Goal: Task Accomplishment & Management: Manage account settings

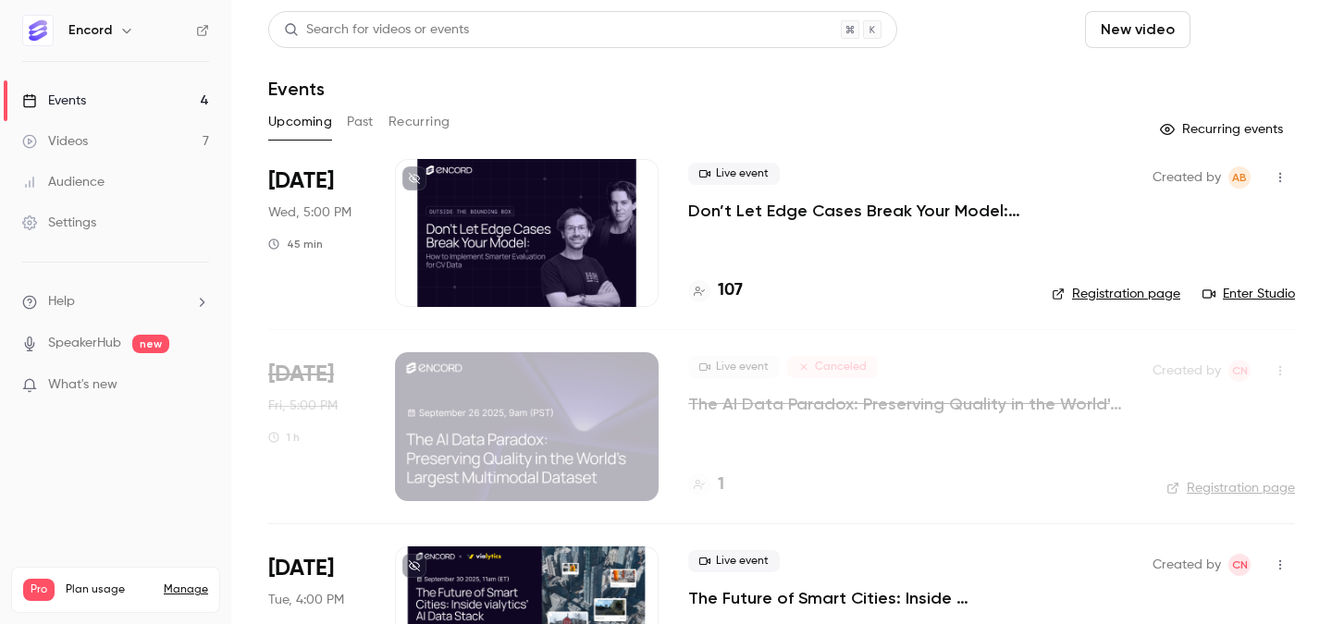
click at [1238, 31] on button "Schedule" at bounding box center [1246, 29] width 97 height 37
click at [1237, 71] on div "One time event" at bounding box center [1209, 80] width 141 height 18
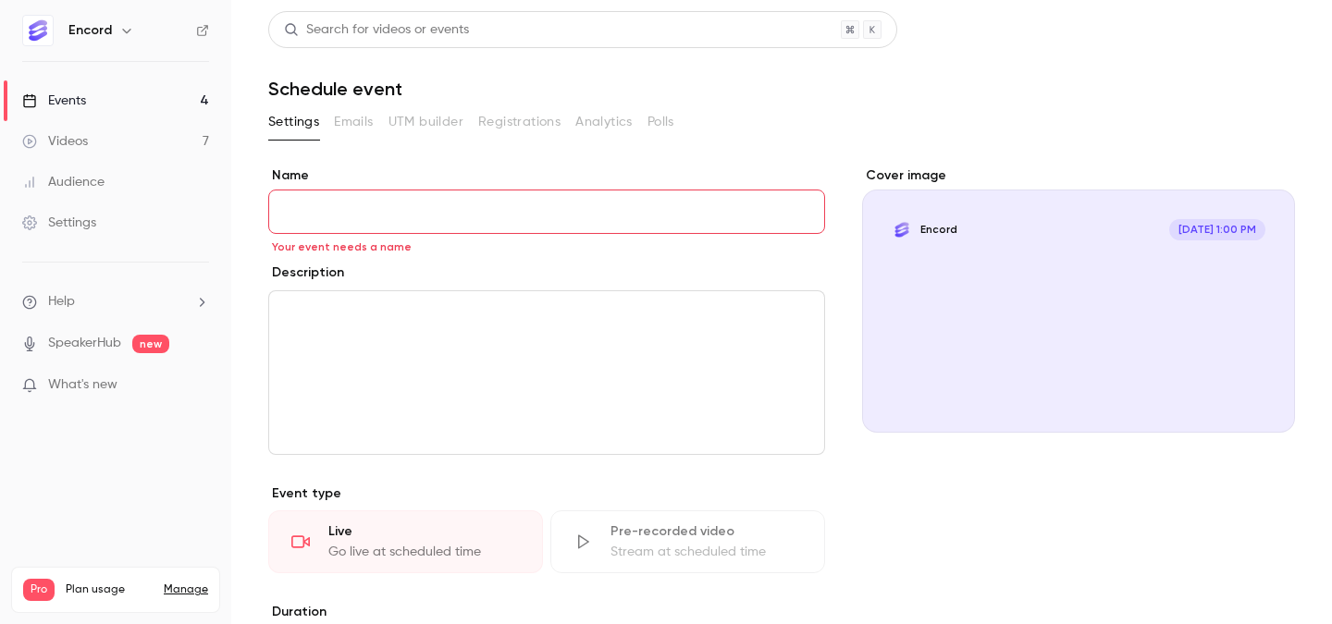
click at [562, 206] on input "Name" at bounding box center [546, 212] width 557 height 44
paste input "**********"
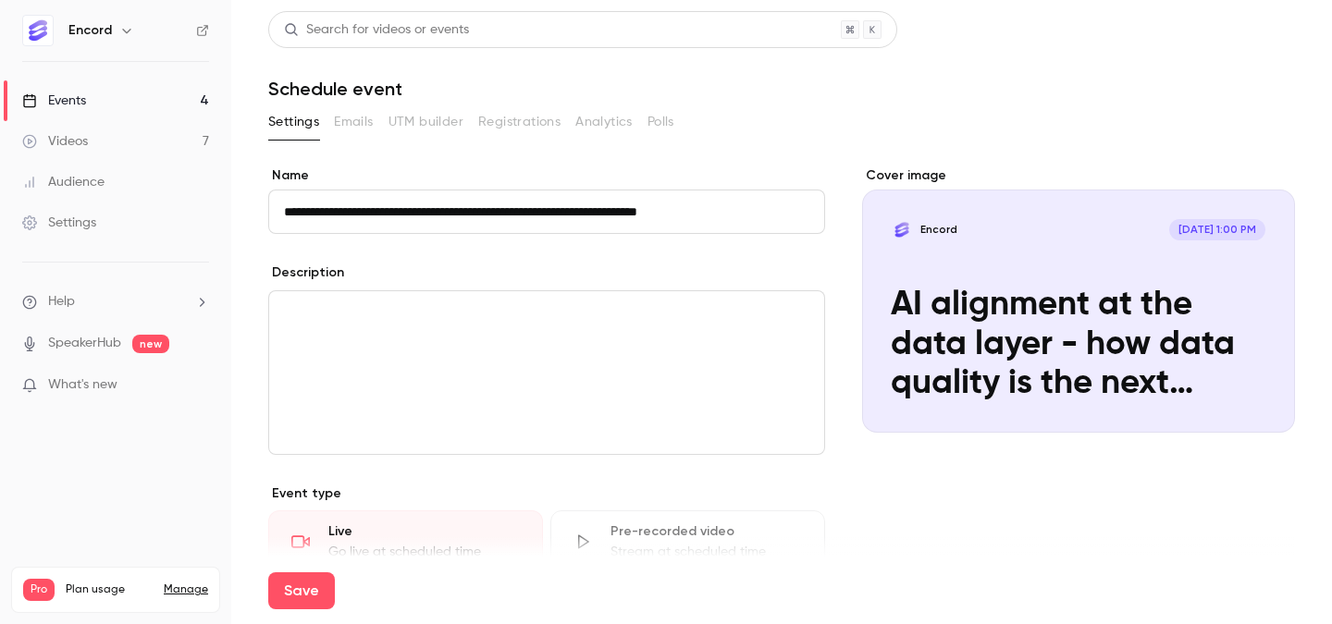
type input "**********"
click at [552, 360] on div "editor" at bounding box center [546, 372] width 555 height 163
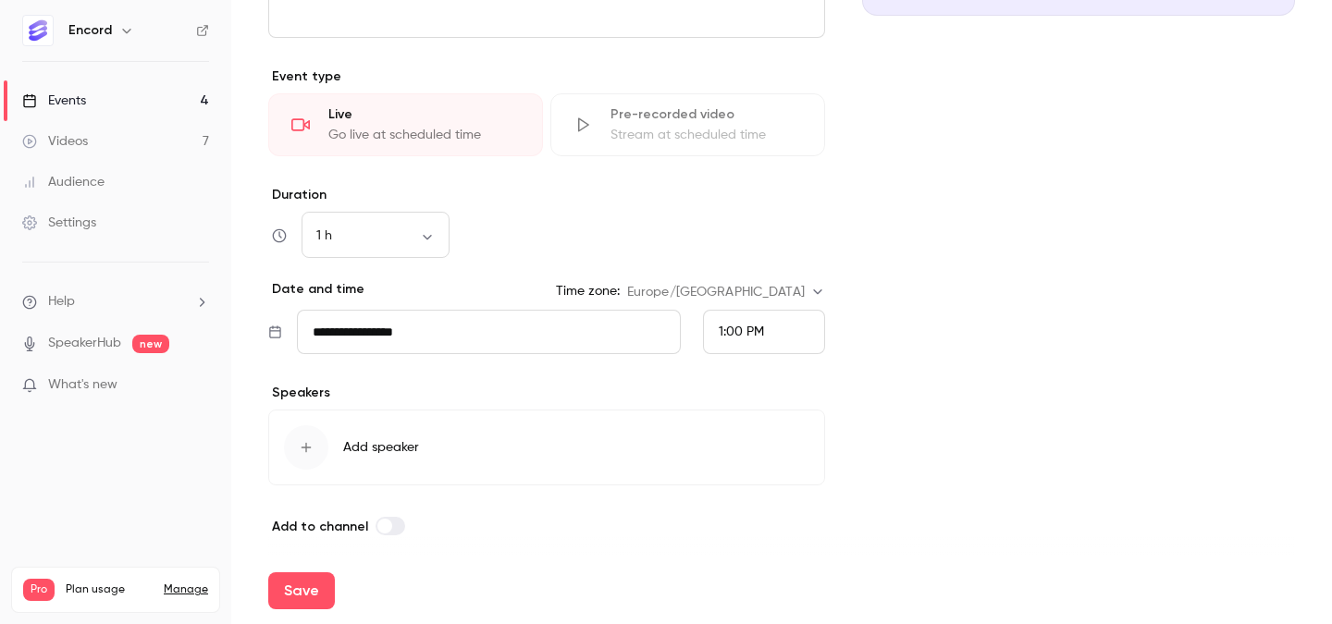
scroll to position [426, 0]
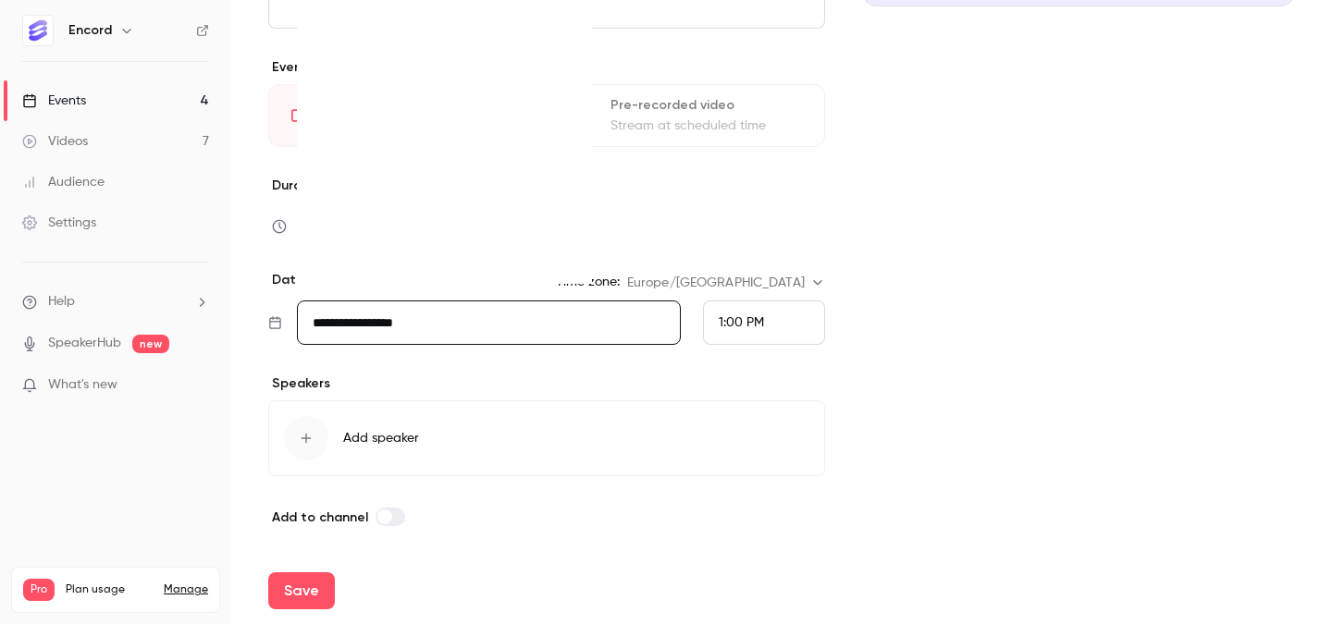
click at [547, 319] on input "**********" at bounding box center [489, 323] width 384 height 44
click at [573, 30] on icon "Move forward to switch to the next month." at bounding box center [565, 32] width 22 height 22
click at [340, 235] on div "27" at bounding box center [339, 240] width 29 height 28
type input "**********"
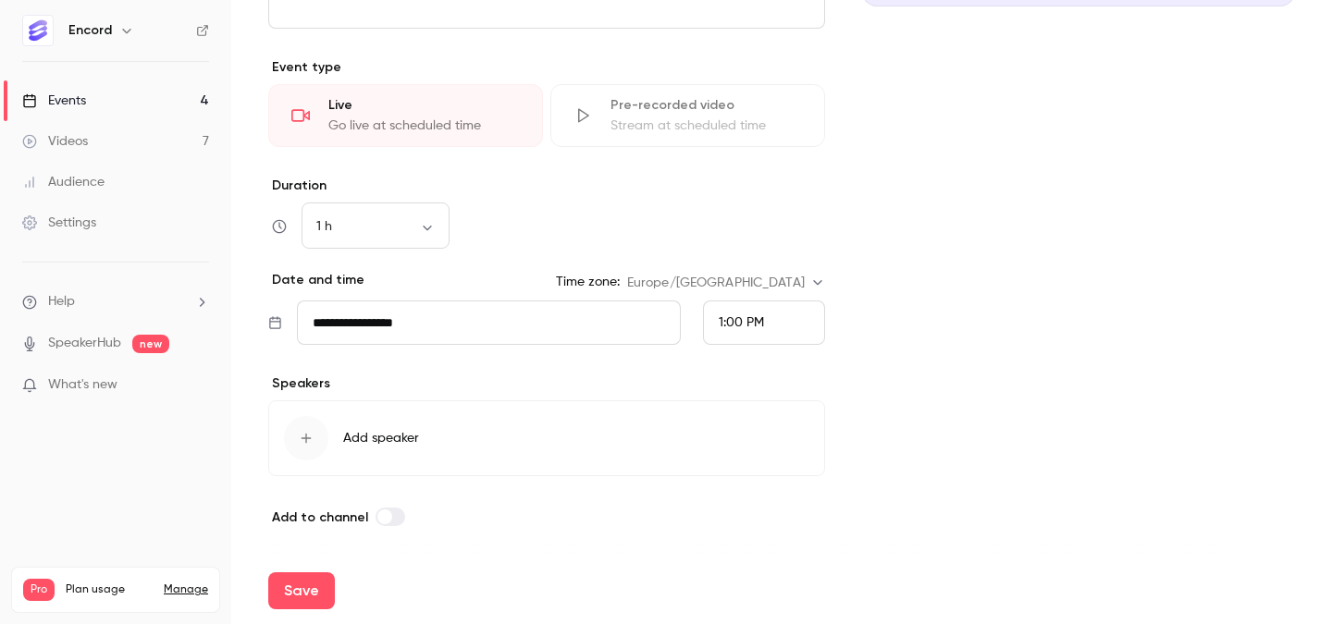
click at [732, 322] on span "1:00 PM" at bounding box center [741, 322] width 45 height 13
click at [732, 305] on div "6:30 PM" at bounding box center [764, 314] width 91 height 19
click at [292, 587] on button "Save" at bounding box center [301, 591] width 67 height 37
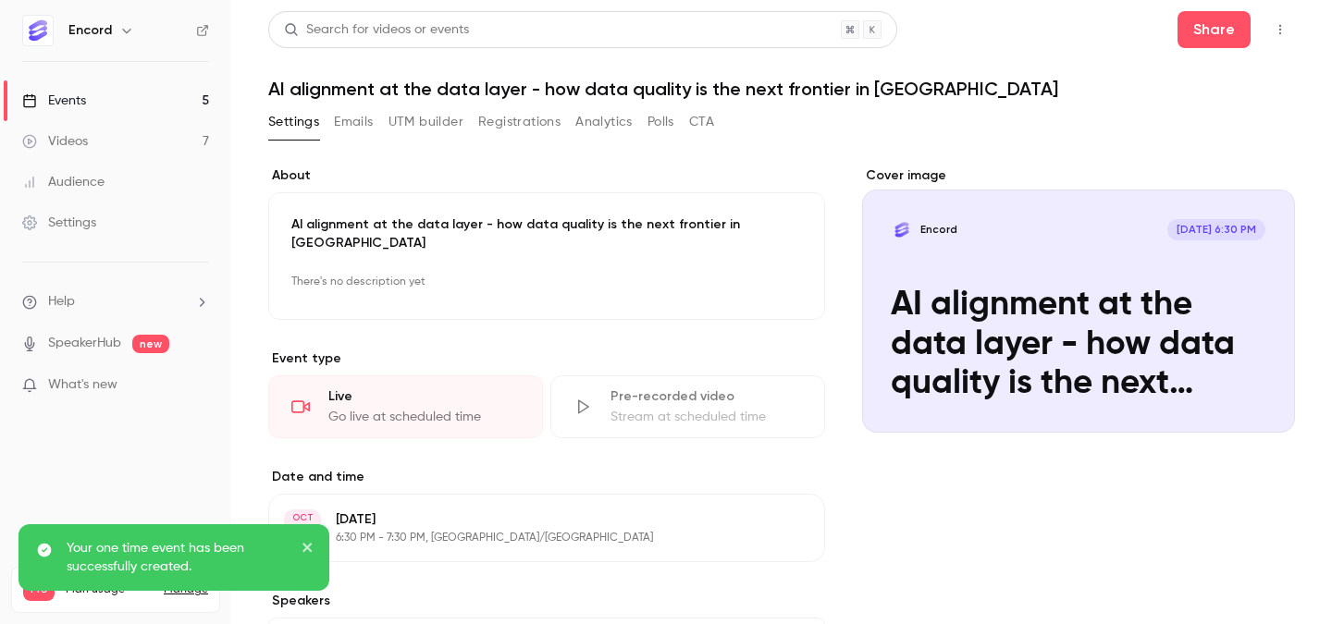
click at [339, 130] on button "Emails" at bounding box center [353, 122] width 39 height 30
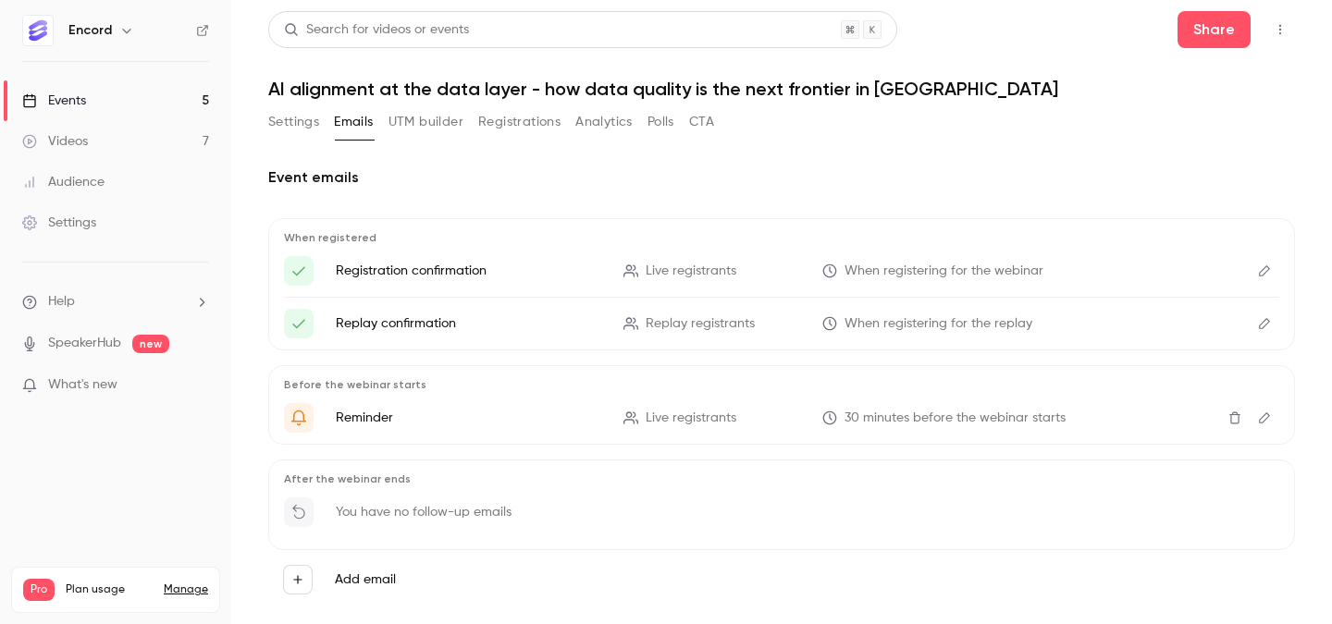
click at [526, 113] on button "Registrations" at bounding box center [519, 122] width 82 height 30
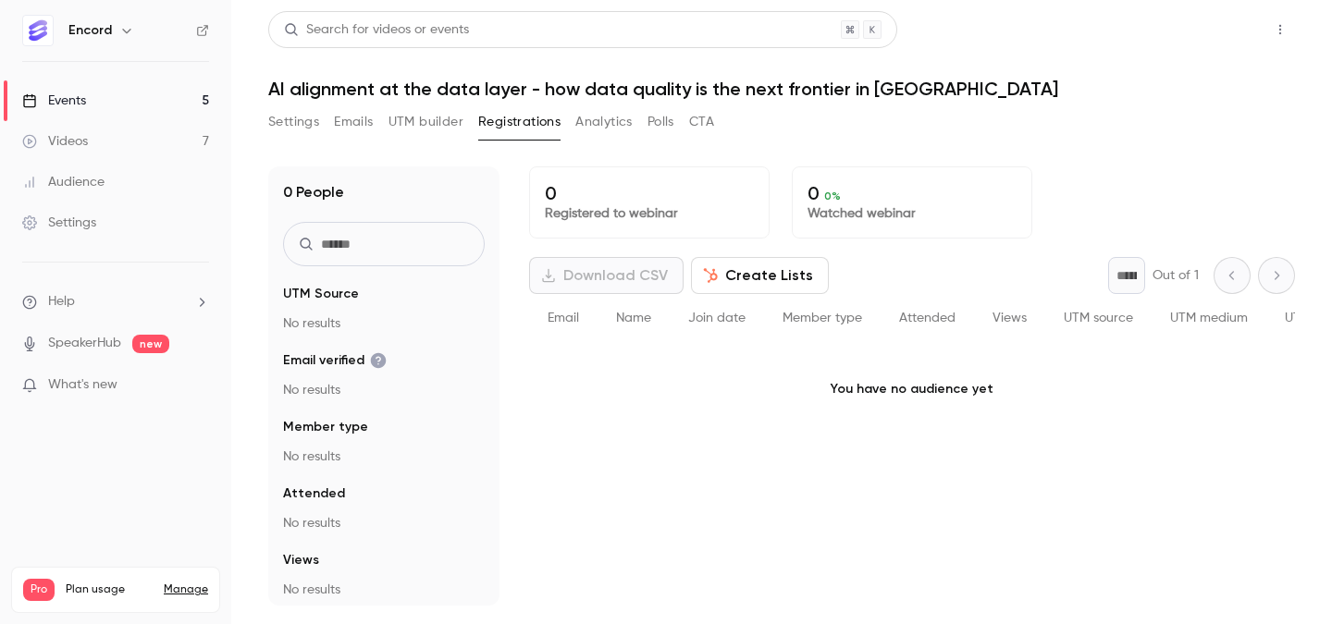
click at [1232, 31] on button "Share" at bounding box center [1213, 29] width 73 height 37
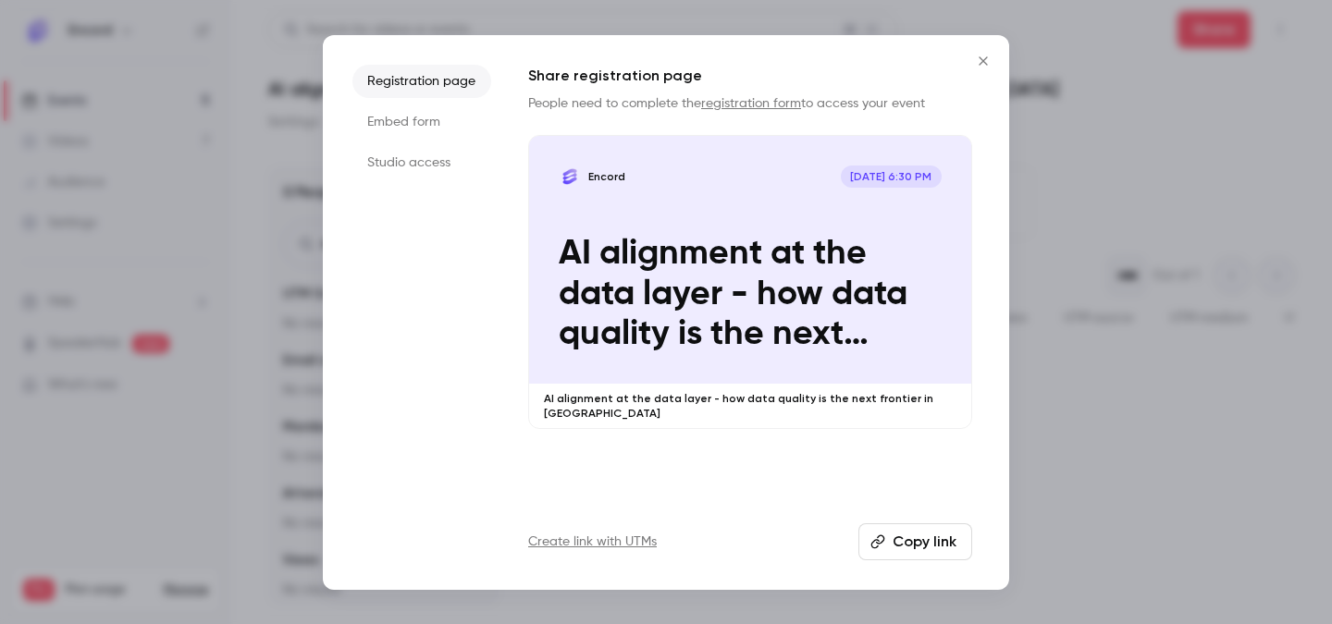
click at [937, 537] on button "Copy link" at bounding box center [915, 542] width 114 height 37
click at [975, 68] on button "Close" at bounding box center [983, 61] width 37 height 37
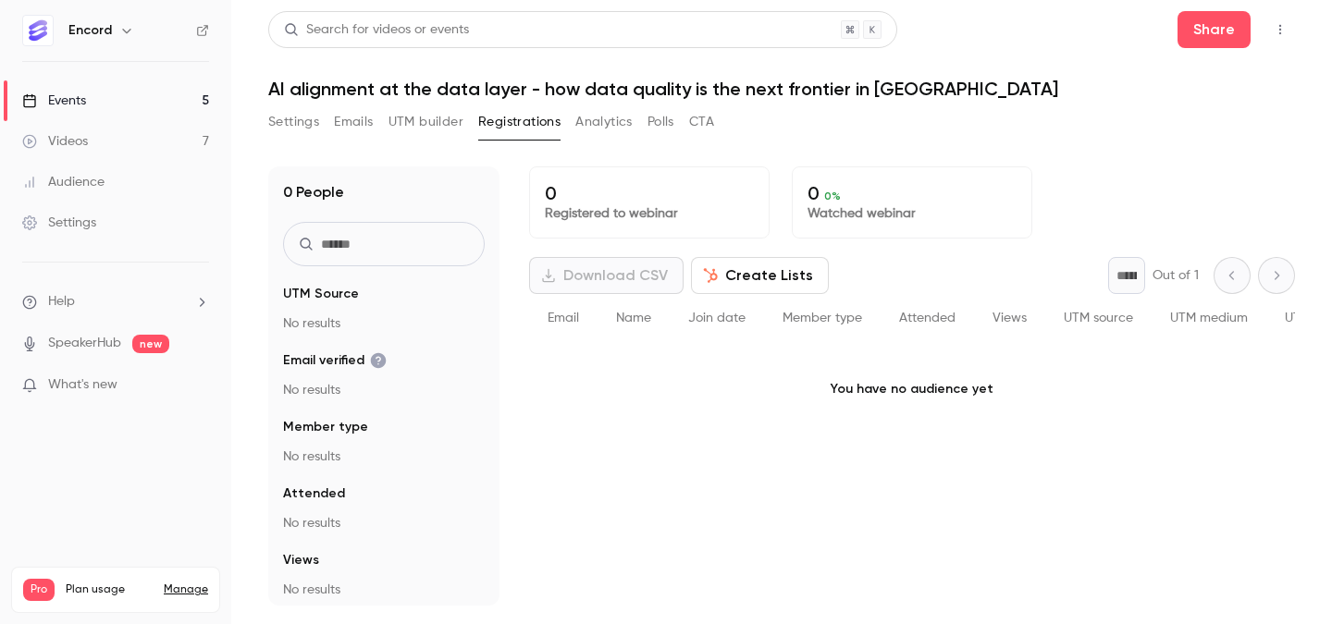
click at [297, 127] on button "Settings" at bounding box center [293, 122] width 51 height 30
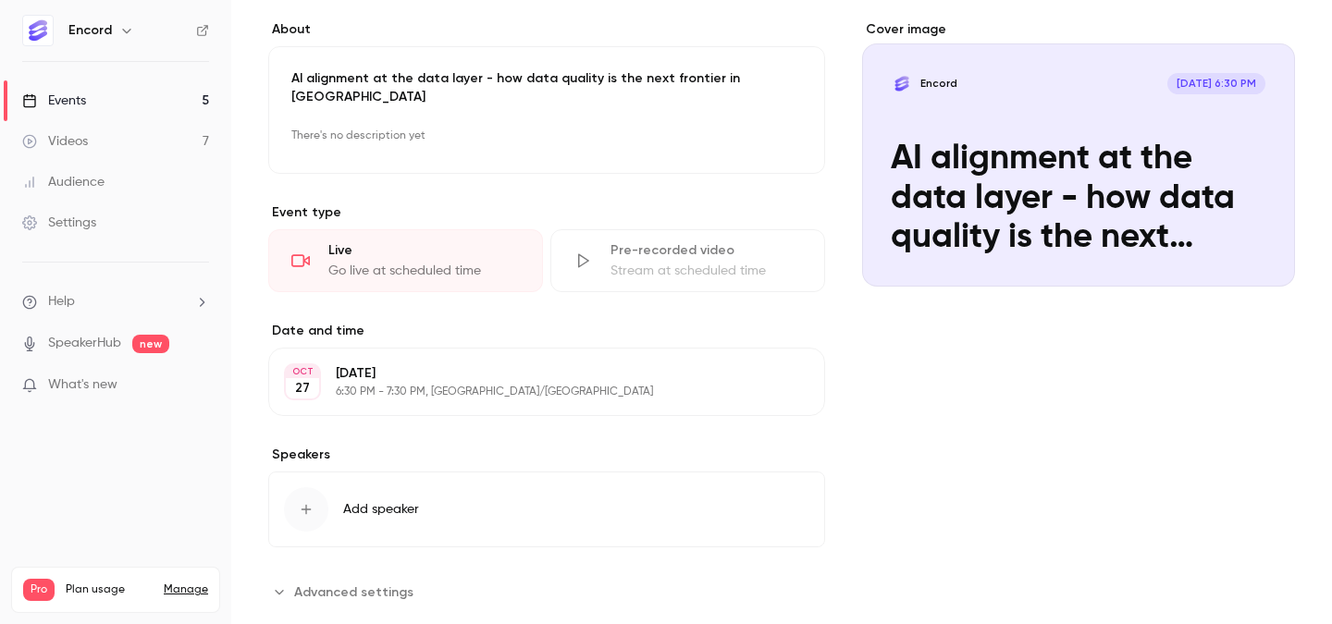
scroll to position [166, 0]
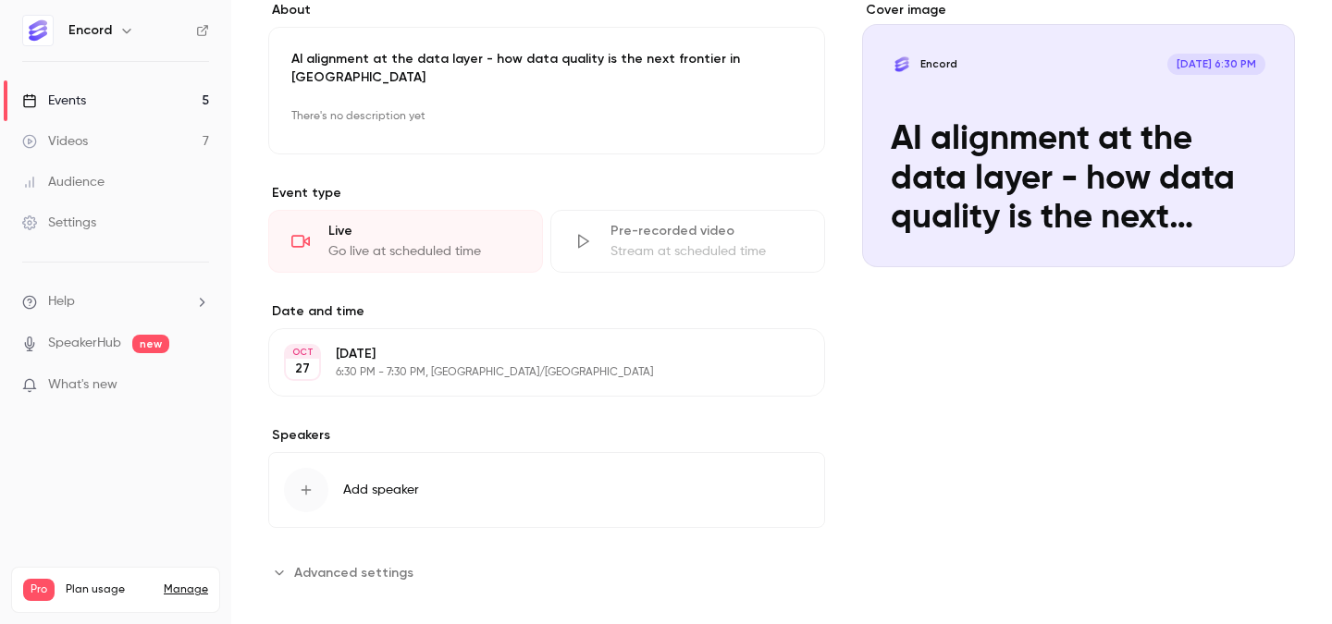
click at [391, 481] on span "Add speaker" at bounding box center [381, 490] width 76 height 18
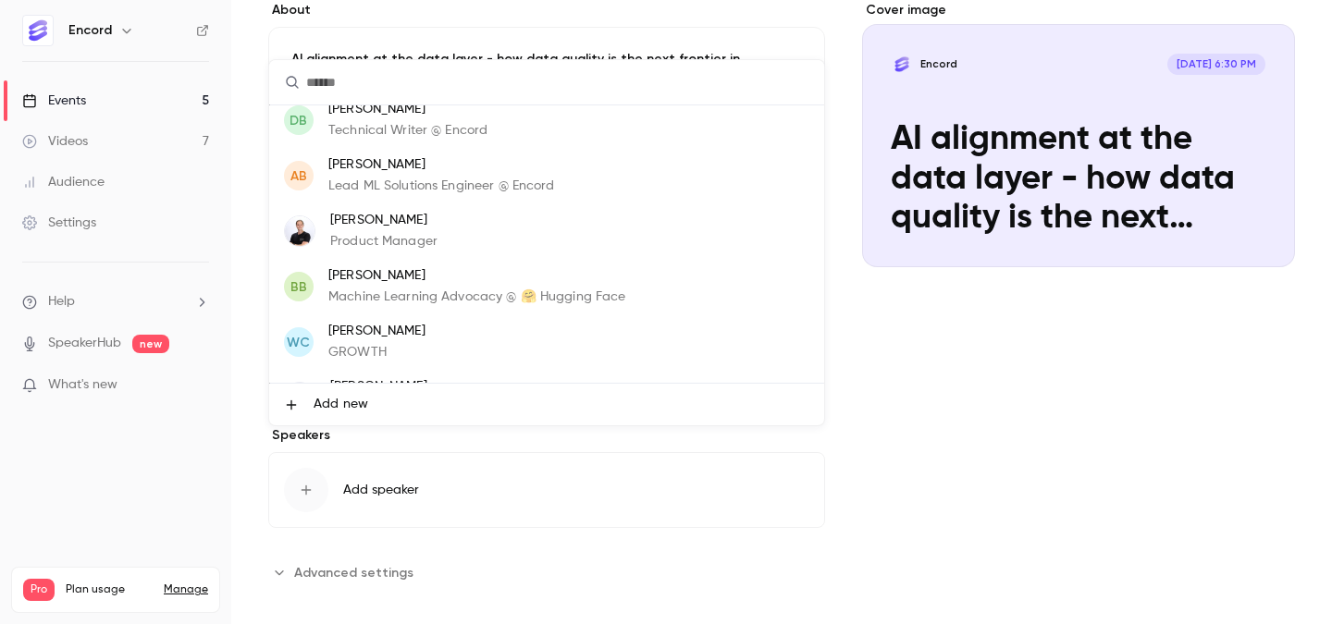
scroll to position [111, 0]
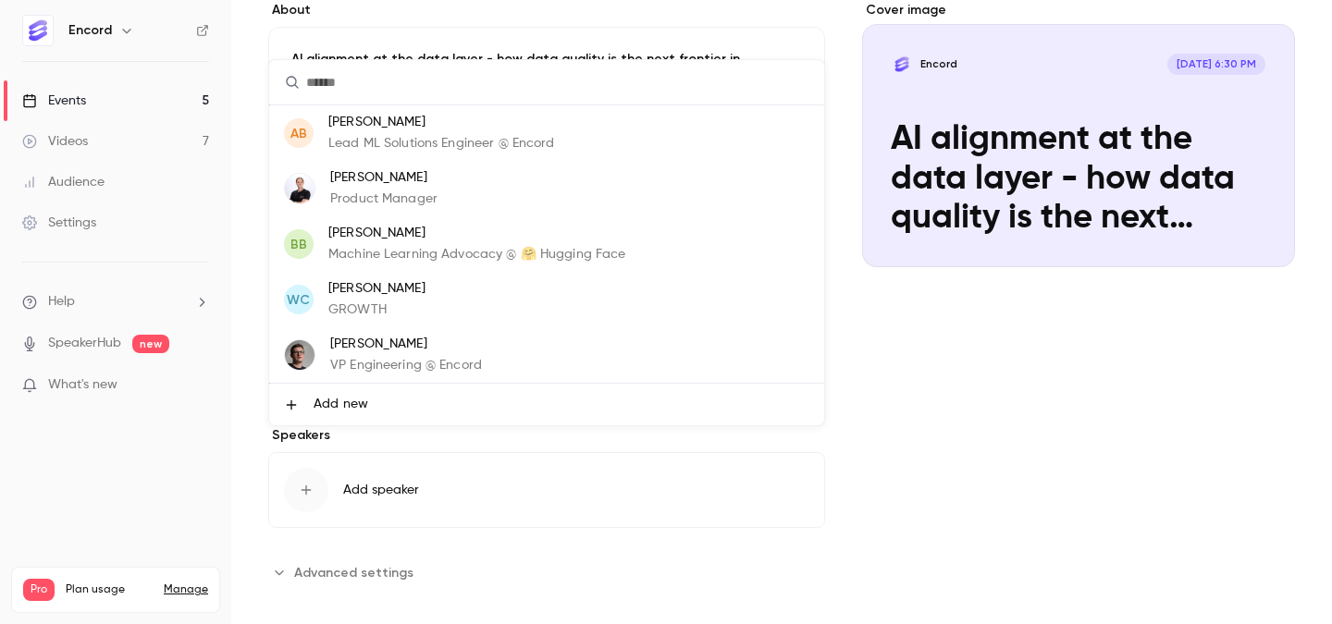
click at [455, 360] on p "VP Engineering @ Encord" at bounding box center [406, 365] width 152 height 19
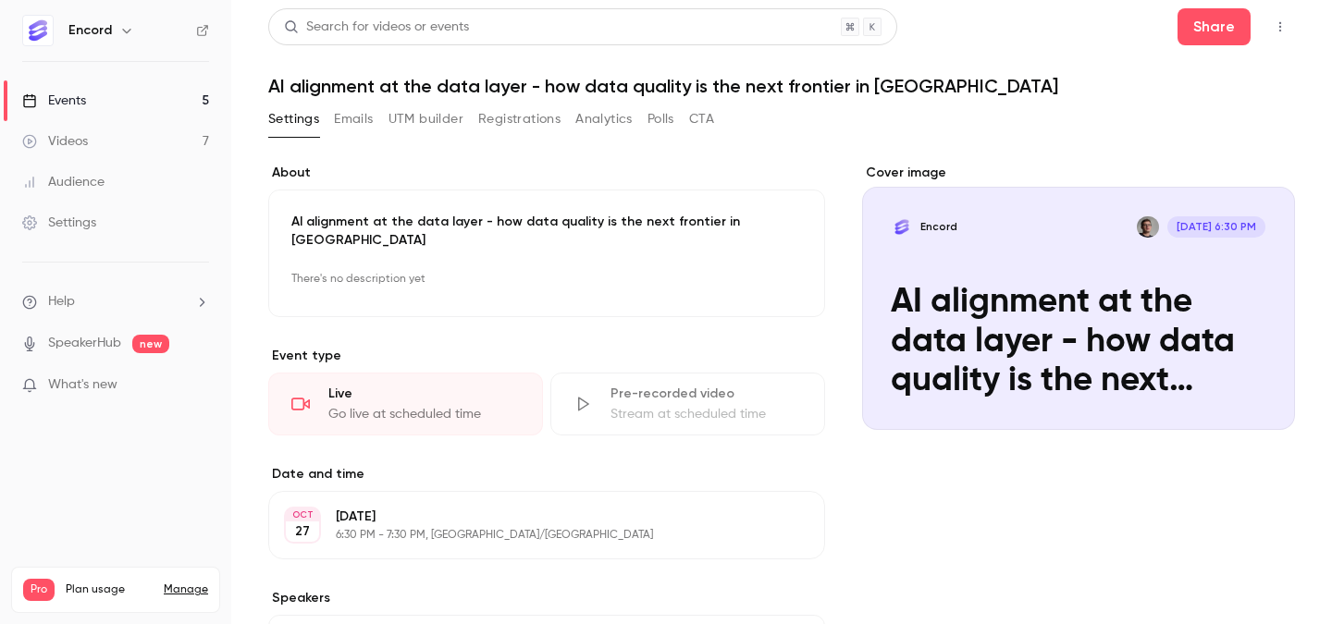
scroll to position [0, 0]
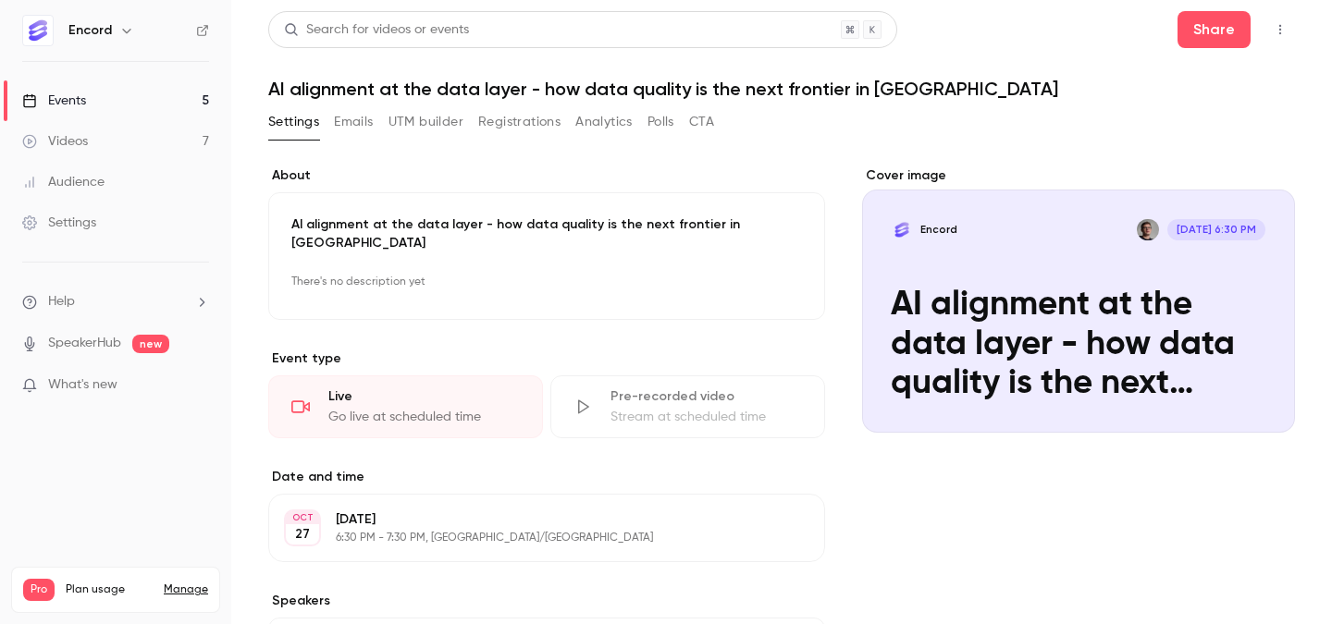
click at [378, 267] on p "There's no description yet" at bounding box center [546, 282] width 511 height 30
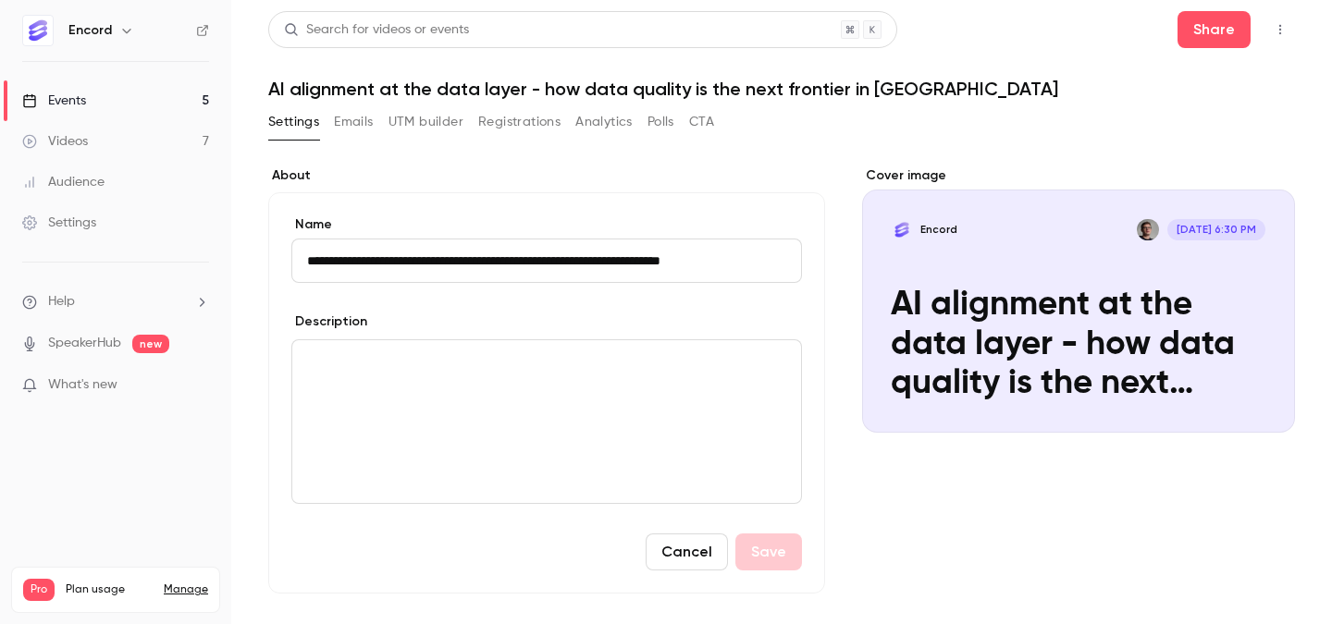
click at [594, 403] on div "editor" at bounding box center [546, 421] width 509 height 163
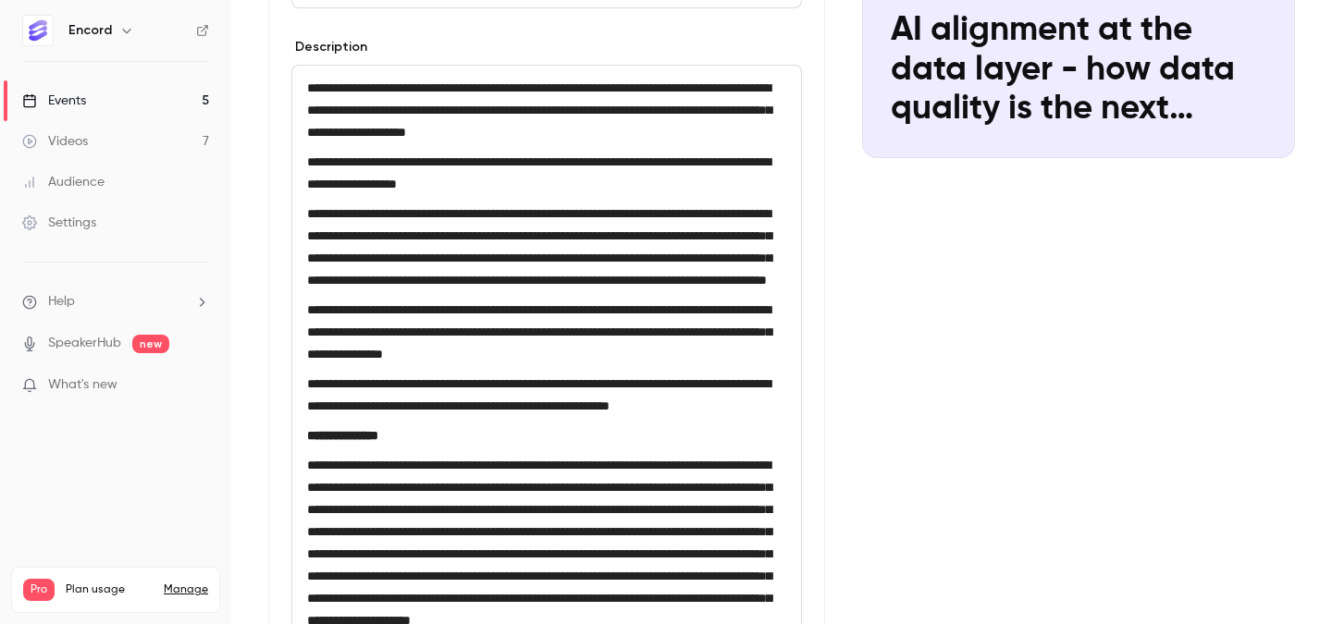
scroll to position [334, 0]
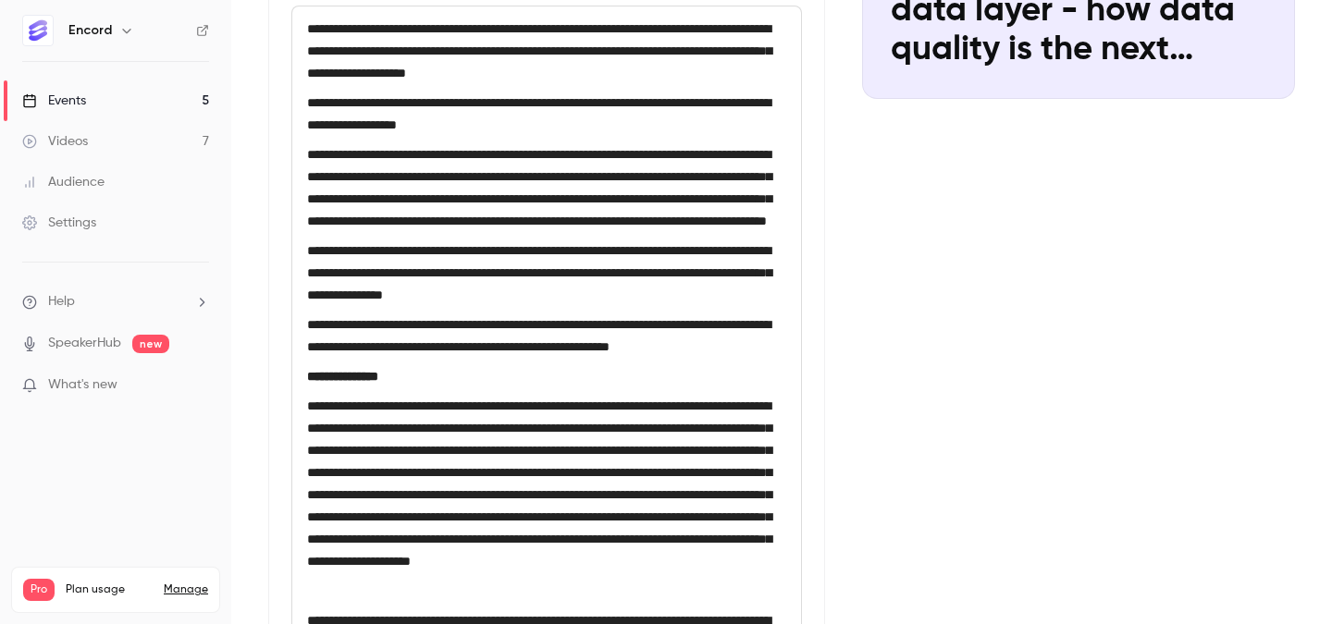
click at [308, 383] on strong "**********" at bounding box center [342, 376] width 71 height 13
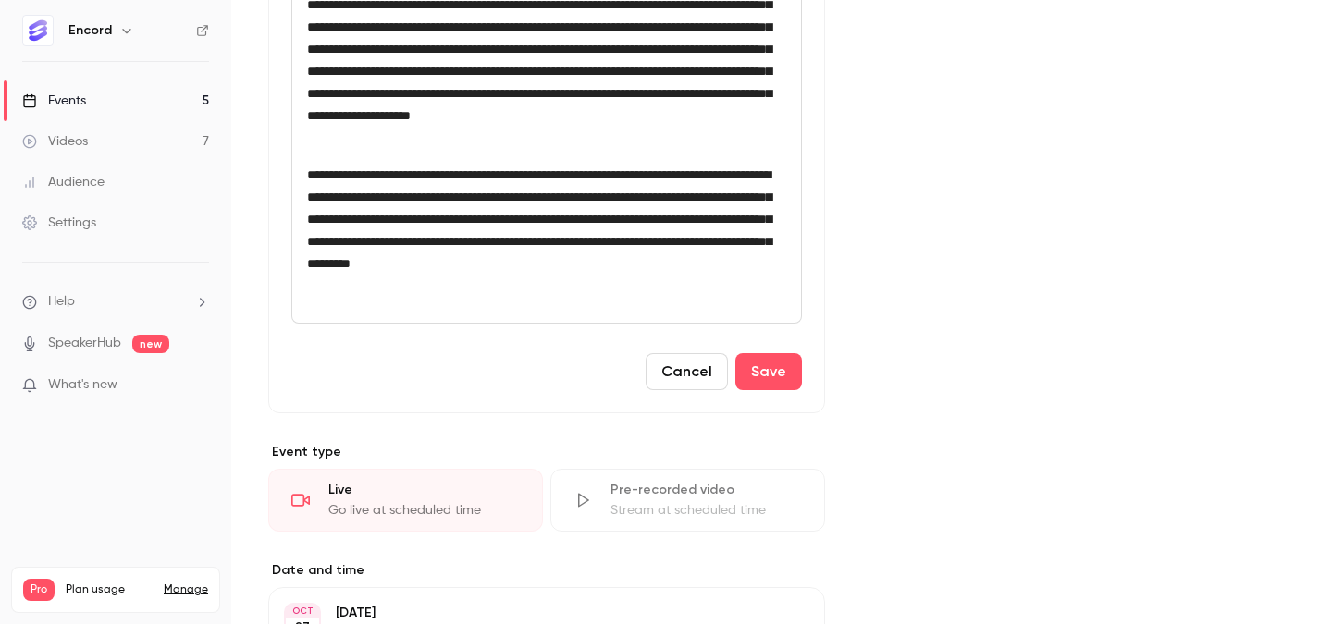
scroll to position [826, 0]
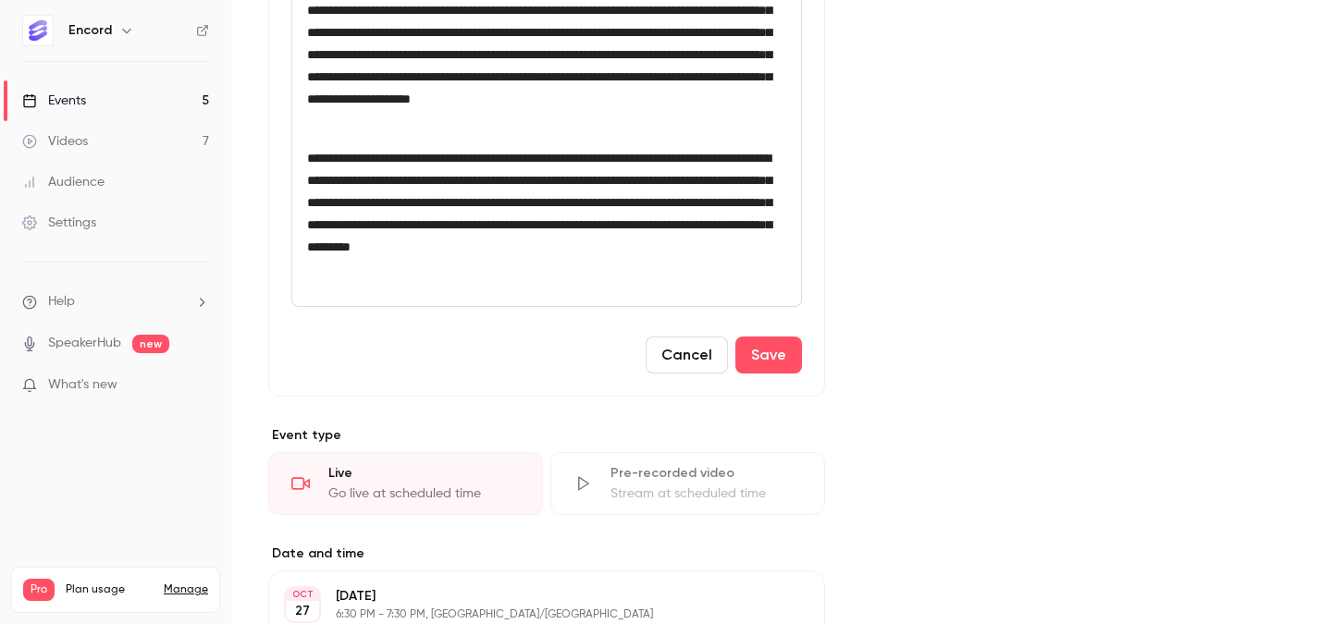
click at [408, 140] on p "editor" at bounding box center [546, 128] width 479 height 22
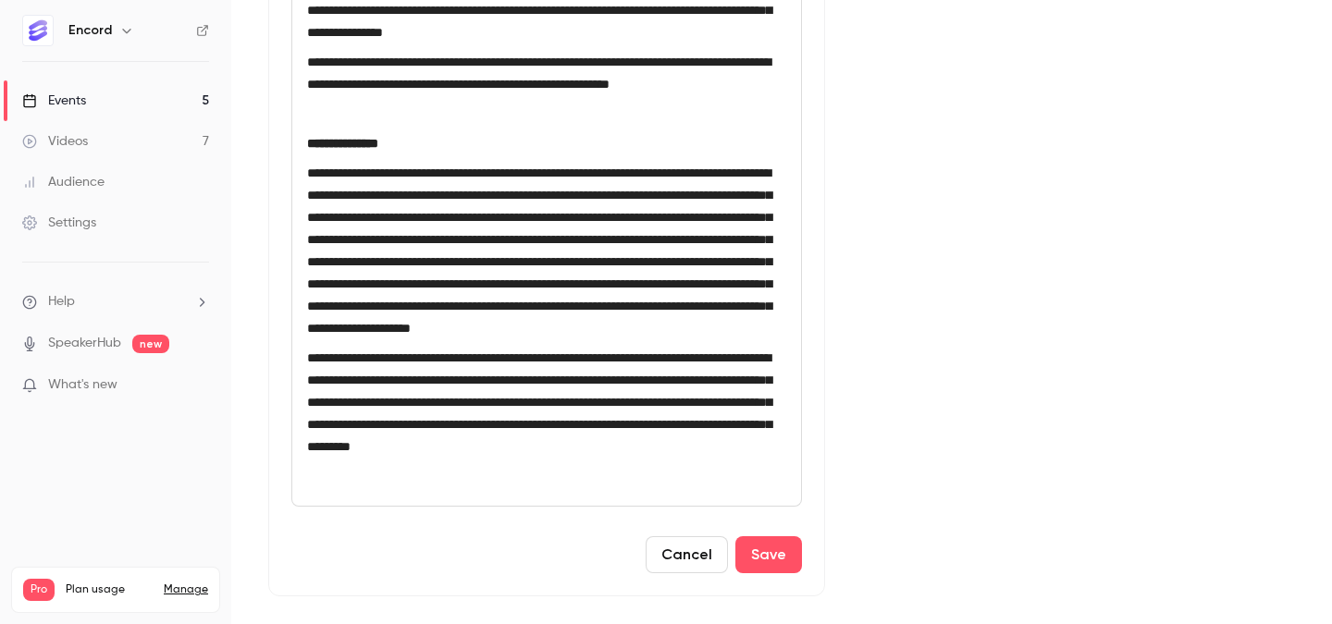
scroll to position [702, 0]
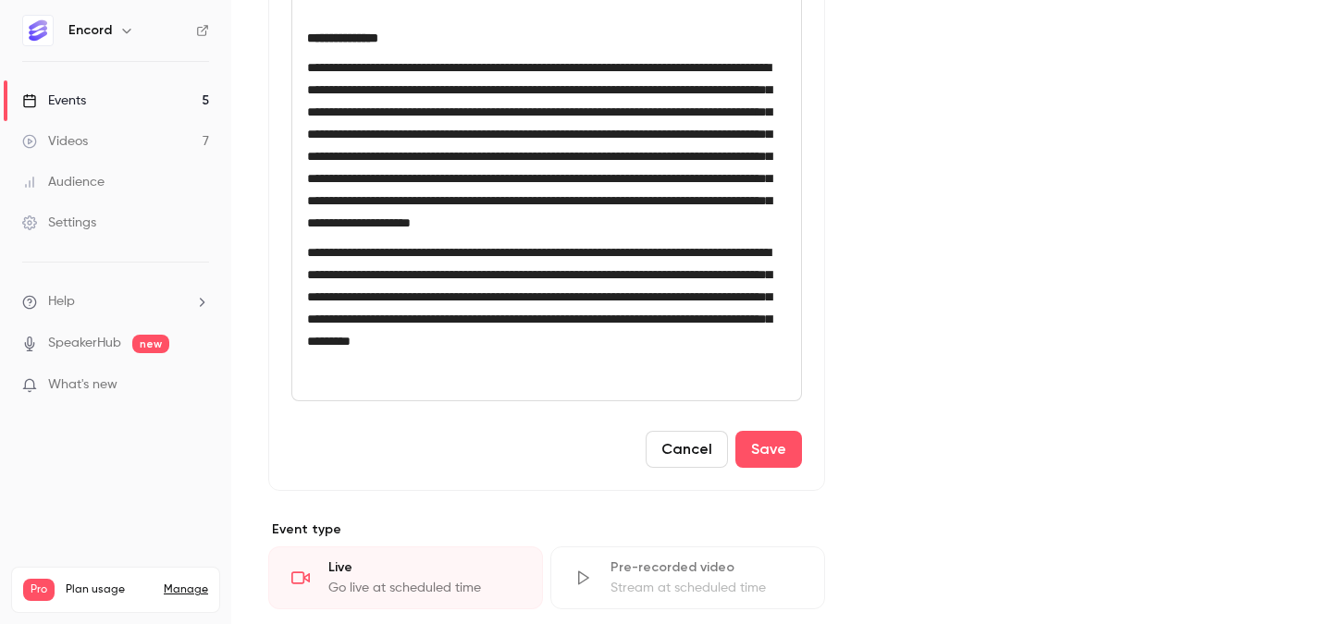
click at [422, 382] on p "editor" at bounding box center [546, 371] width 479 height 22
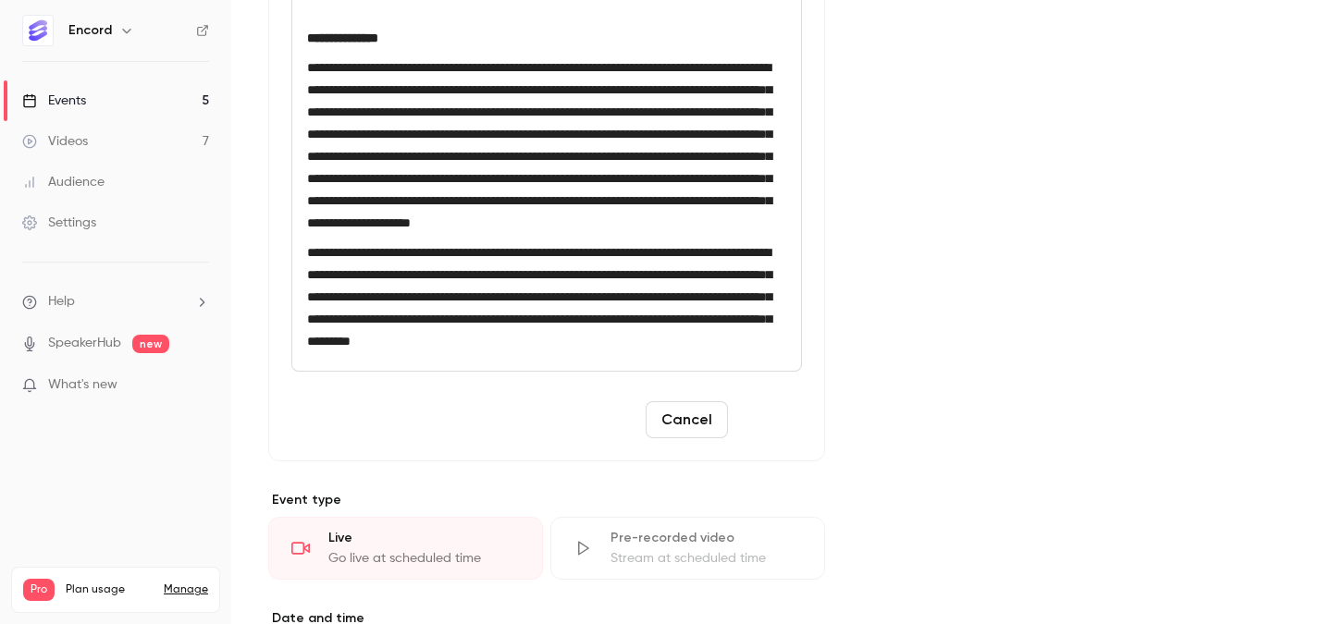
click at [780, 438] on button "Save" at bounding box center [768, 419] width 67 height 37
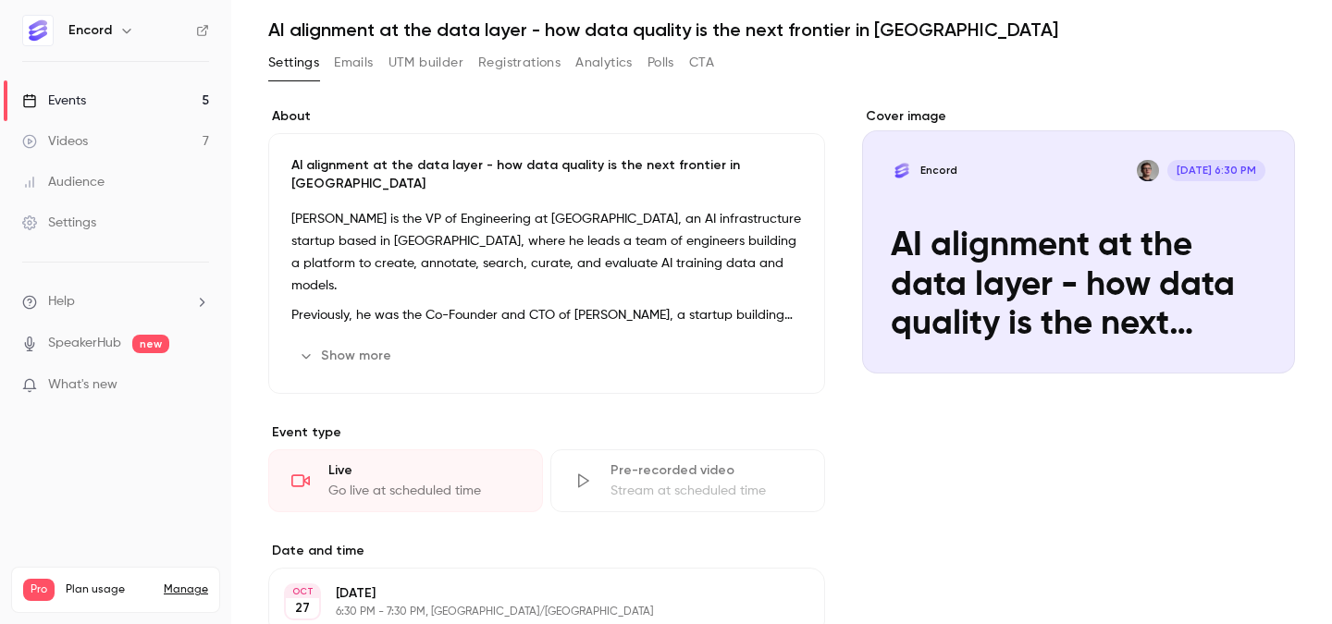
scroll to position [0, 0]
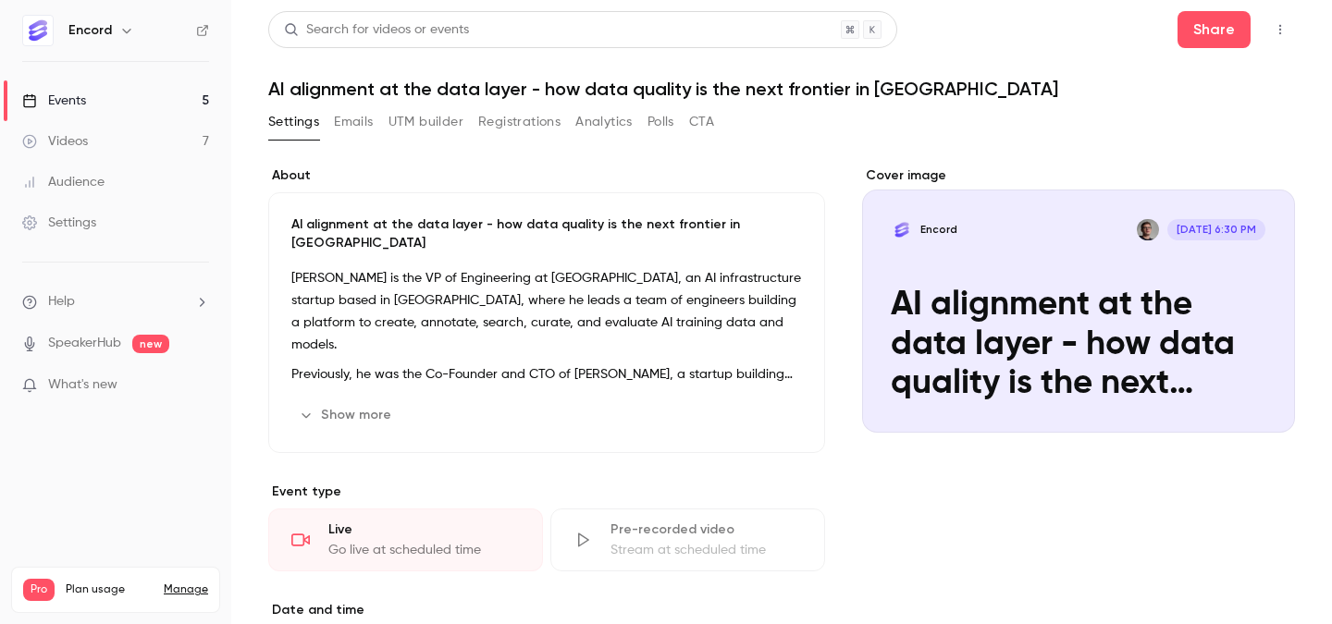
click at [1284, 33] on icon "button" at bounding box center [1280, 29] width 15 height 13
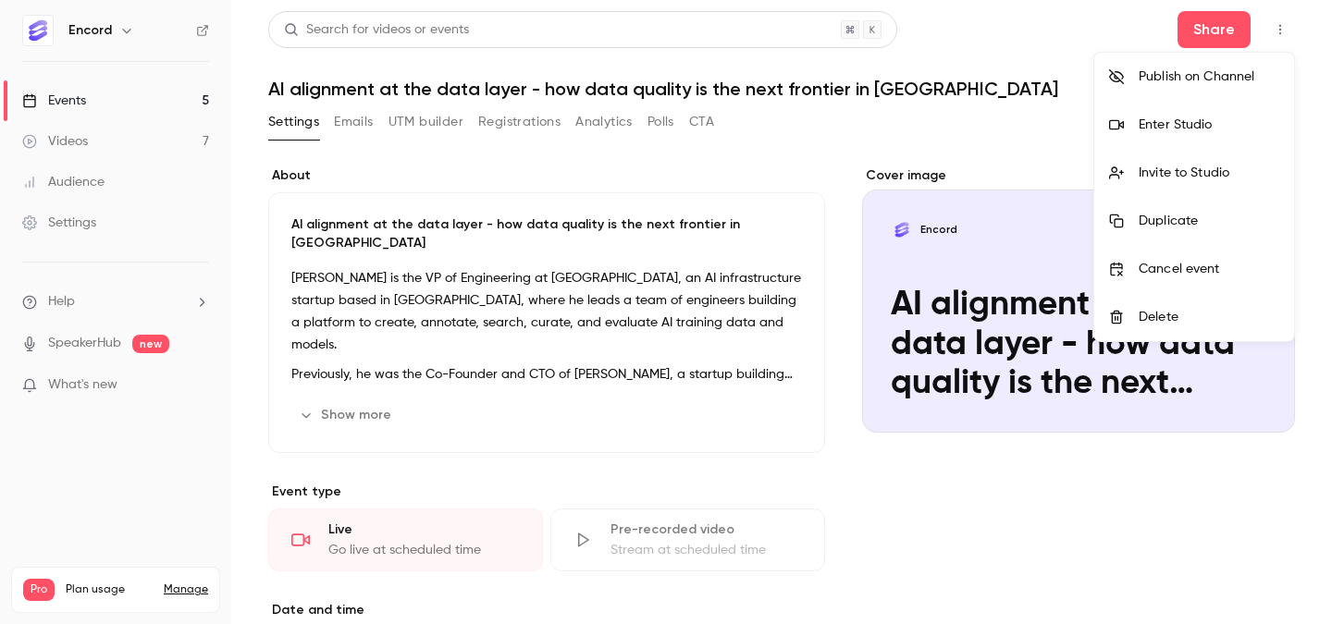
click at [1024, 139] on div at bounding box center [666, 312] width 1332 height 624
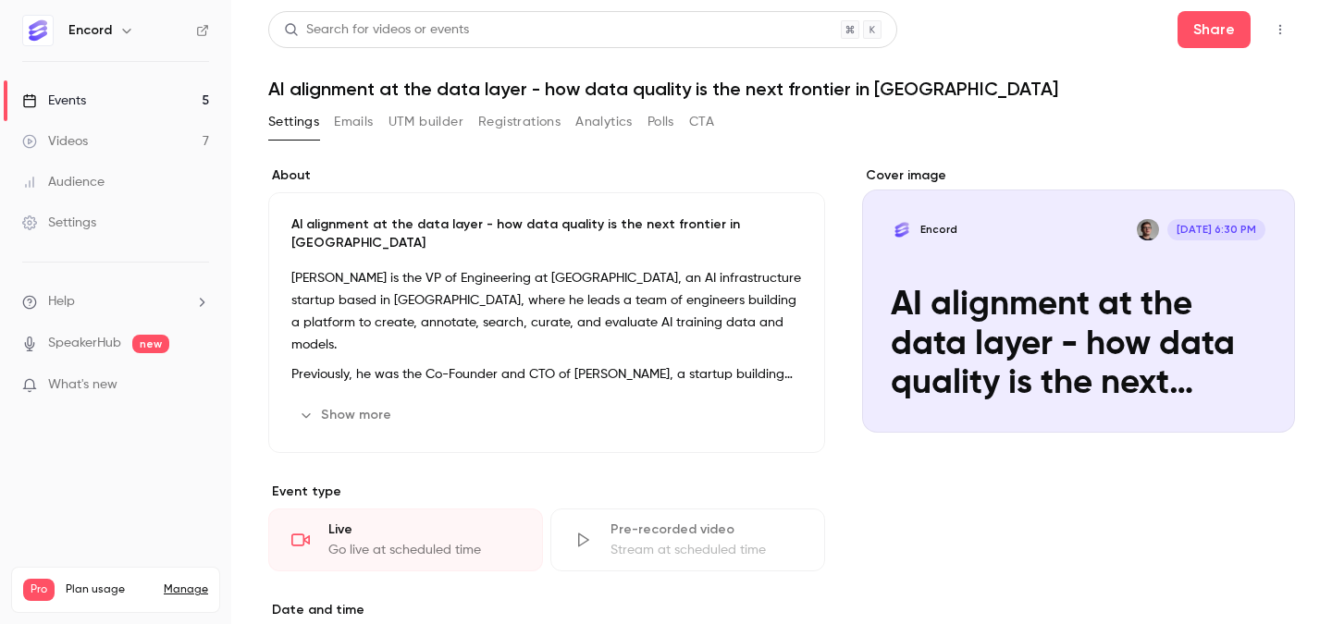
click at [1286, 41] on button "button" at bounding box center [1280, 30] width 30 height 30
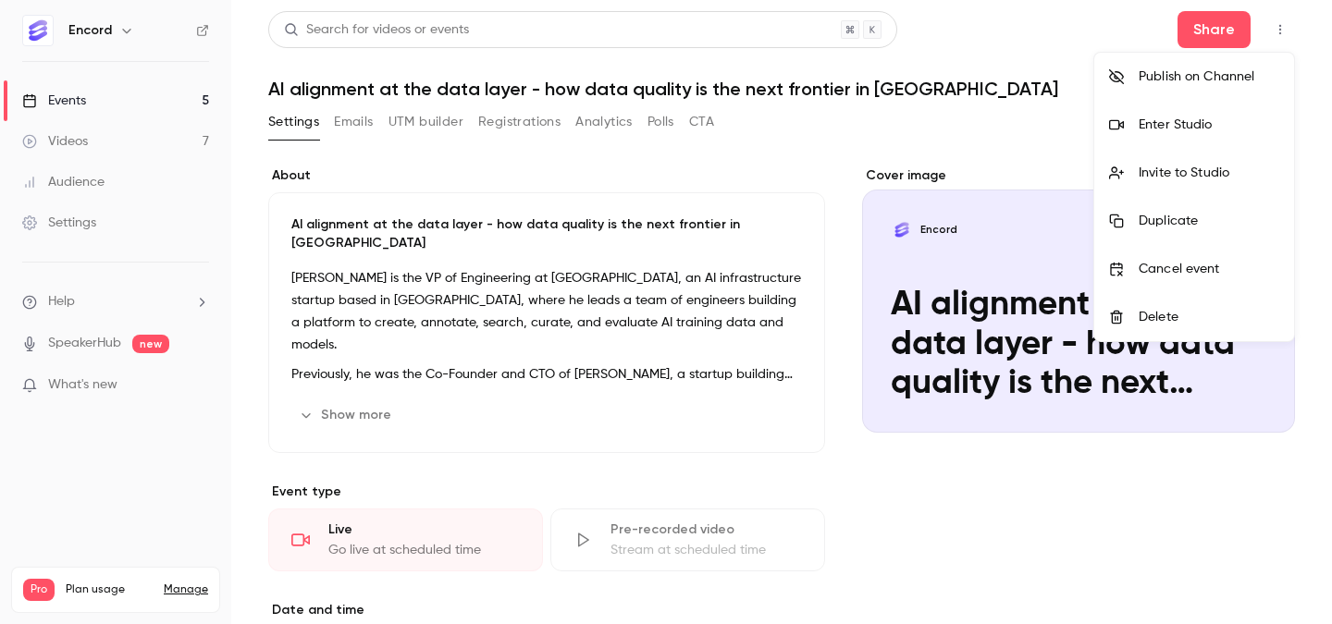
click at [1215, 26] on div at bounding box center [666, 312] width 1332 height 624
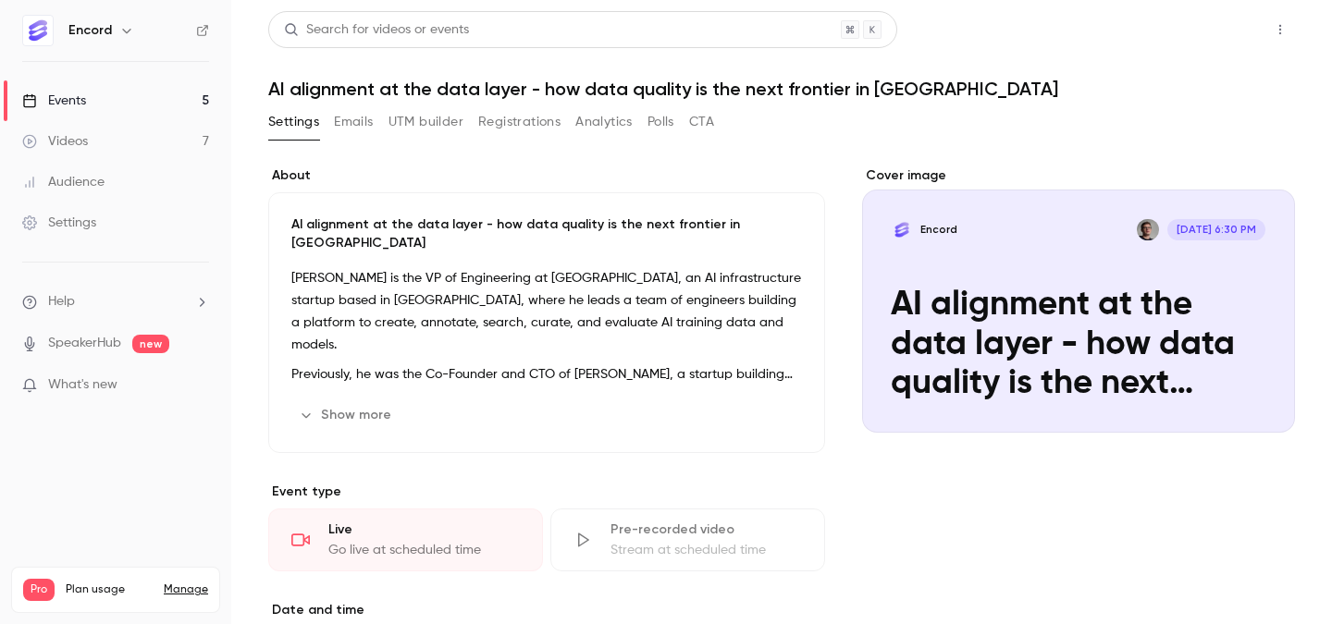
click at [1223, 31] on button "Share" at bounding box center [1213, 29] width 73 height 37
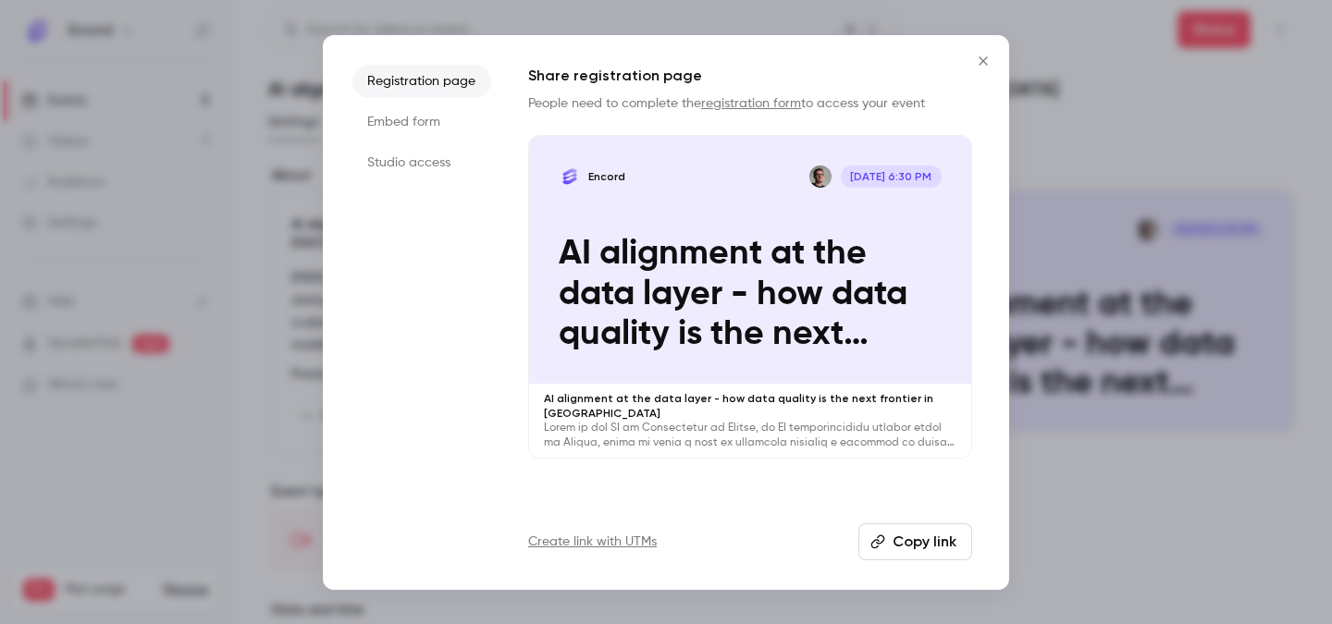
click at [449, 120] on li "Embed form" at bounding box center [421, 121] width 139 height 33
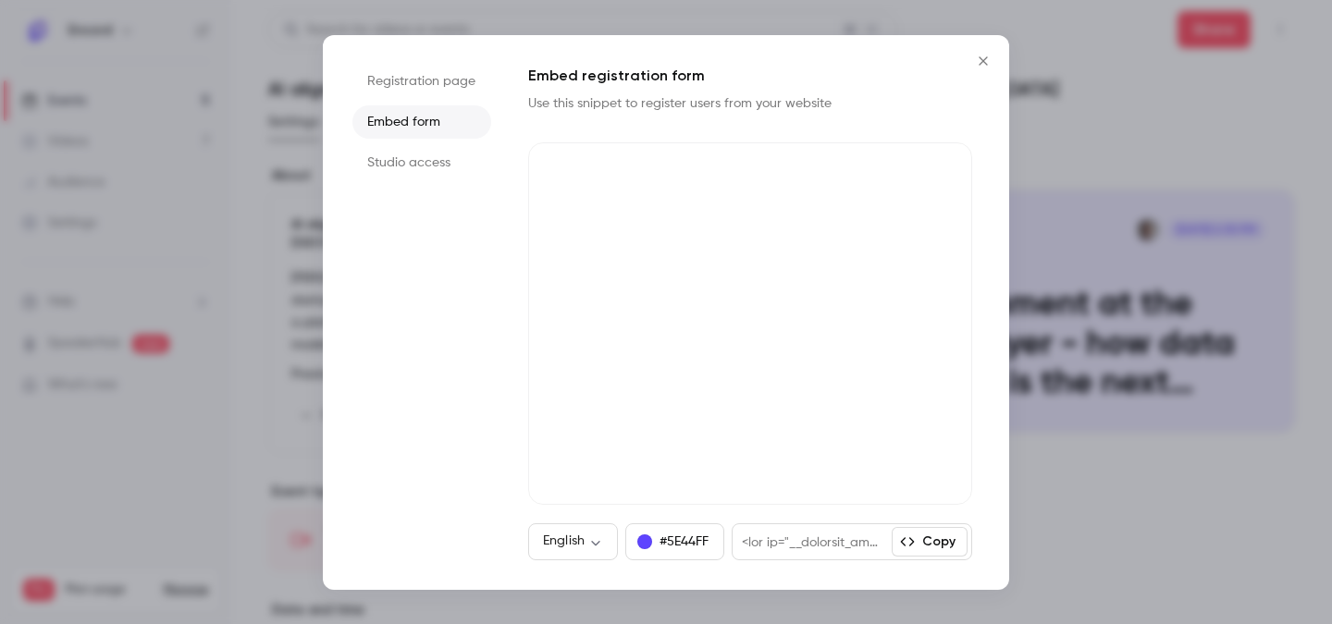
click at [414, 161] on li "Studio access" at bounding box center [421, 162] width 139 height 33
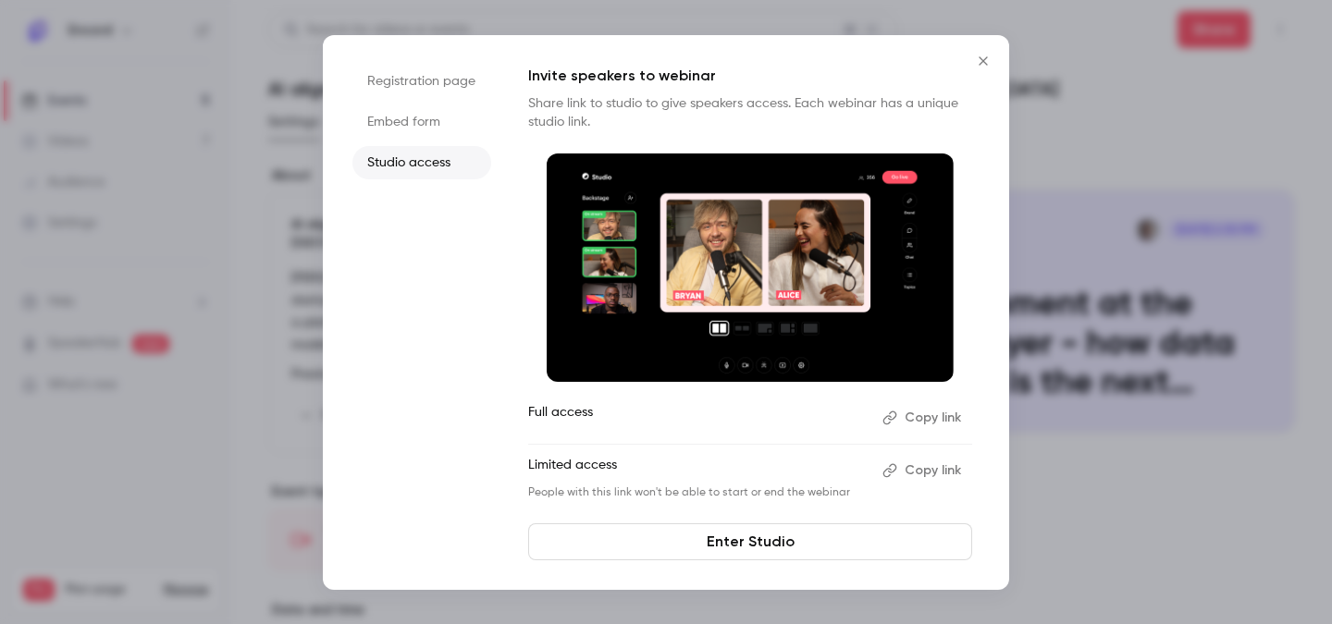
click at [417, 118] on li "Embed form" at bounding box center [421, 121] width 139 height 33
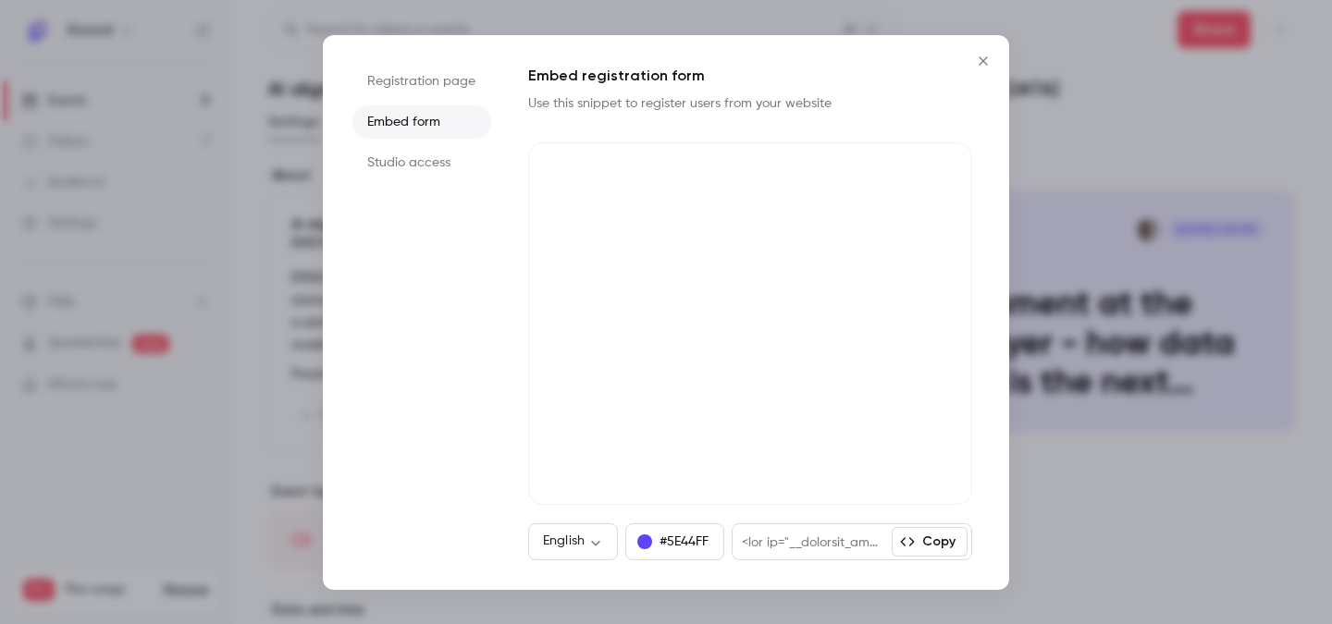
click at [425, 85] on li "Registration page" at bounding box center [421, 81] width 139 height 33
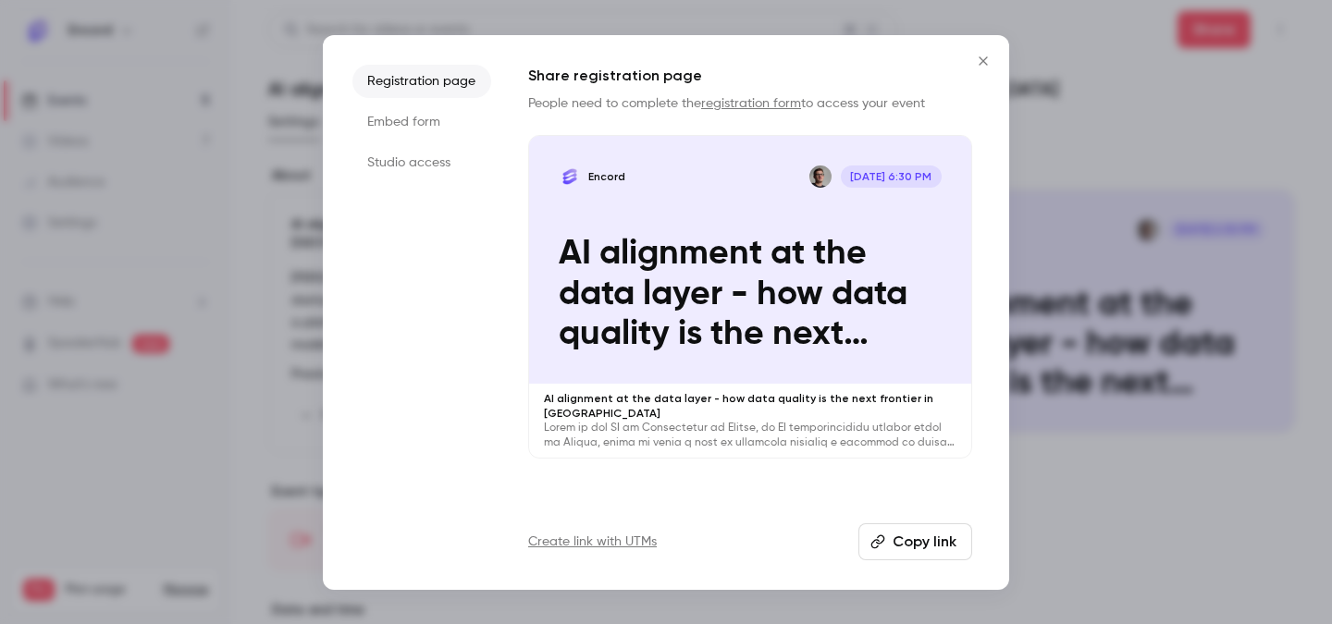
click at [930, 542] on button "Copy link" at bounding box center [915, 542] width 114 height 37
click at [981, 64] on icon "Close" at bounding box center [983, 61] width 22 height 15
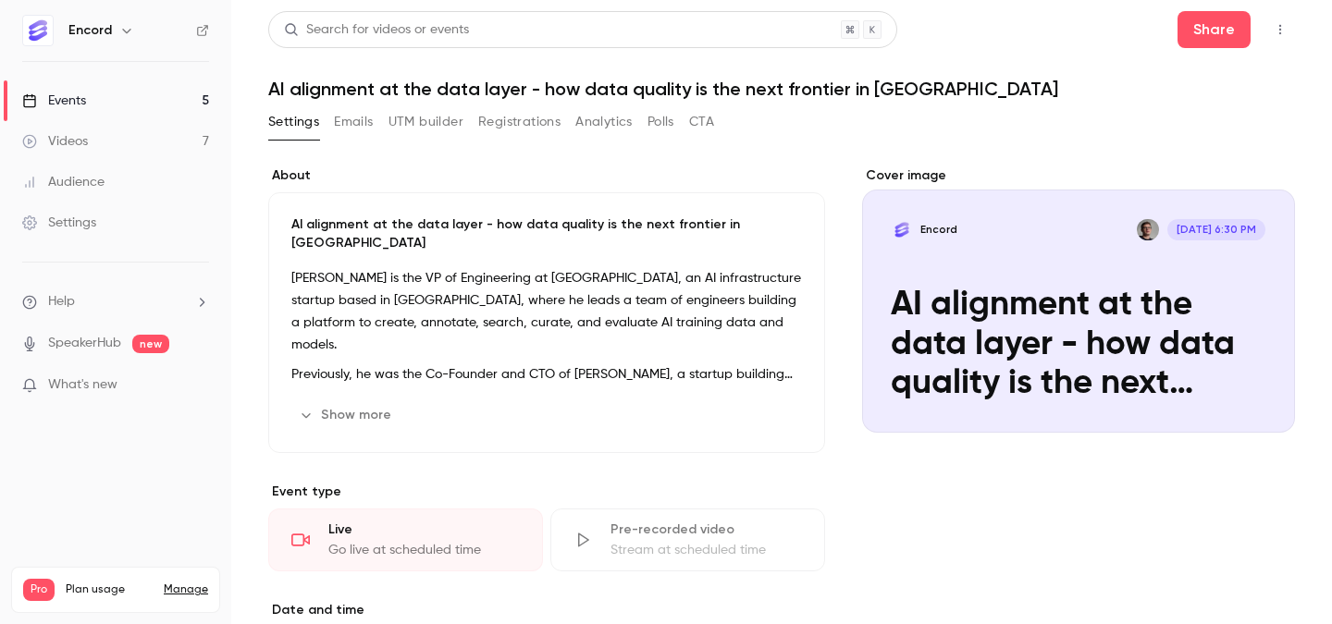
click at [342, 90] on h1 "AI alignment at the data layer - how data quality is the next frontier in [GEOG…" at bounding box center [781, 89] width 1027 height 22
click at [354, 130] on button "Emails" at bounding box center [353, 122] width 39 height 30
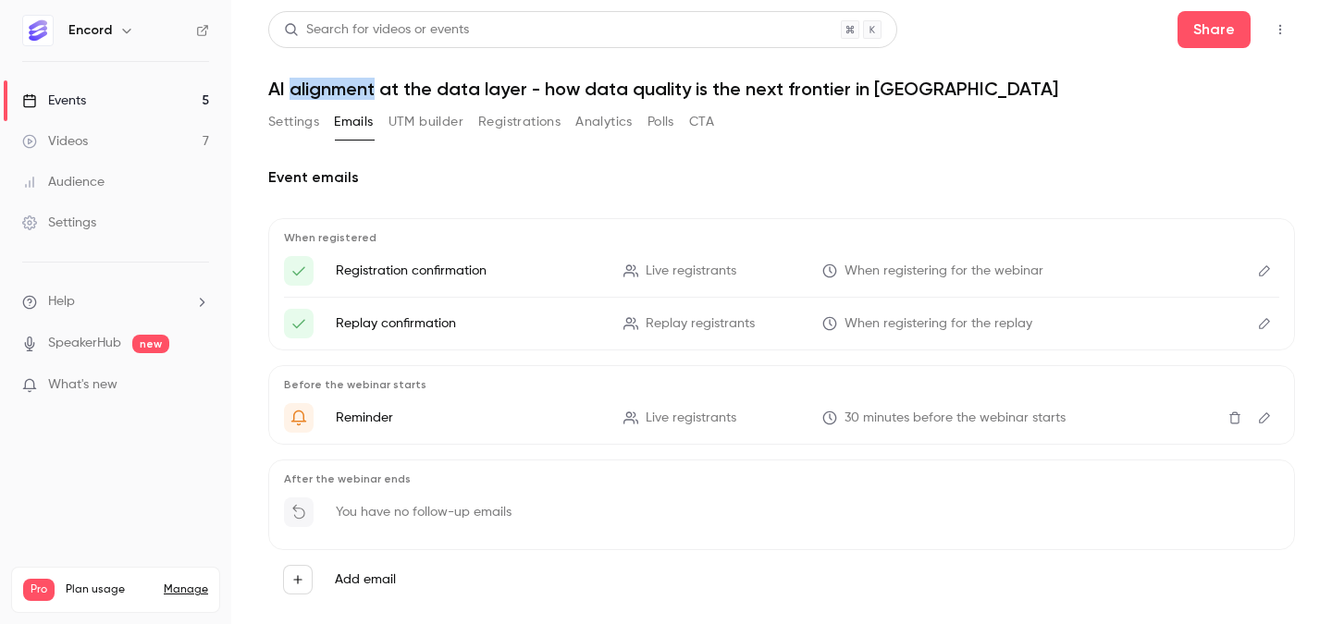
click at [290, 125] on button "Settings" at bounding box center [293, 122] width 51 height 30
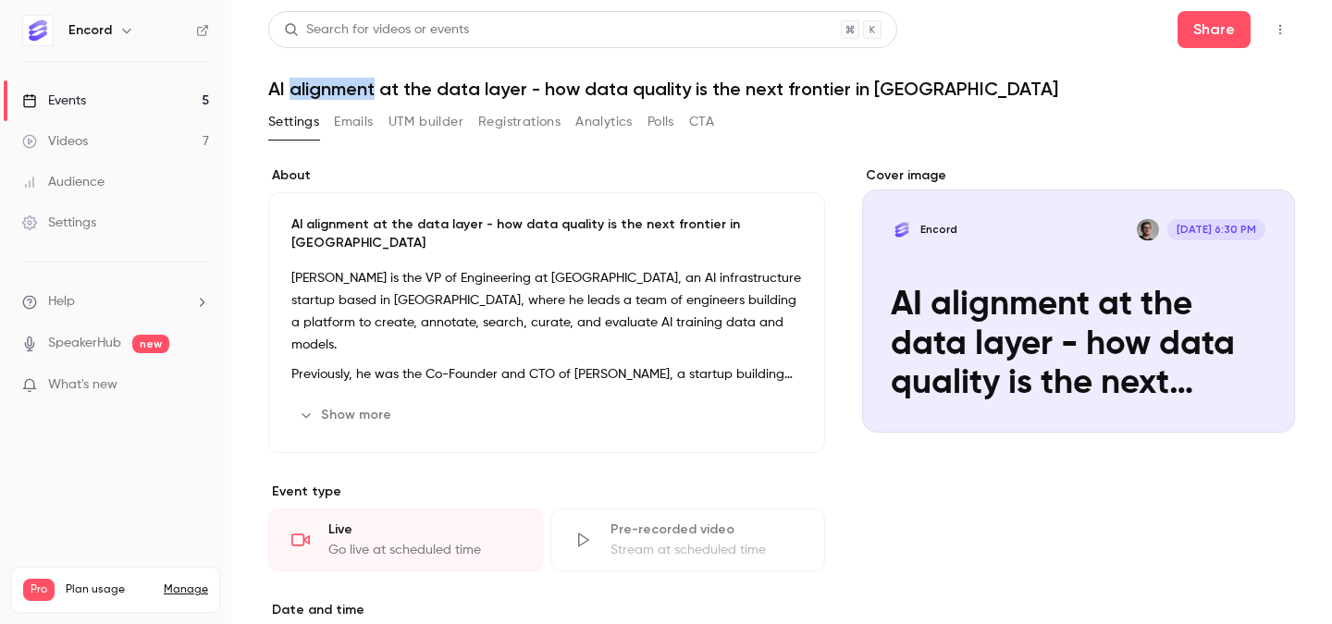
click at [117, 92] on link "Events 5" at bounding box center [115, 100] width 231 height 41
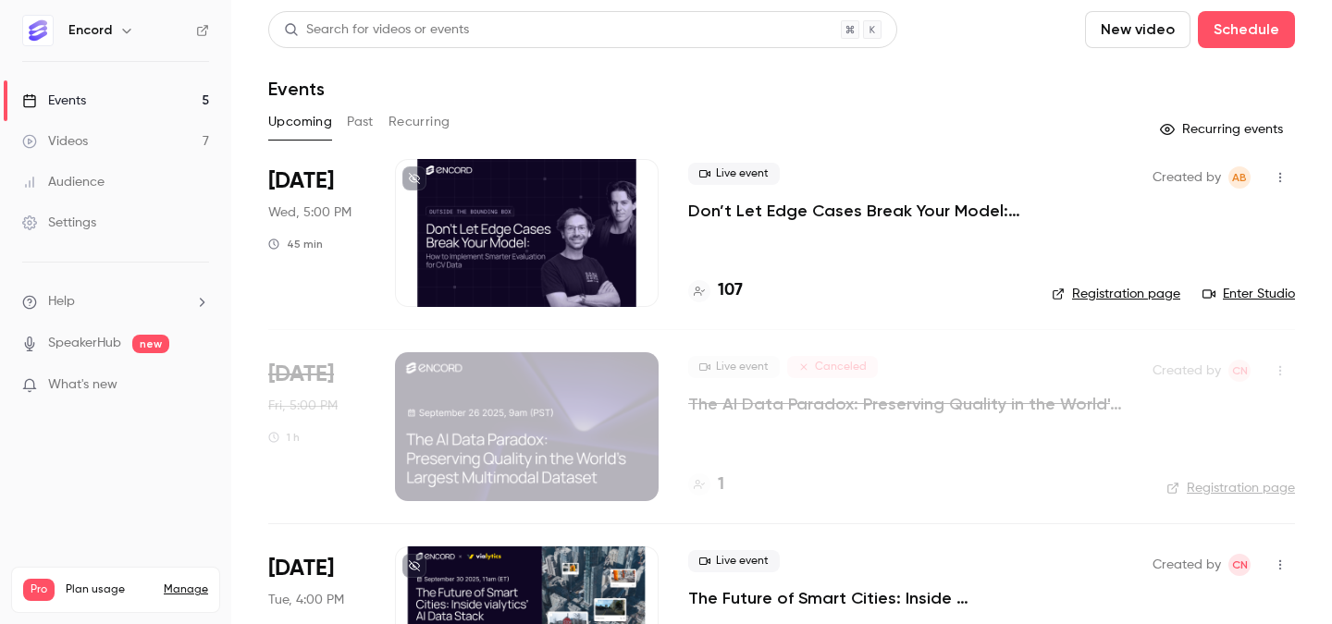
scroll to position [490, 0]
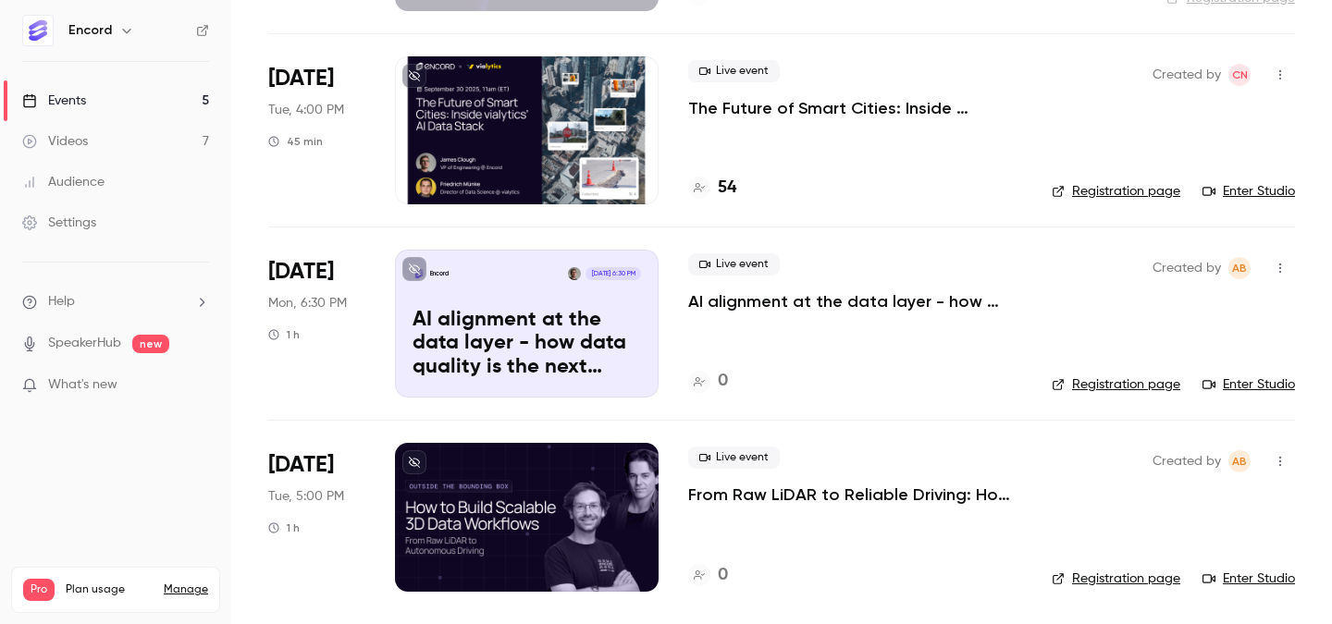
click at [809, 298] on p "AI alignment at the data layer - how data quality is the next frontier in [GEOG…" at bounding box center [855, 301] width 334 height 22
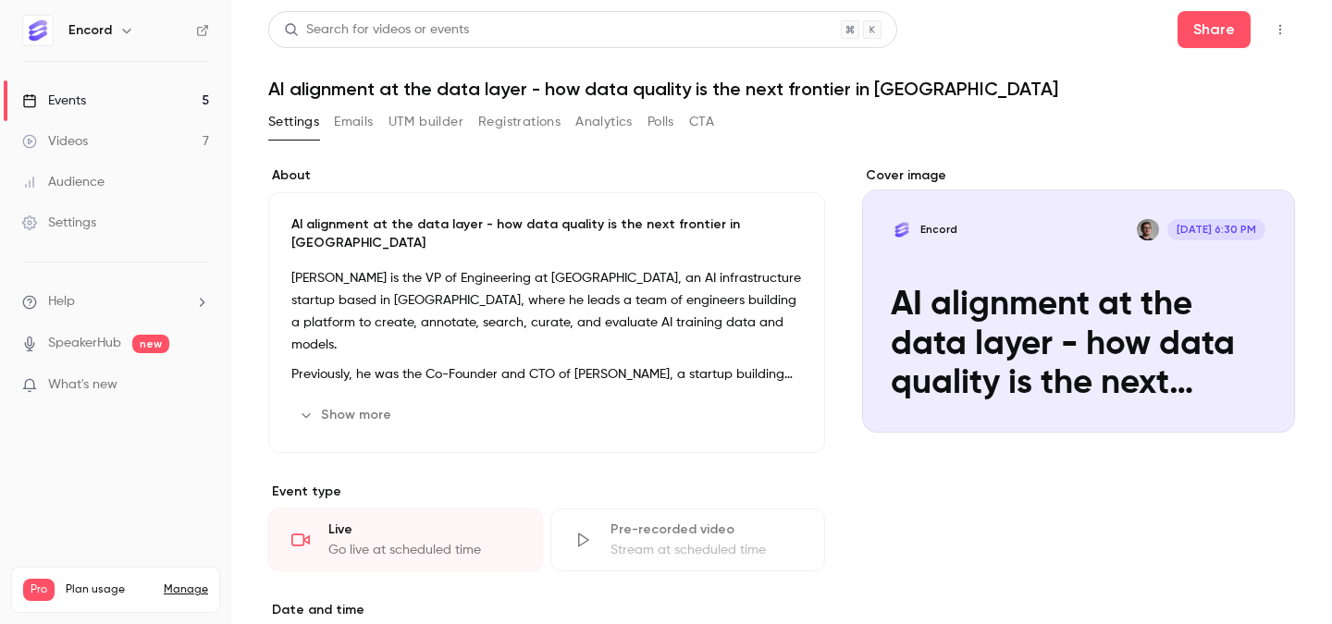
click at [1294, 26] on button "button" at bounding box center [1280, 30] width 30 height 30
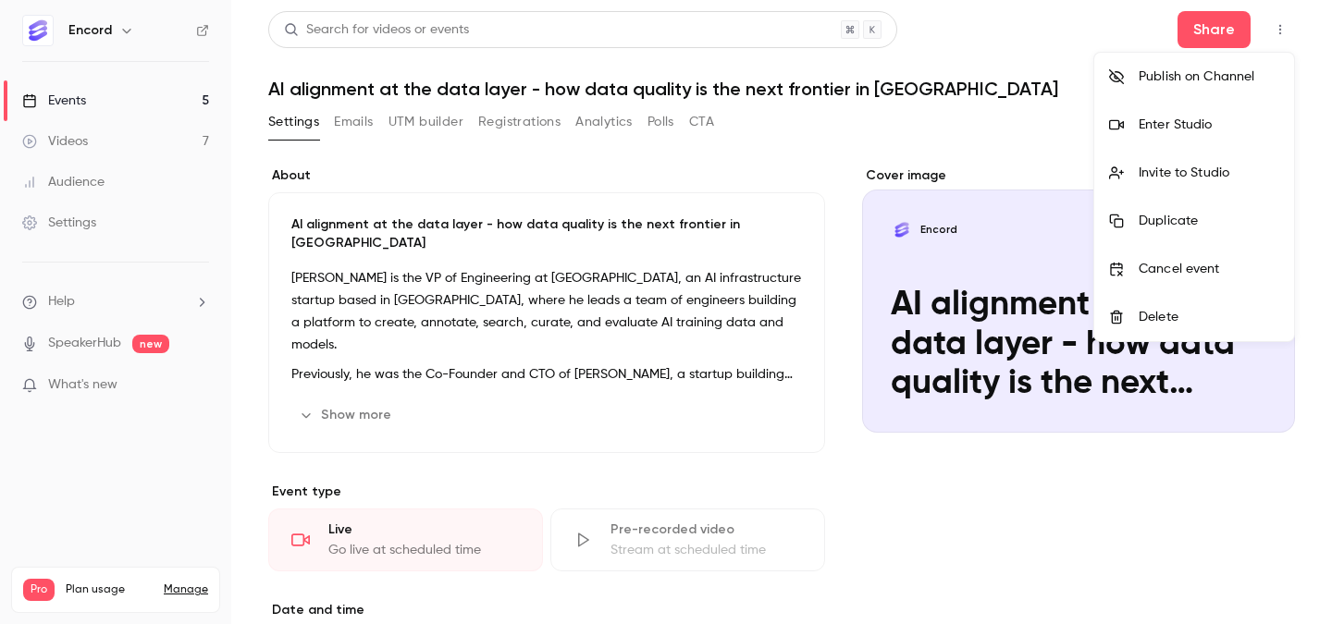
click at [775, 92] on div at bounding box center [666, 312] width 1332 height 624
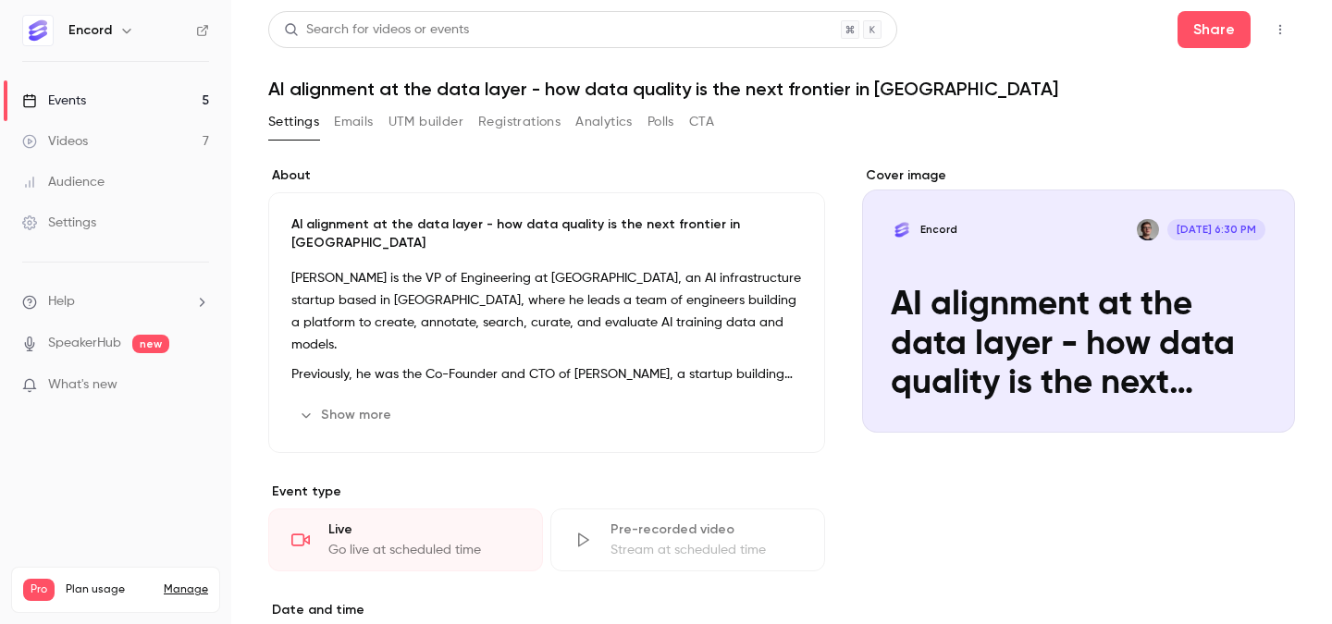
click at [373, 124] on button "Emails" at bounding box center [353, 122] width 39 height 30
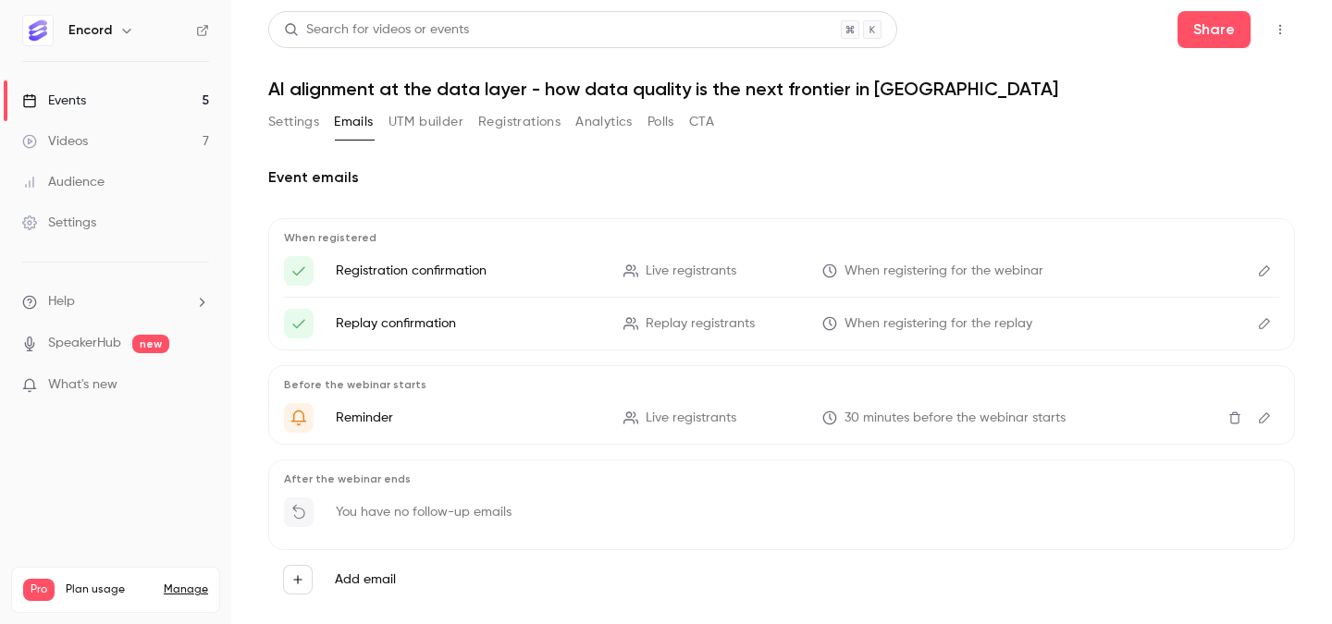
click at [300, 117] on button "Settings" at bounding box center [293, 122] width 51 height 30
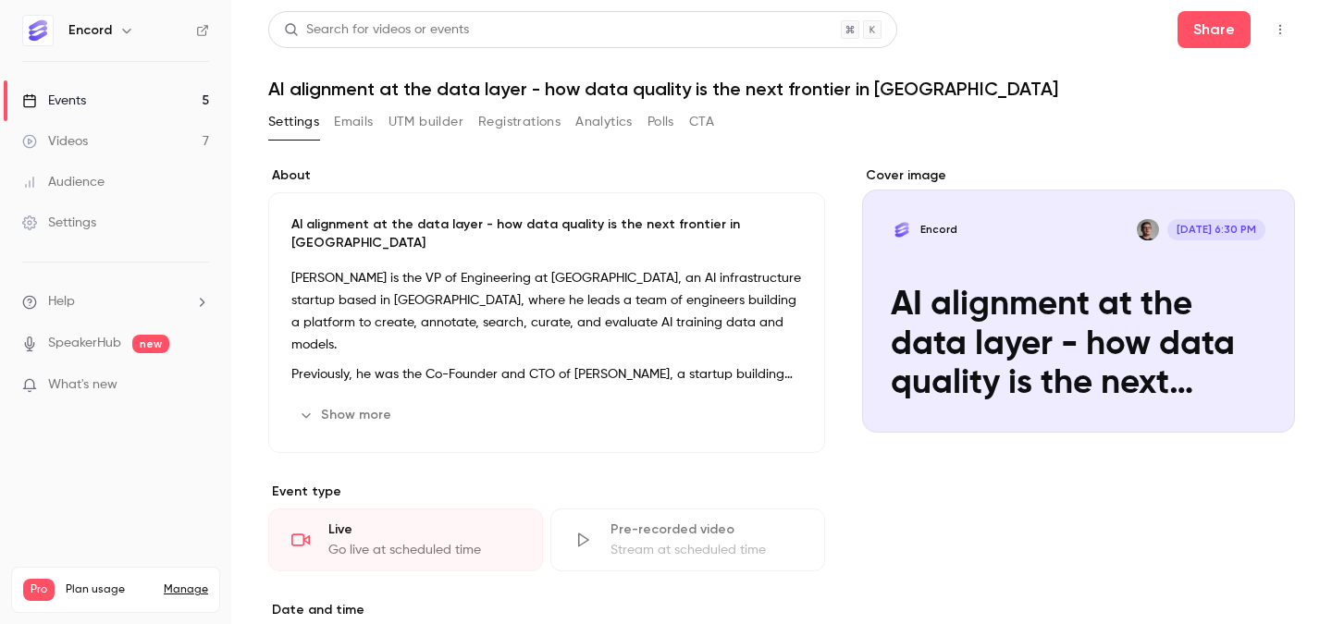
click at [136, 115] on link "Events 5" at bounding box center [115, 100] width 231 height 41
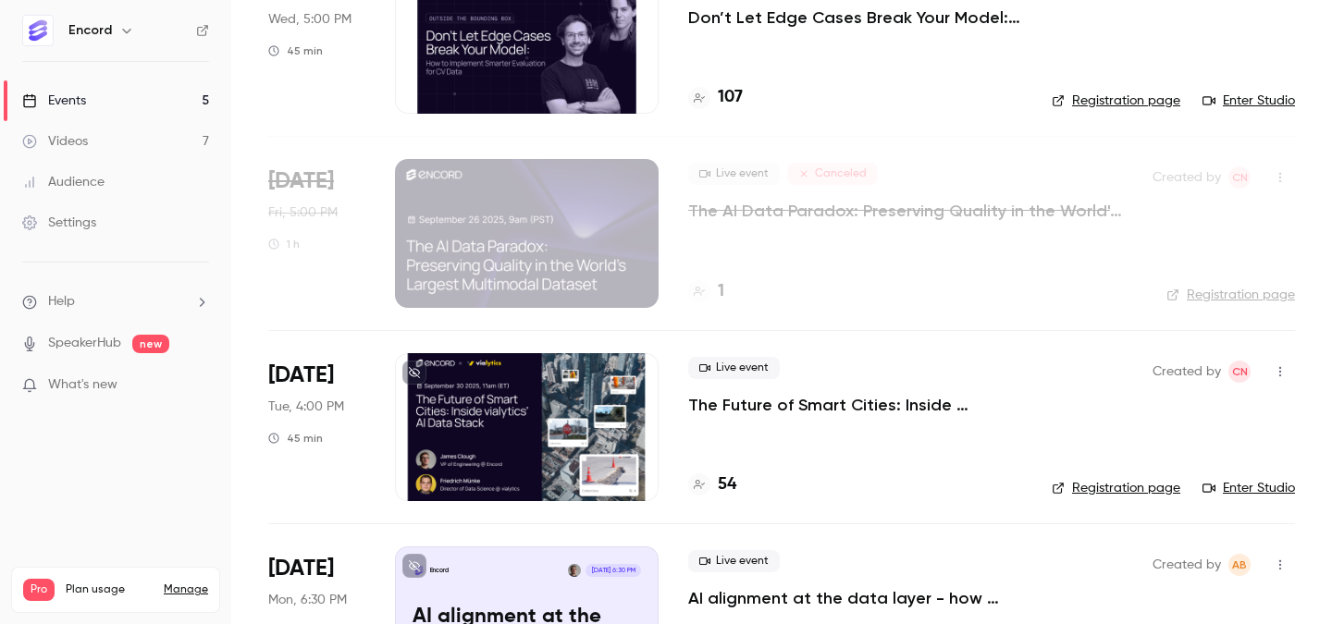
scroll to position [490, 0]
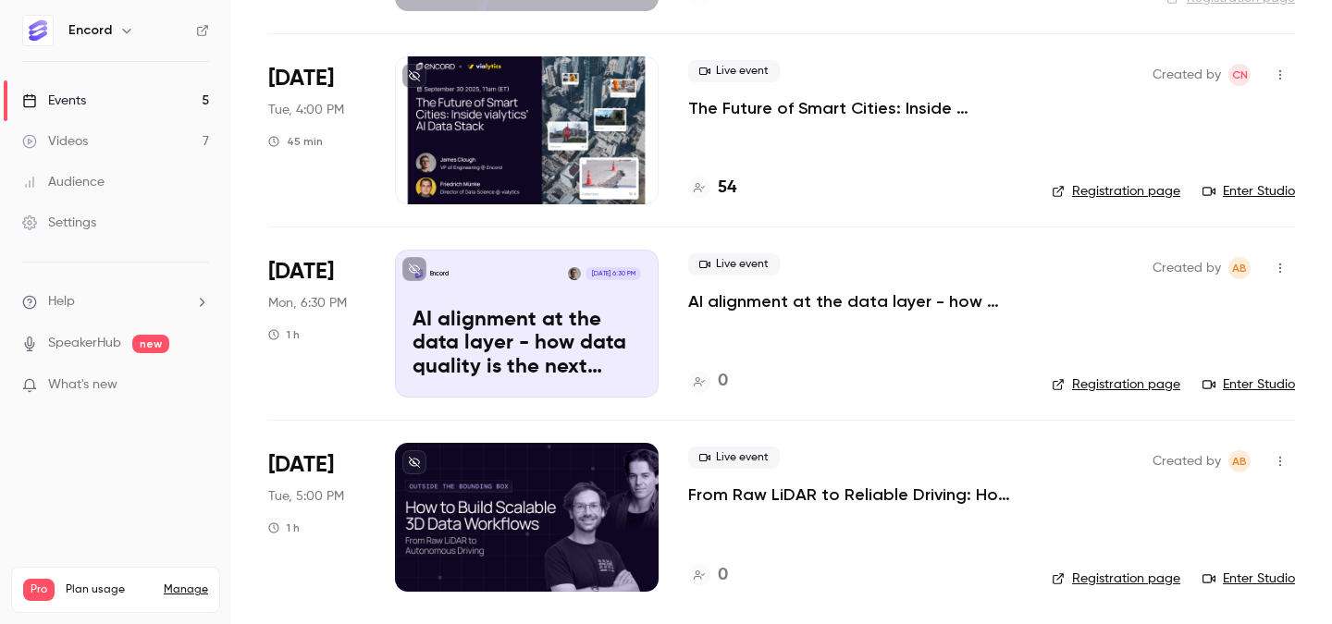
click at [765, 305] on p "AI alignment at the data layer - how data quality is the next frontier in [GEOG…" at bounding box center [855, 301] width 334 height 22
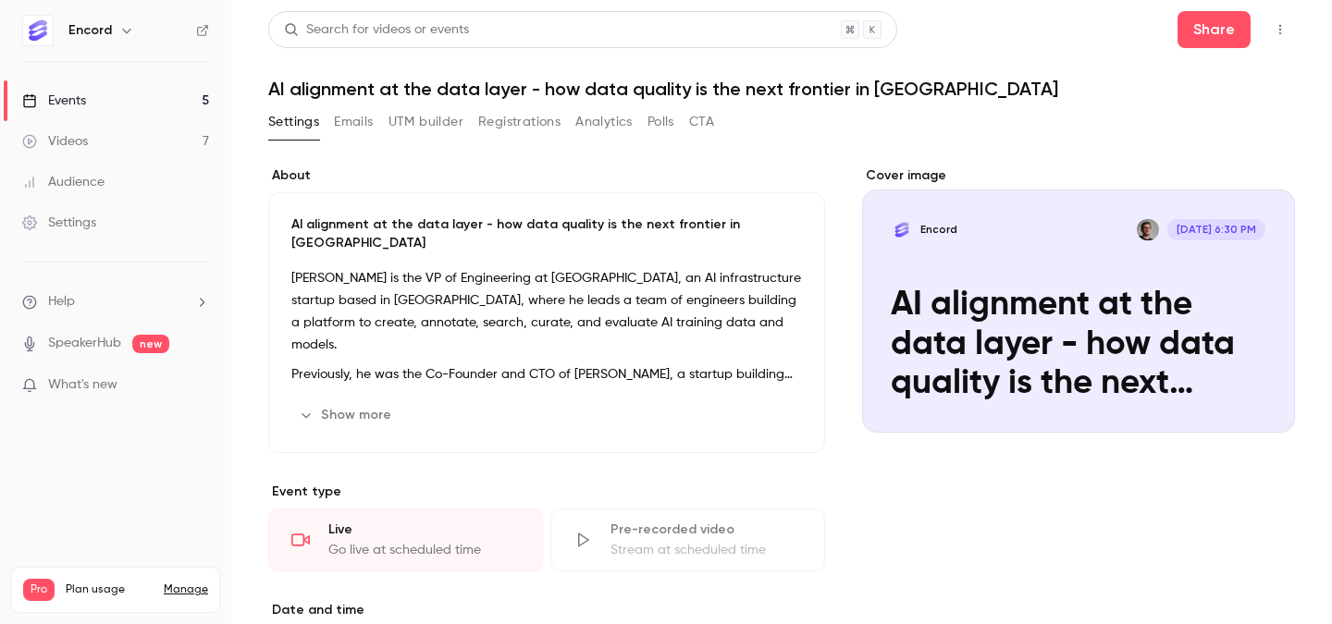
click at [1290, 28] on button "button" at bounding box center [1280, 30] width 30 height 30
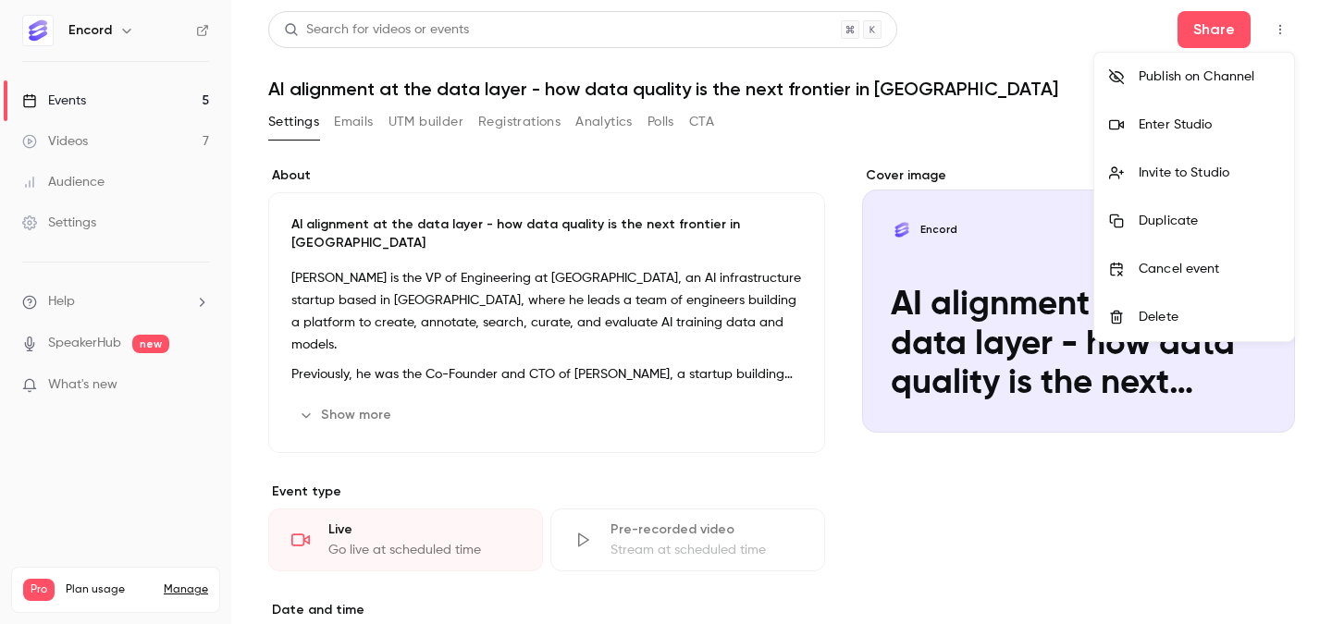
click at [605, 92] on div at bounding box center [666, 312] width 1332 height 624
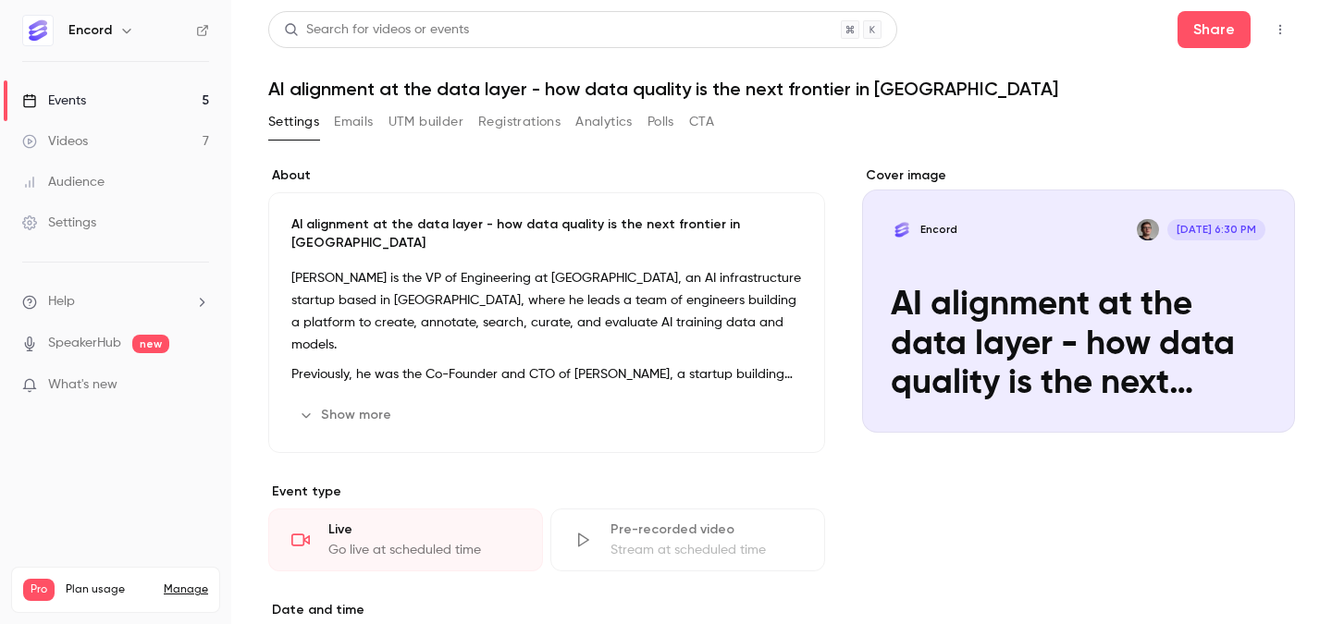
click at [745, 81] on h1 "AI alignment at the data layer - how data quality is the next frontier in [GEOG…" at bounding box center [781, 89] width 1027 height 22
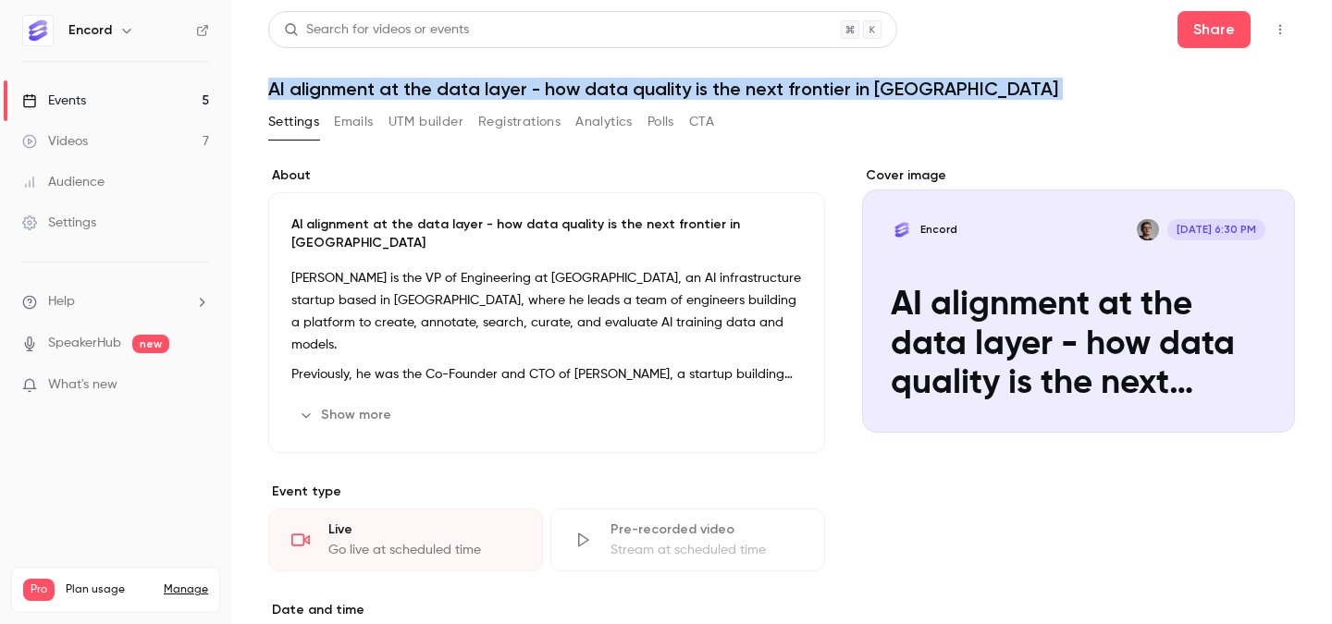
click at [745, 81] on h1 "AI alignment at the data layer - how data quality is the next frontier in [GEOG…" at bounding box center [781, 89] width 1027 height 22
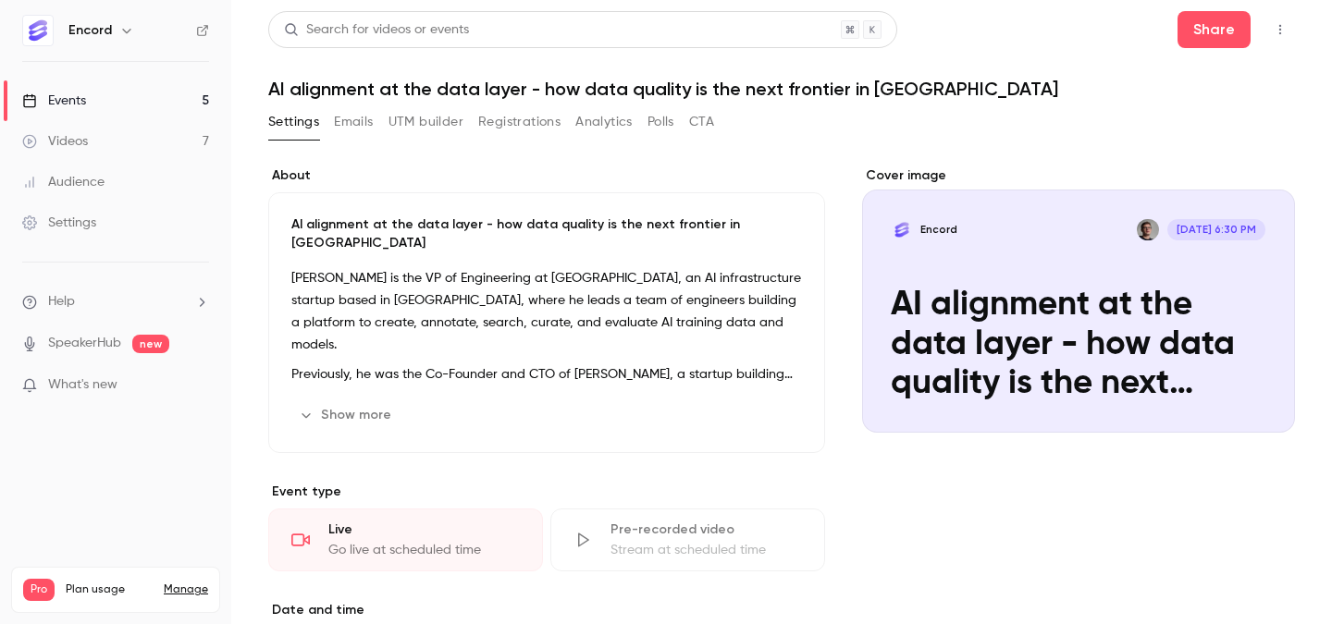
click at [1282, 32] on icon "button" at bounding box center [1280, 29] width 15 height 13
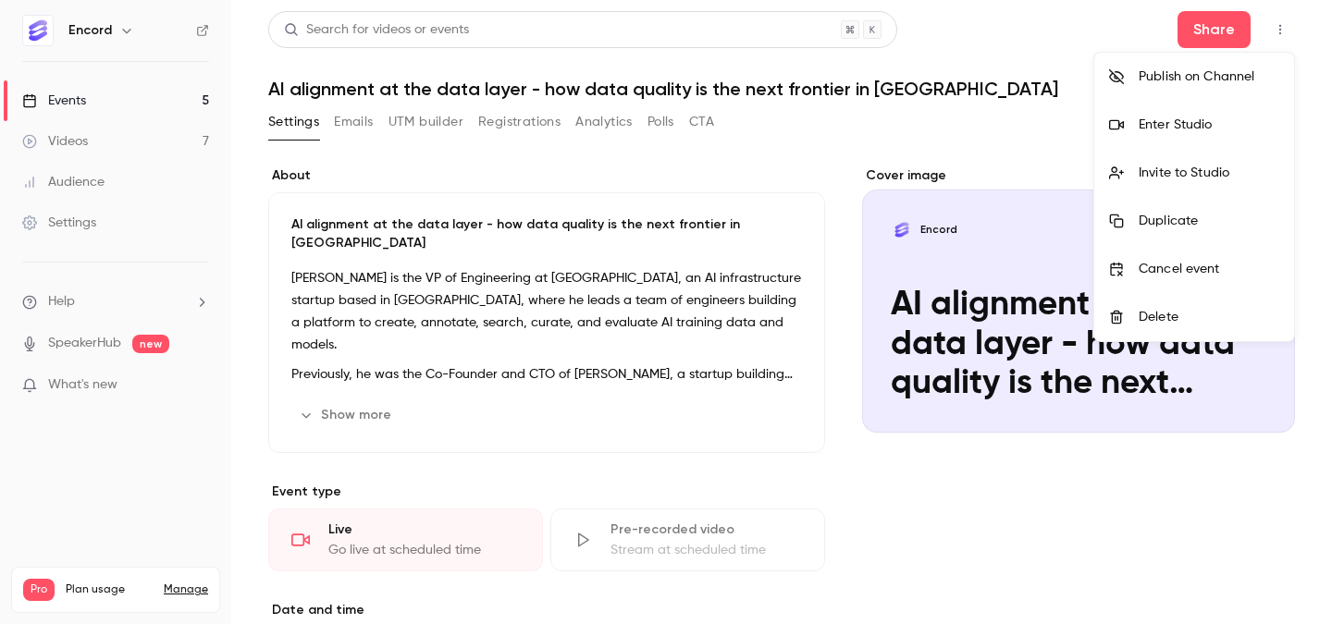
click at [622, 139] on div at bounding box center [666, 312] width 1332 height 624
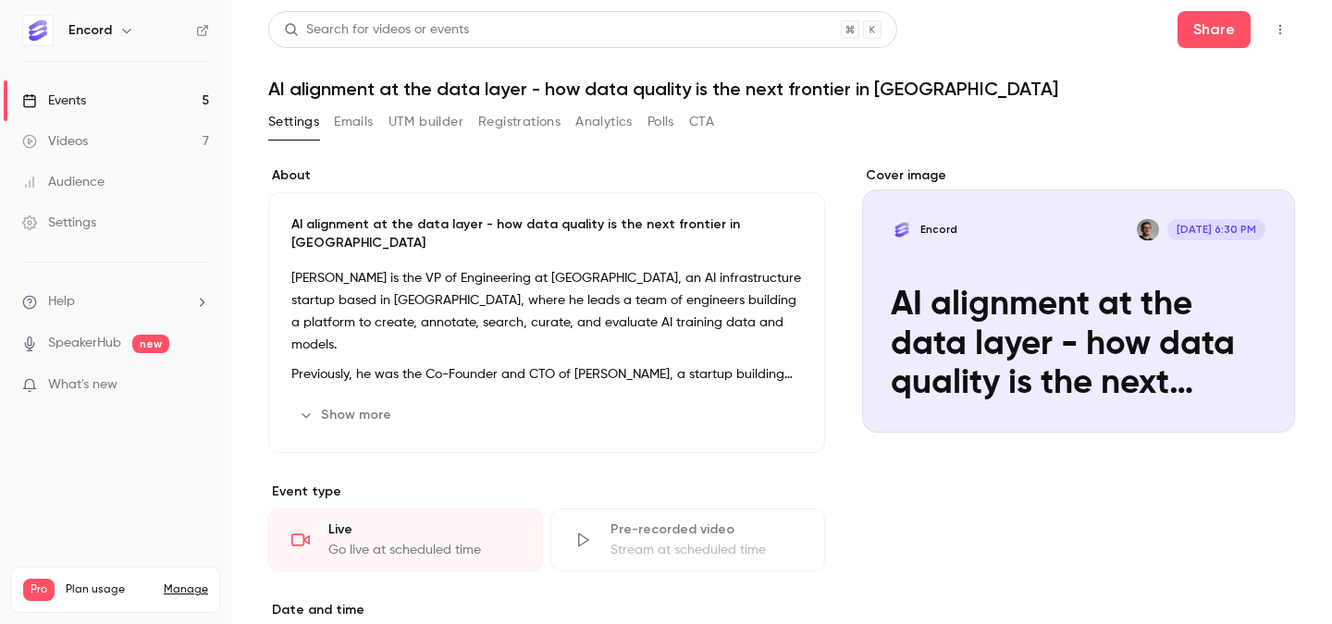
click at [371, 116] on button "Emails" at bounding box center [353, 122] width 39 height 30
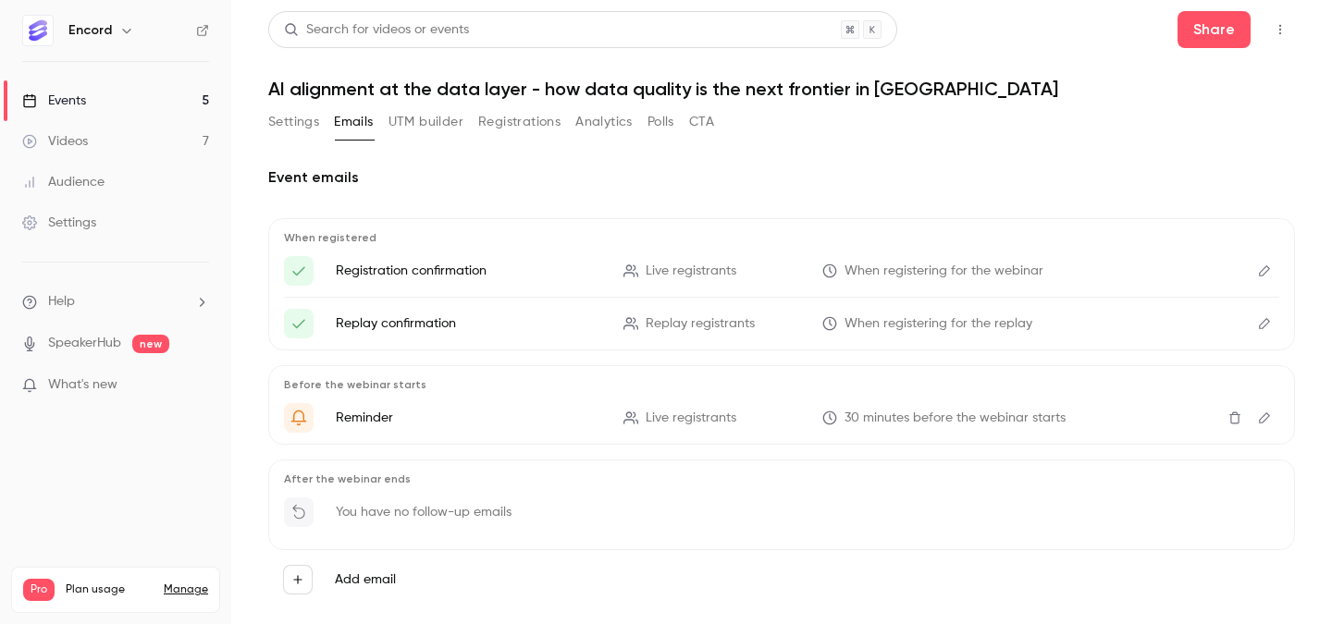
click at [301, 121] on button "Settings" at bounding box center [293, 122] width 51 height 30
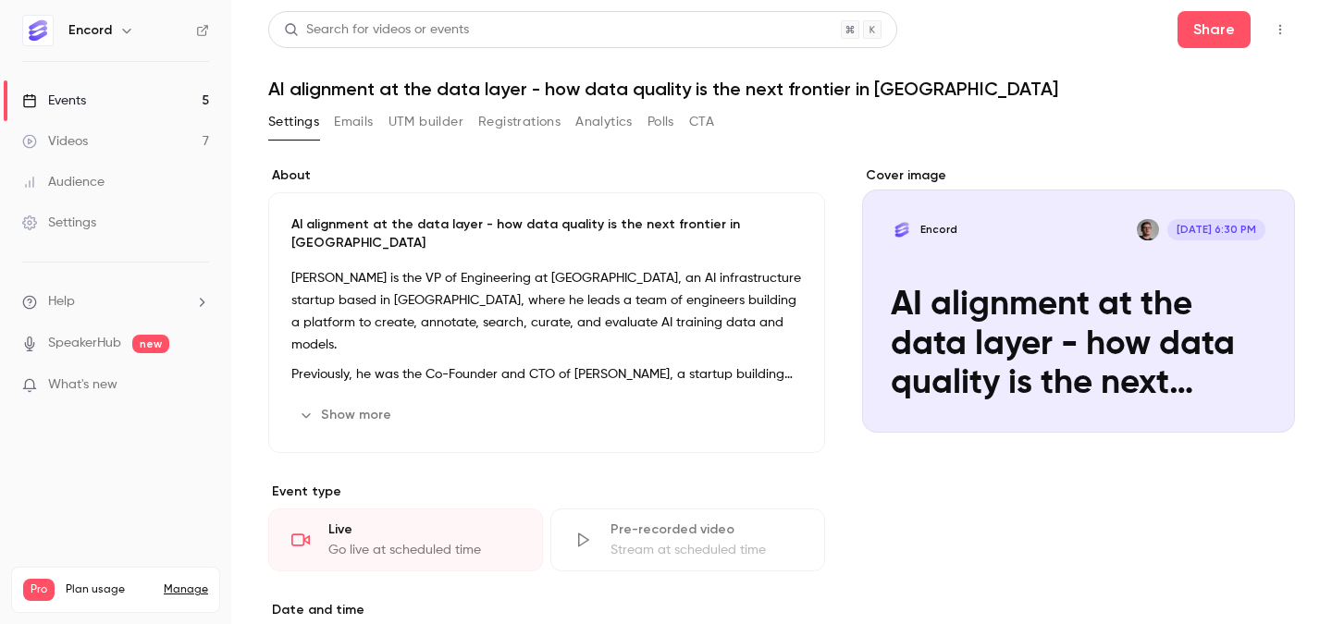
click at [1241, 399] on div "Cover image" at bounding box center [1078, 299] width 433 height 266
click at [0, 0] on input "Encord [DATE] 6:30 PM AI alignment at the data layer - how data quality is the …" at bounding box center [0, 0] width 0 height 0
click at [336, 132] on button "Emails" at bounding box center [353, 122] width 39 height 30
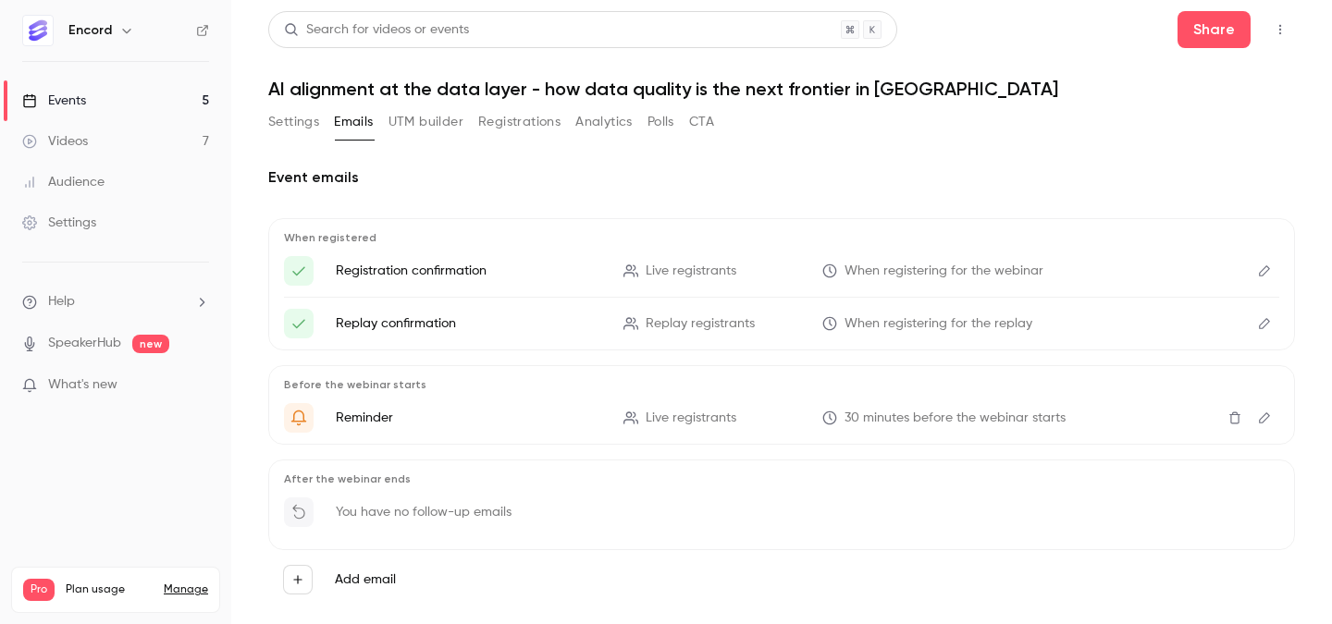
click at [403, 131] on button "UTM builder" at bounding box center [425, 122] width 75 height 30
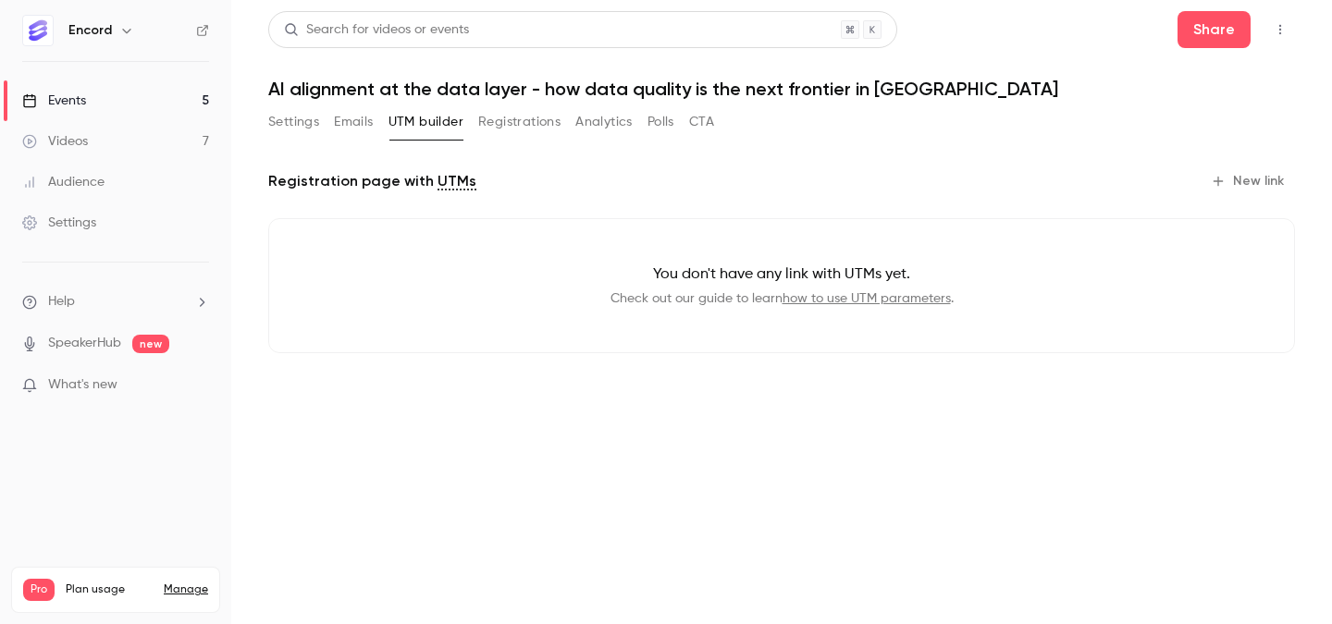
click at [283, 125] on button "Settings" at bounding box center [293, 122] width 51 height 30
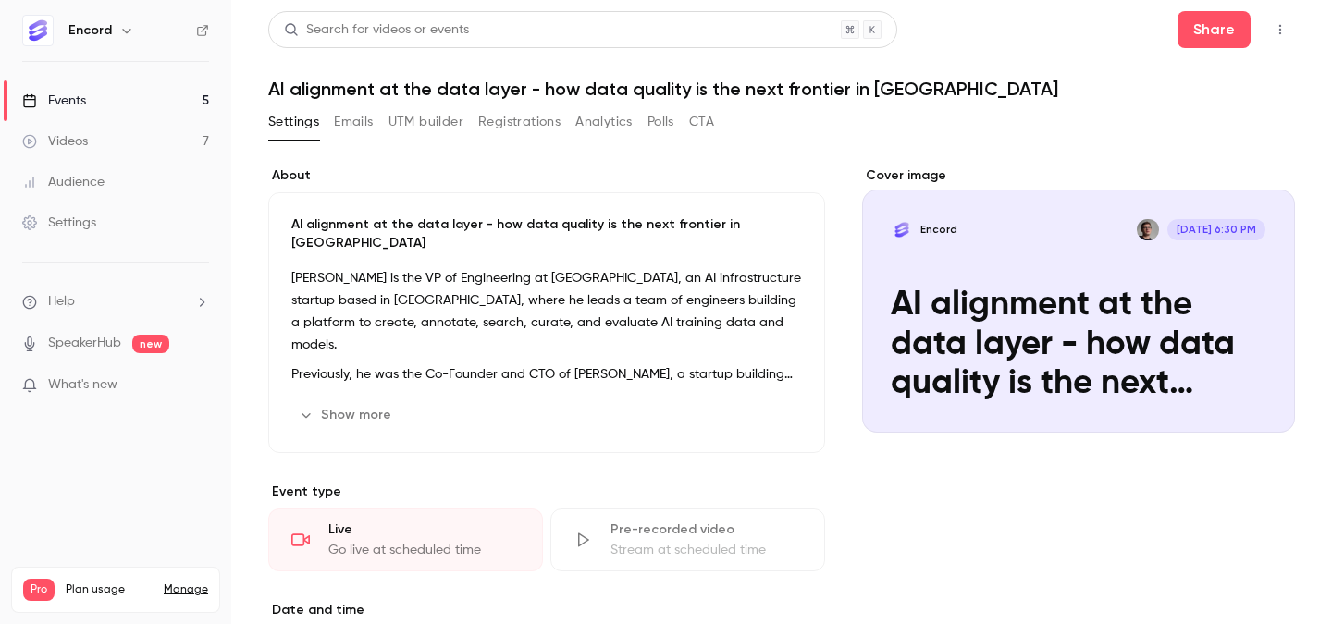
click at [380, 94] on h1 "AI alignment at the data layer - how data quality is the next frontier in [GEOG…" at bounding box center [781, 89] width 1027 height 22
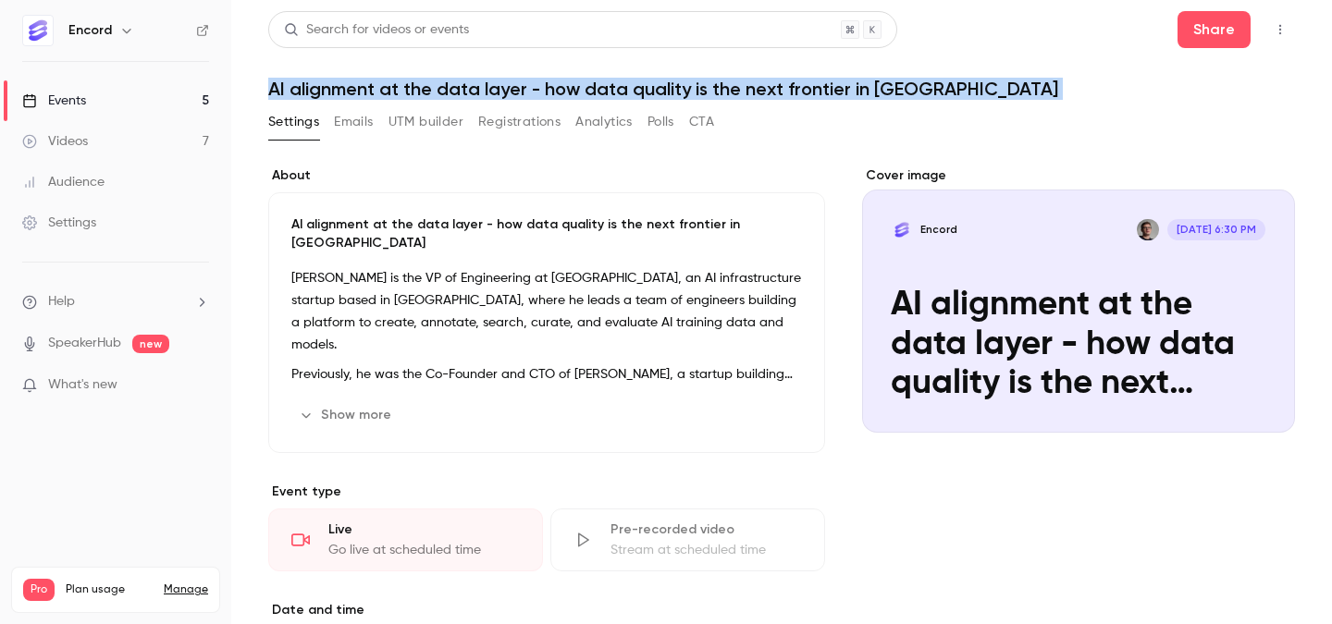
click at [380, 94] on h1 "AI alignment at the data layer - how data quality is the next frontier in [GEOG…" at bounding box center [781, 89] width 1027 height 22
click at [183, 84] on link "Events 5" at bounding box center [115, 100] width 231 height 41
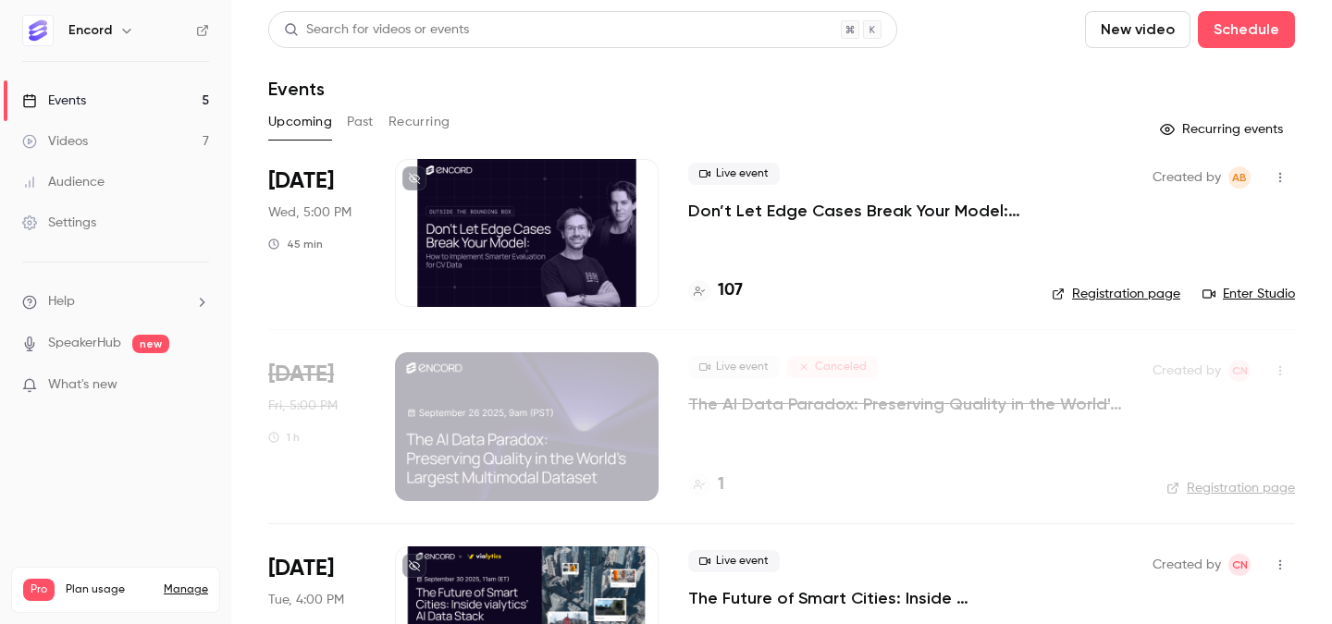
scroll to position [490, 0]
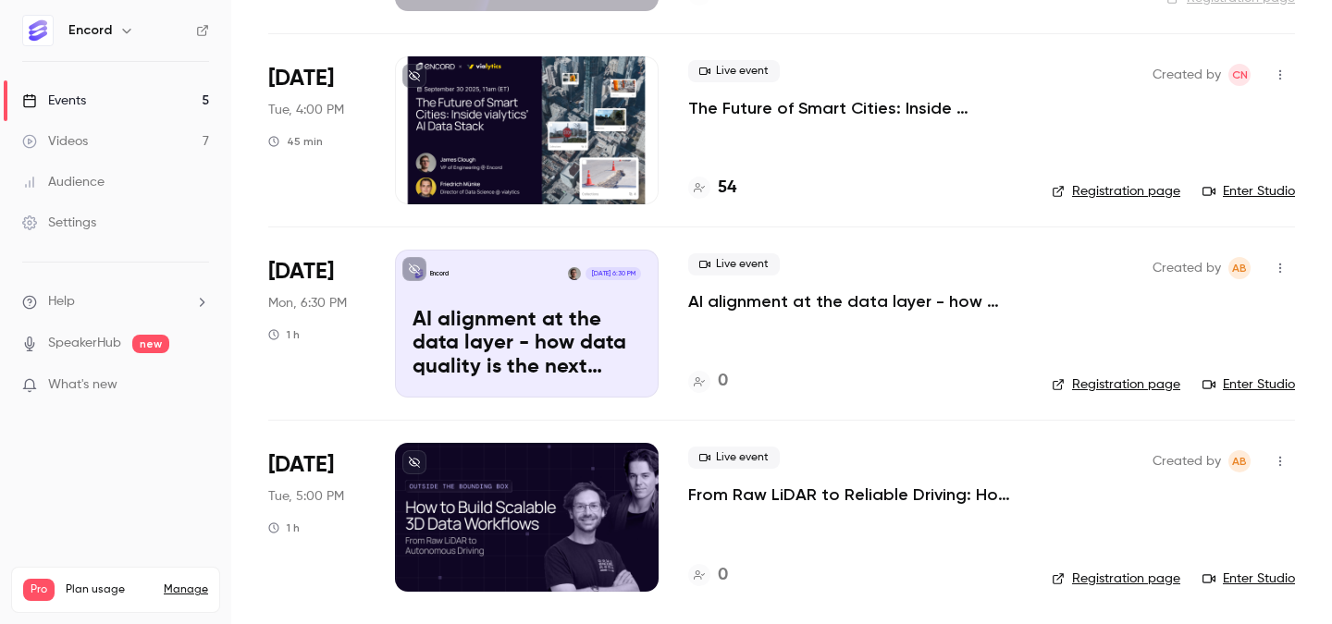
click at [1285, 264] on icon "button" at bounding box center [1280, 268] width 15 height 13
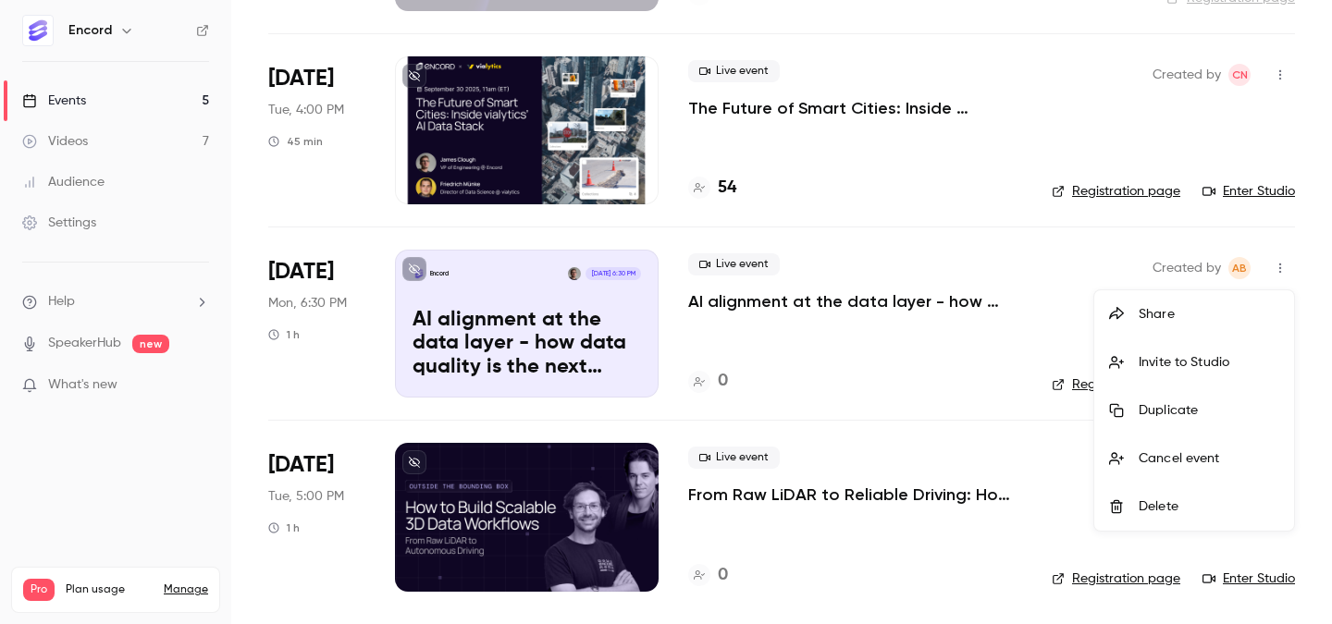
click at [916, 271] on div at bounding box center [666, 312] width 1332 height 624
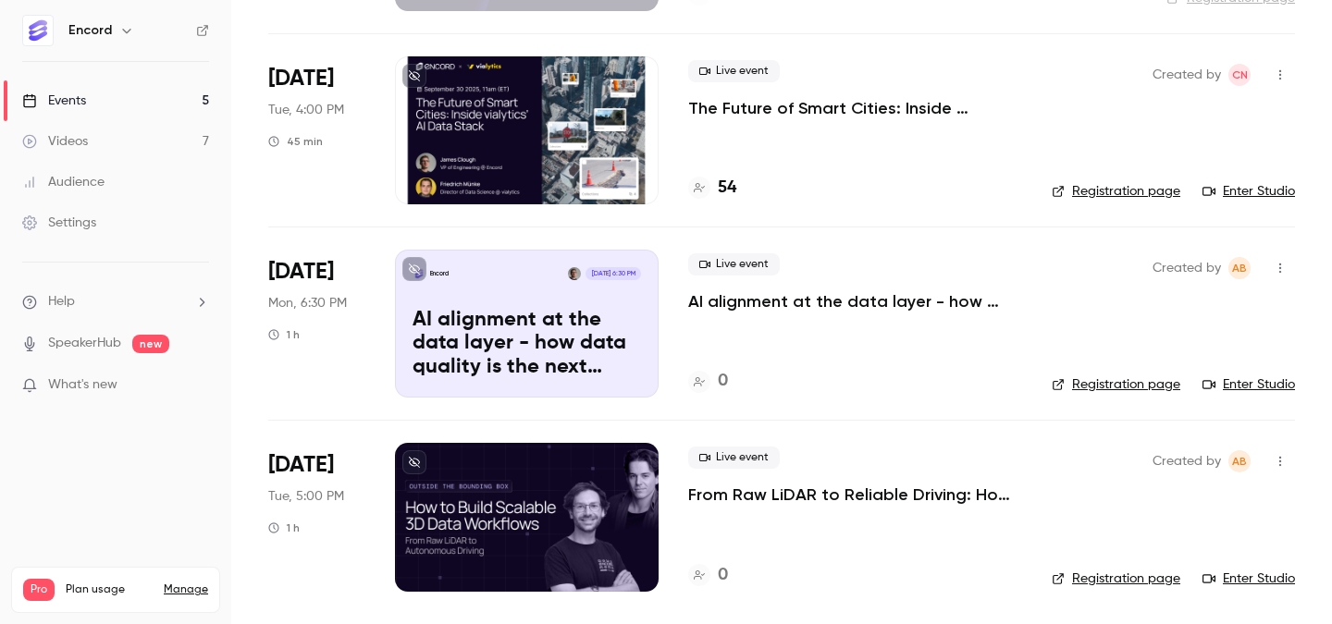
click at [810, 301] on p "AI alignment at the data layer - how data quality is the next frontier in [GEOG…" at bounding box center [855, 301] width 334 height 22
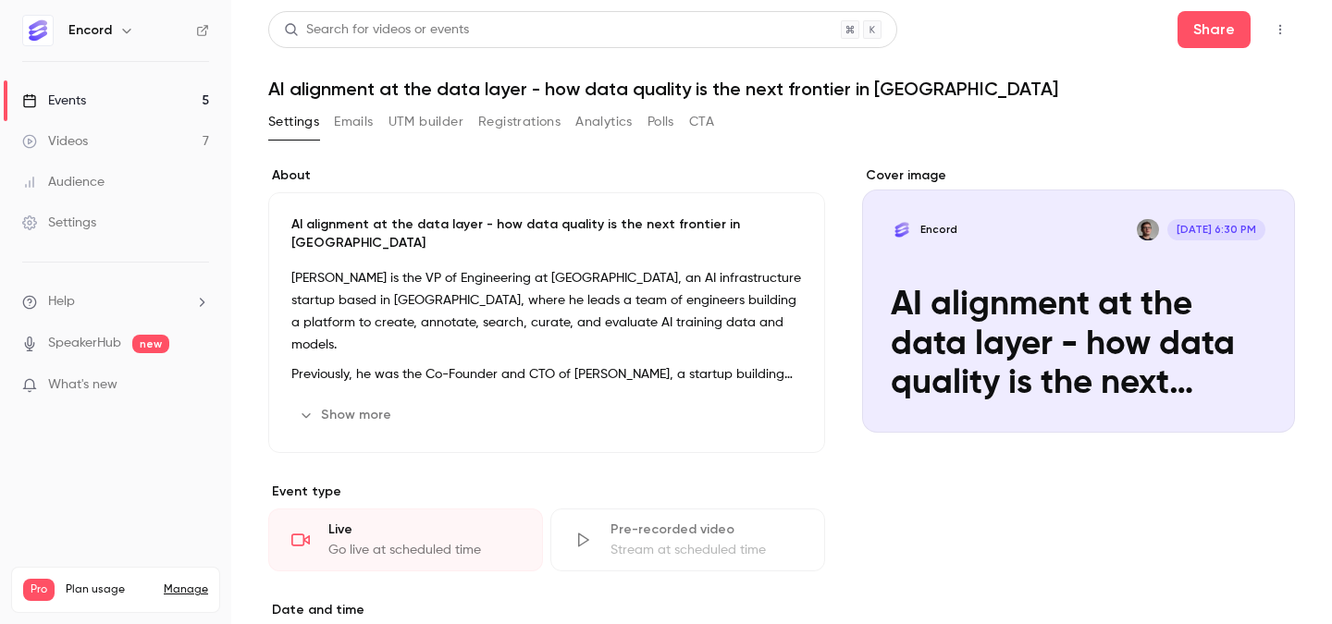
click at [654, 272] on p "[PERSON_NAME] is the VP of Engineering at [GEOGRAPHIC_DATA], an AI infrastructu…" at bounding box center [546, 311] width 511 height 89
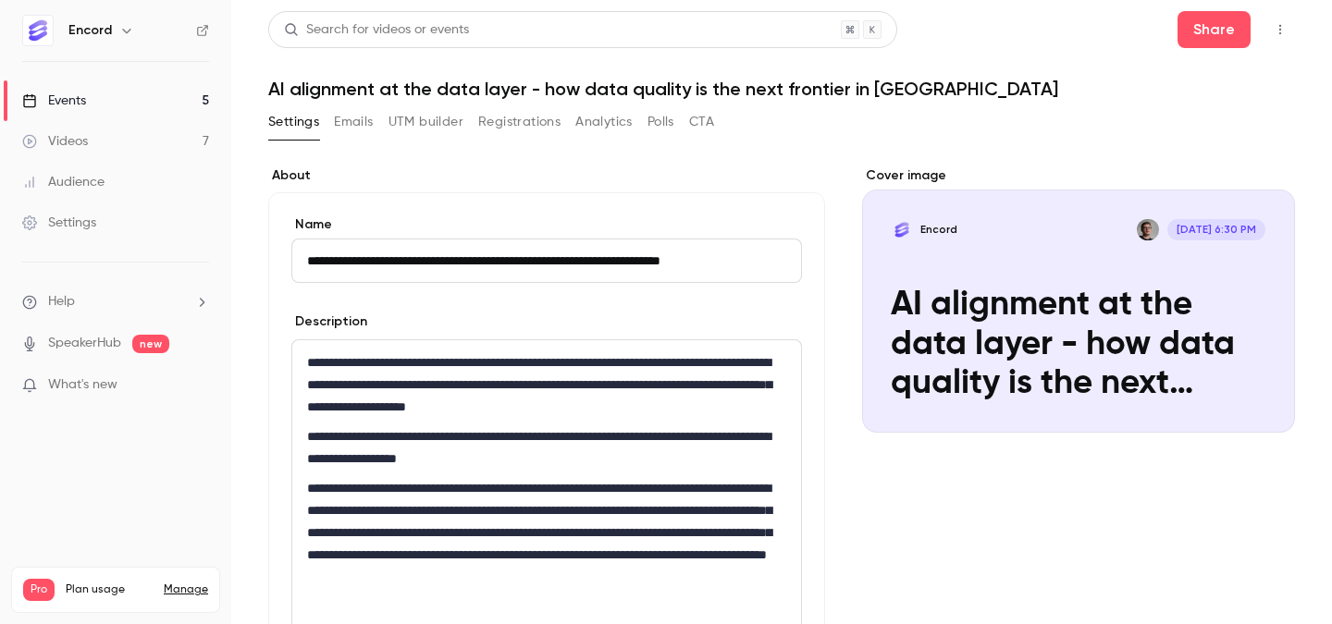
click at [654, 272] on input "**********" at bounding box center [546, 261] width 511 height 44
click at [327, 261] on input "**********" at bounding box center [546, 261] width 511 height 44
click at [431, 256] on input "**********" at bounding box center [546, 261] width 511 height 44
click at [463, 259] on input "**********" at bounding box center [546, 261] width 511 height 44
click at [512, 255] on input "**********" at bounding box center [546, 261] width 511 height 44
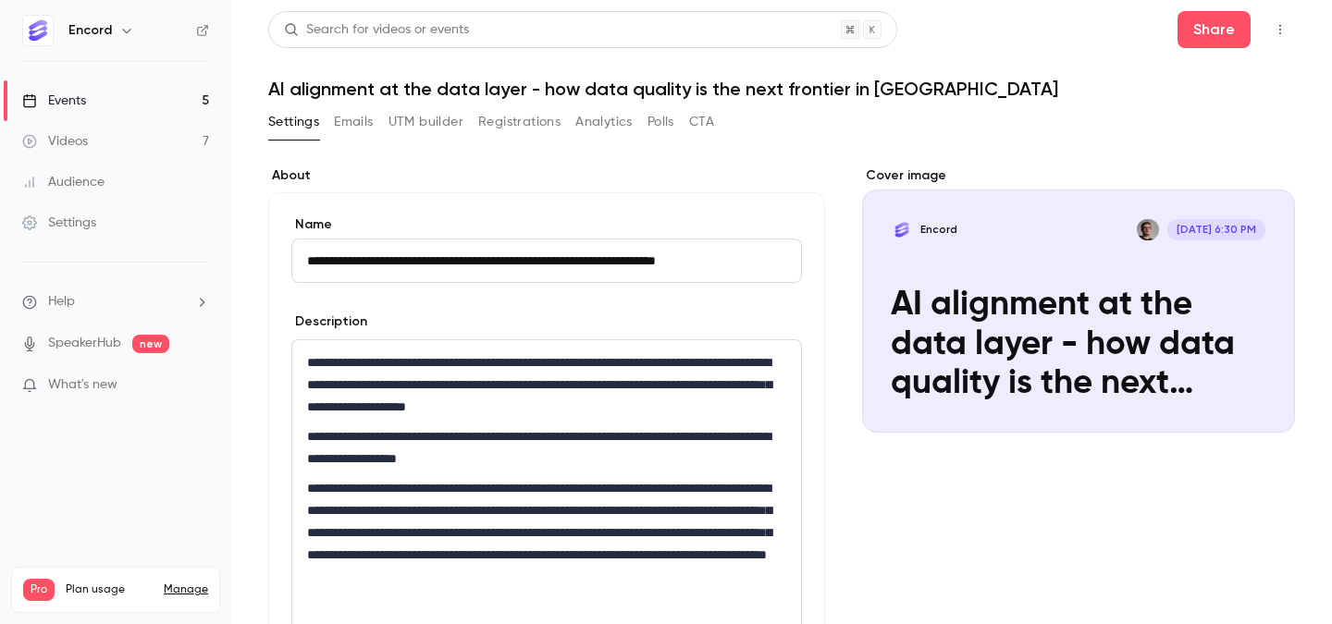
click at [535, 256] on input "**********" at bounding box center [546, 261] width 511 height 44
click at [570, 257] on input "**********" at bounding box center [546, 261] width 511 height 44
click at [649, 259] on input "**********" at bounding box center [546, 261] width 511 height 44
click at [675, 257] on input "**********" at bounding box center [546, 261] width 511 height 44
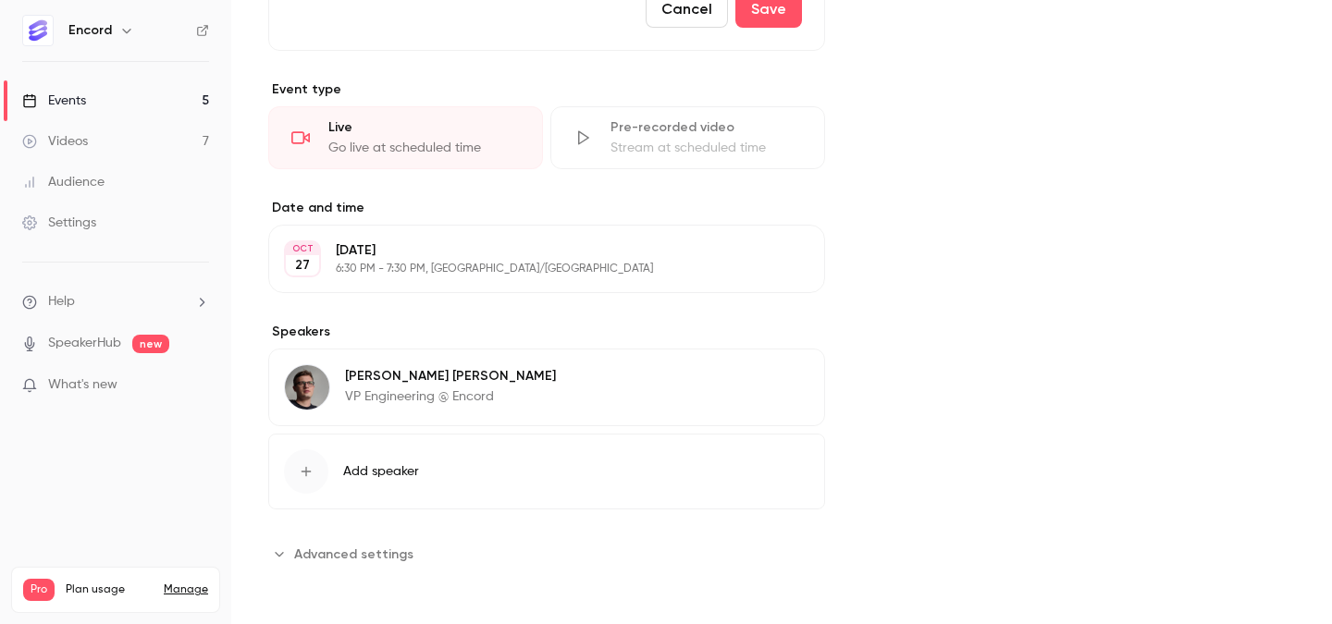
scroll to position [980, 0]
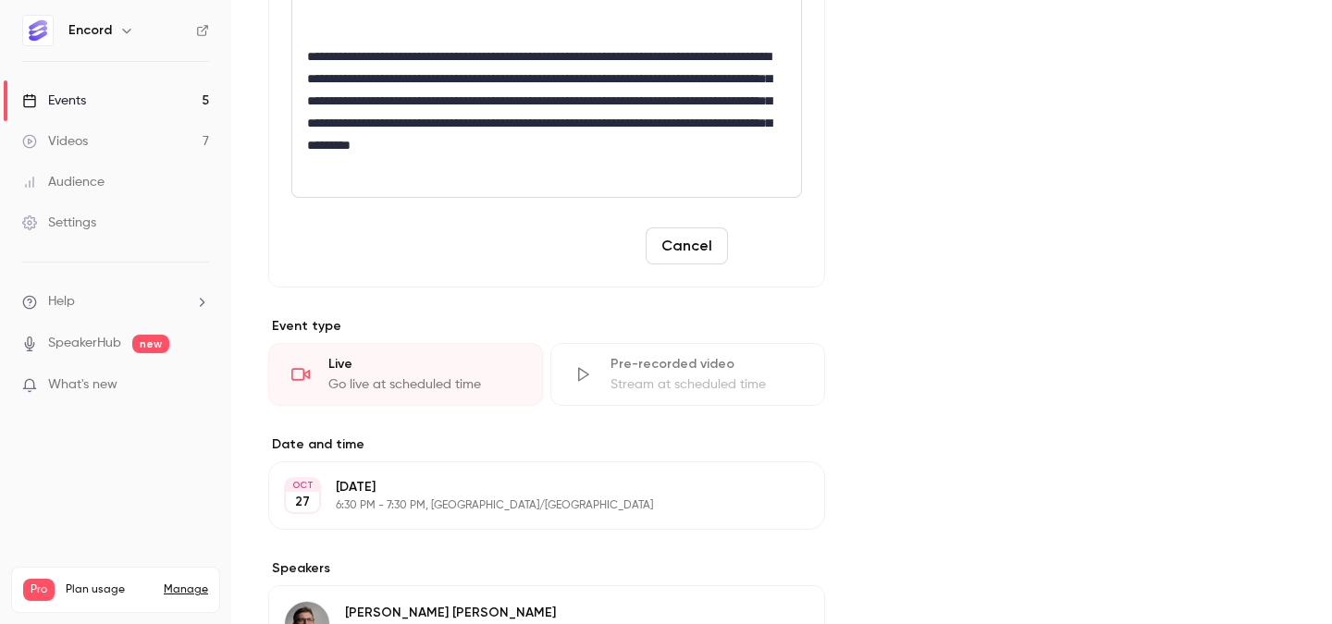
type input "**********"
click at [785, 252] on button "Save" at bounding box center [768, 246] width 67 height 37
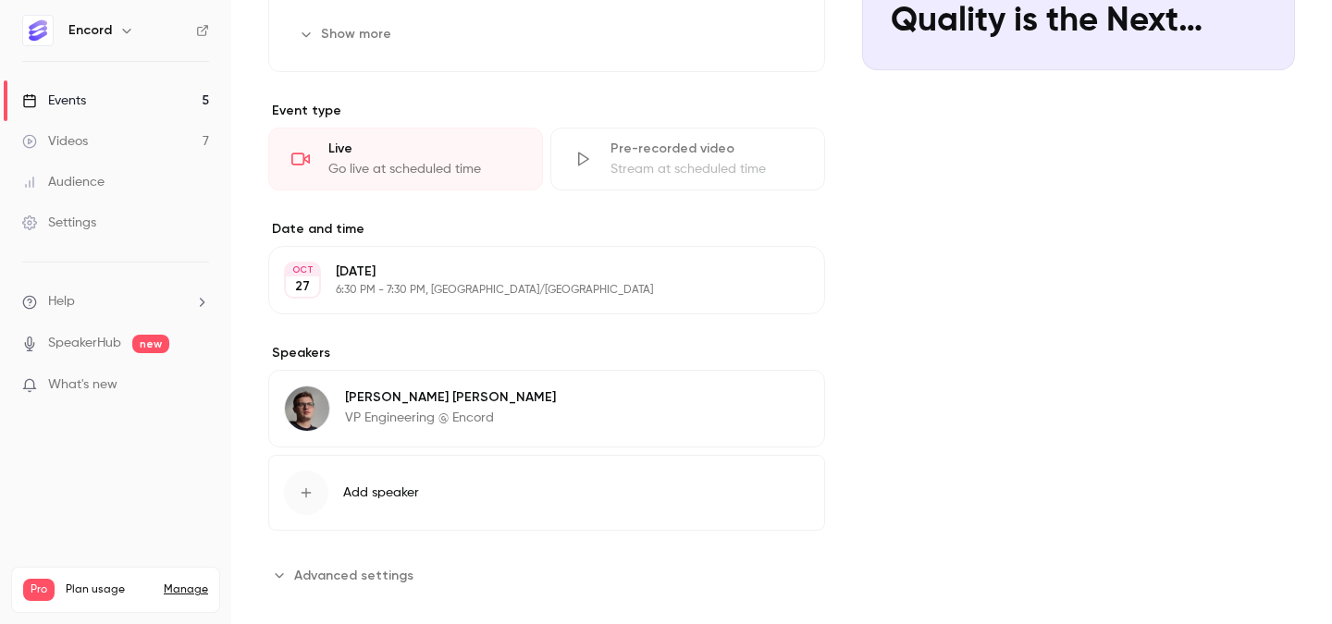
scroll to position [0, 0]
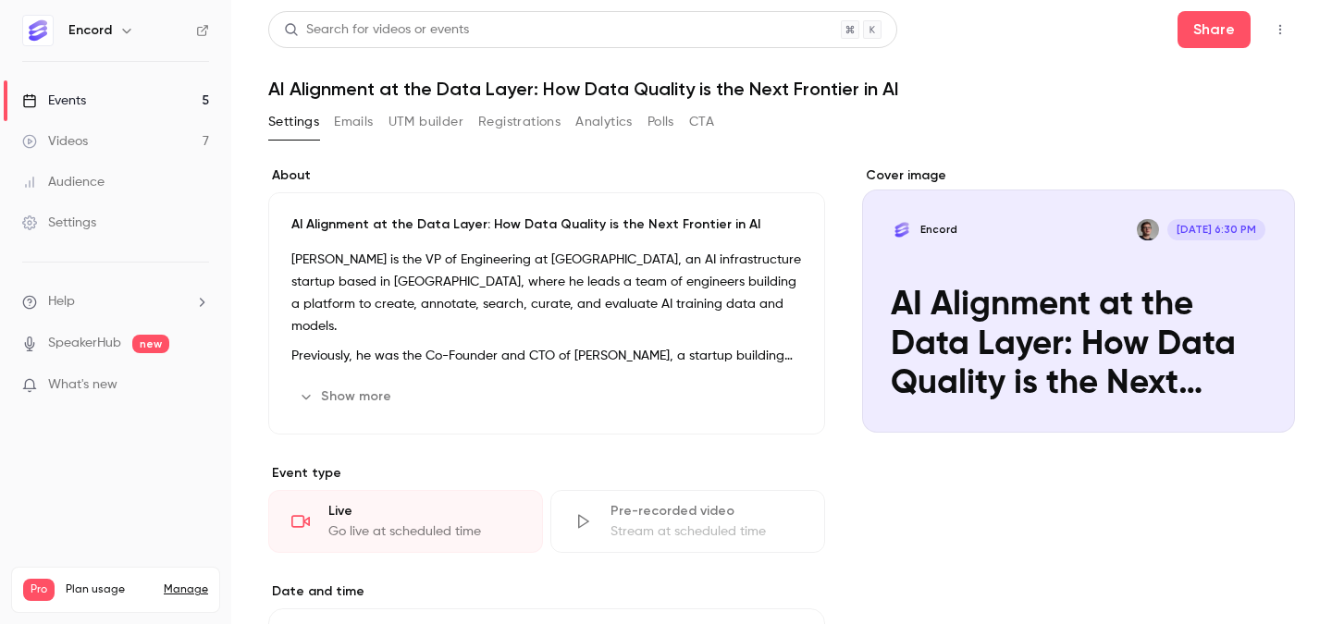
click at [520, 127] on button "Registrations" at bounding box center [519, 122] width 82 height 30
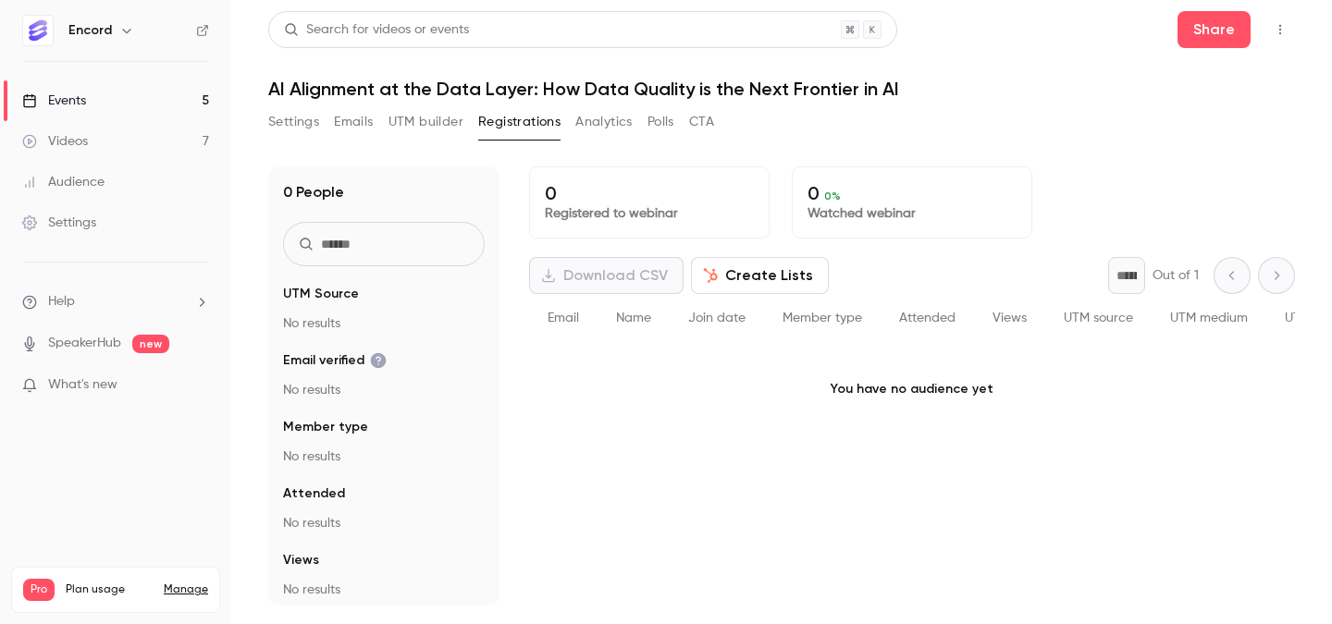
click at [316, 119] on button "Settings" at bounding box center [293, 122] width 51 height 30
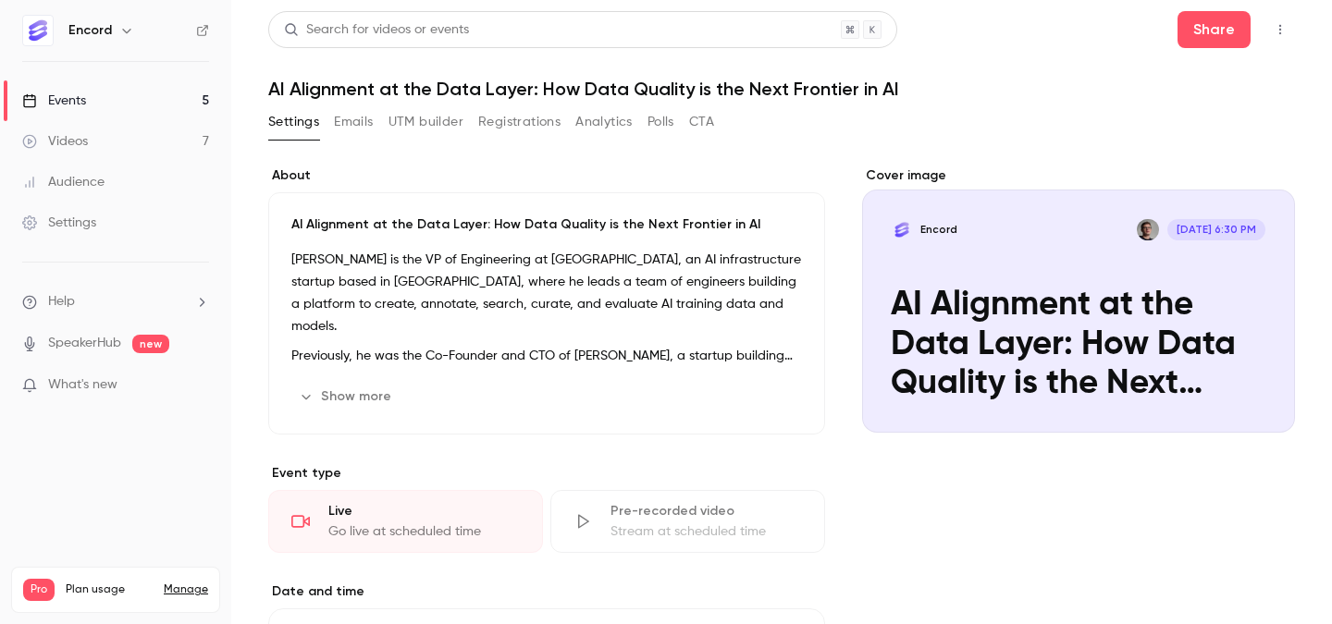
click at [537, 131] on button "Registrations" at bounding box center [519, 122] width 82 height 30
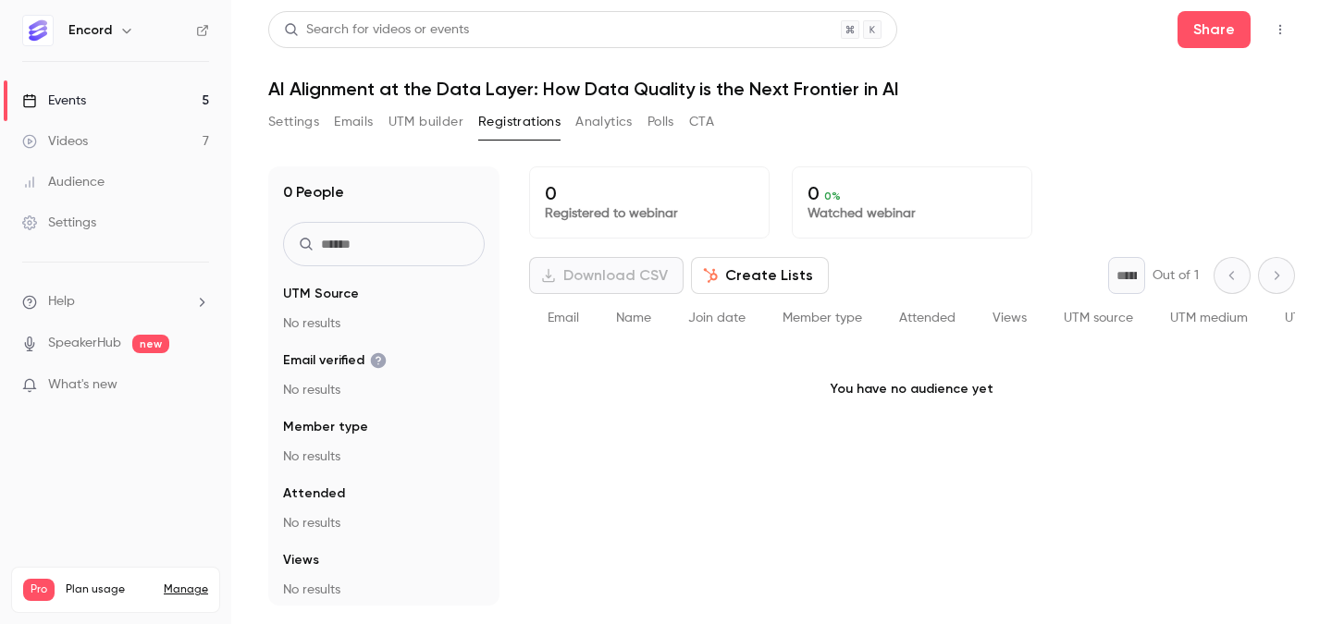
click at [1284, 14] on div "Share" at bounding box center [1235, 29] width 117 height 37
click at [1284, 27] on icon "button" at bounding box center [1280, 29] width 15 height 13
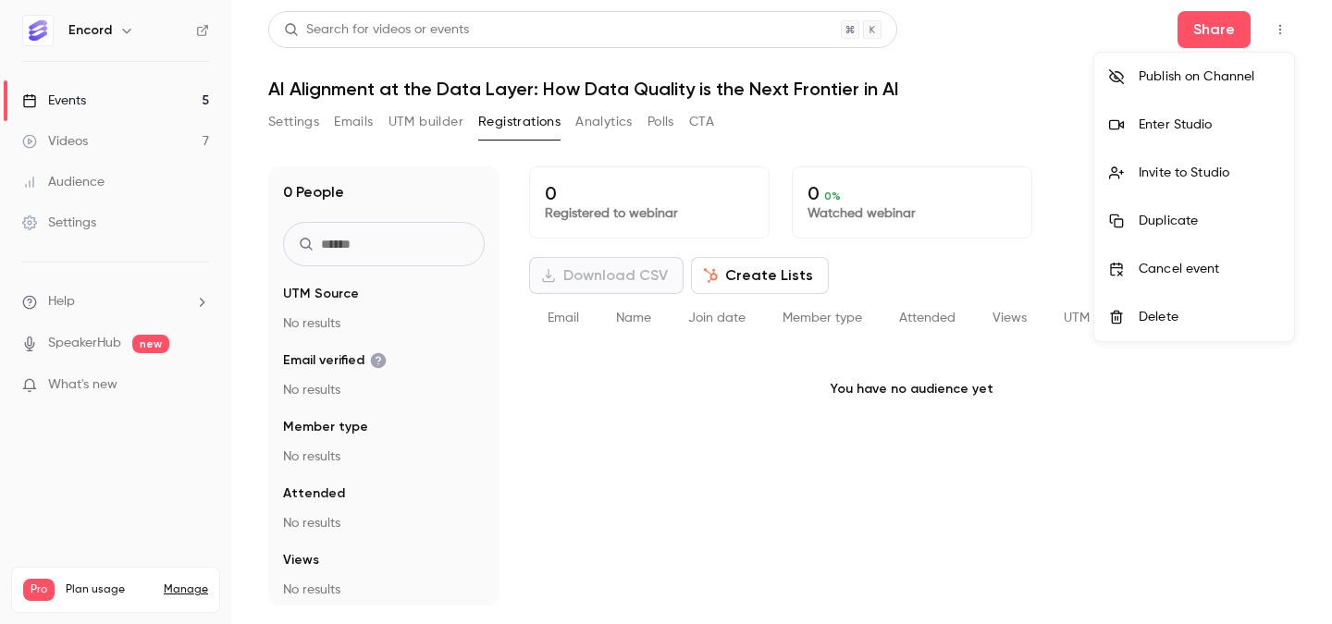
click at [1216, 39] on div at bounding box center [666, 312] width 1332 height 624
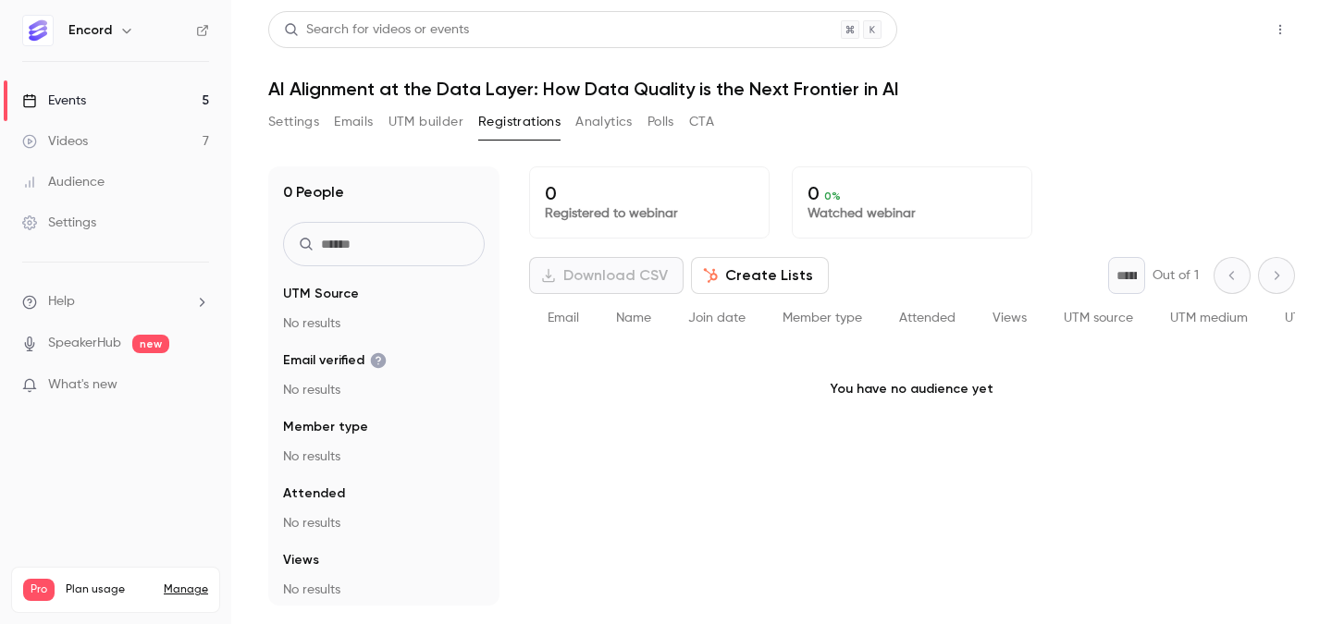
click at [1224, 40] on button "Share" at bounding box center [1213, 29] width 73 height 37
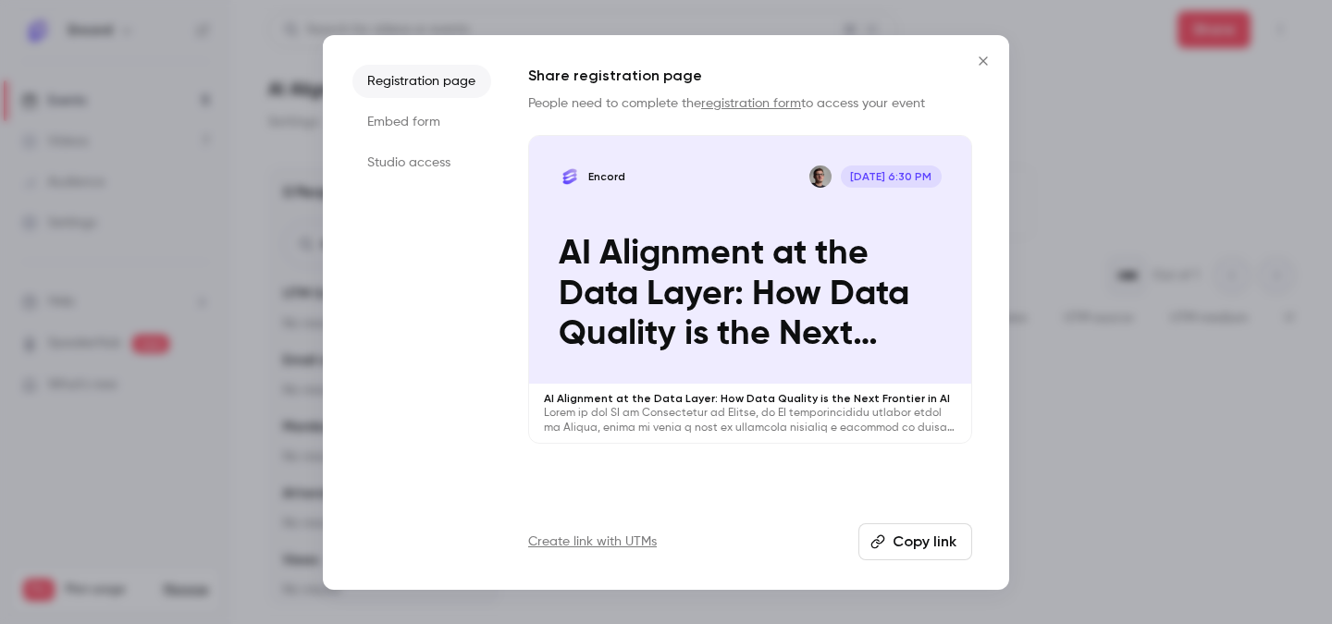
click at [903, 536] on button "Copy link" at bounding box center [915, 542] width 114 height 37
click at [987, 75] on button "Close" at bounding box center [983, 61] width 37 height 37
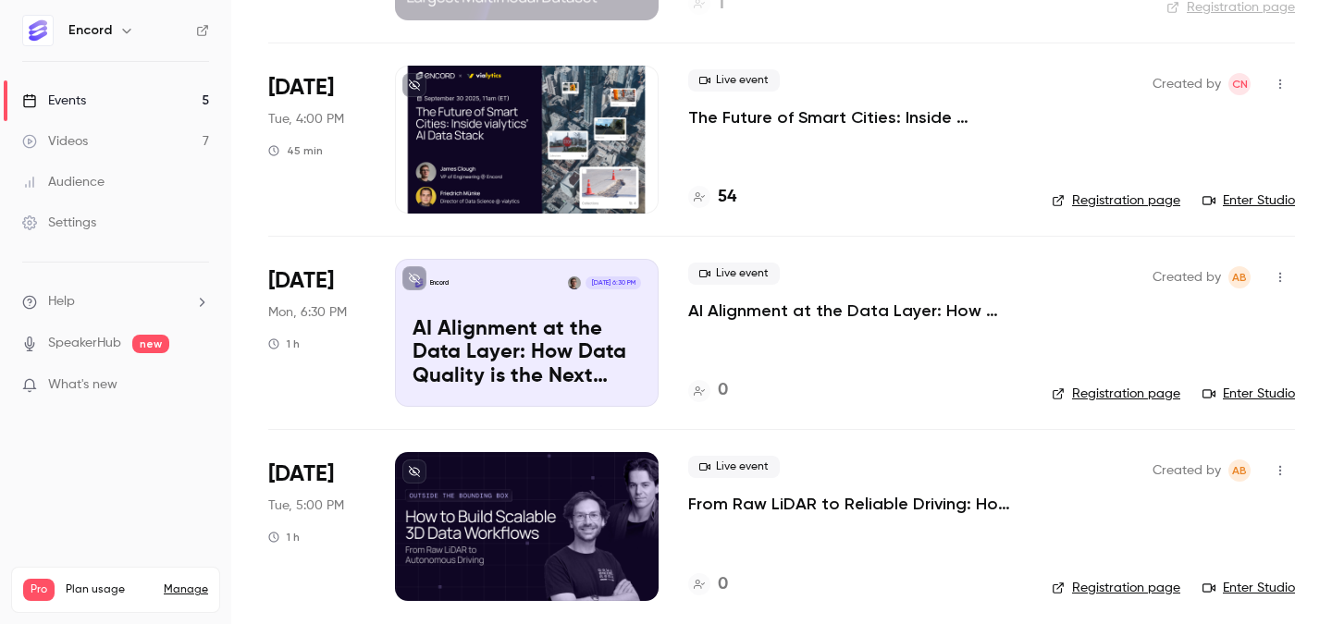
scroll to position [490, 0]
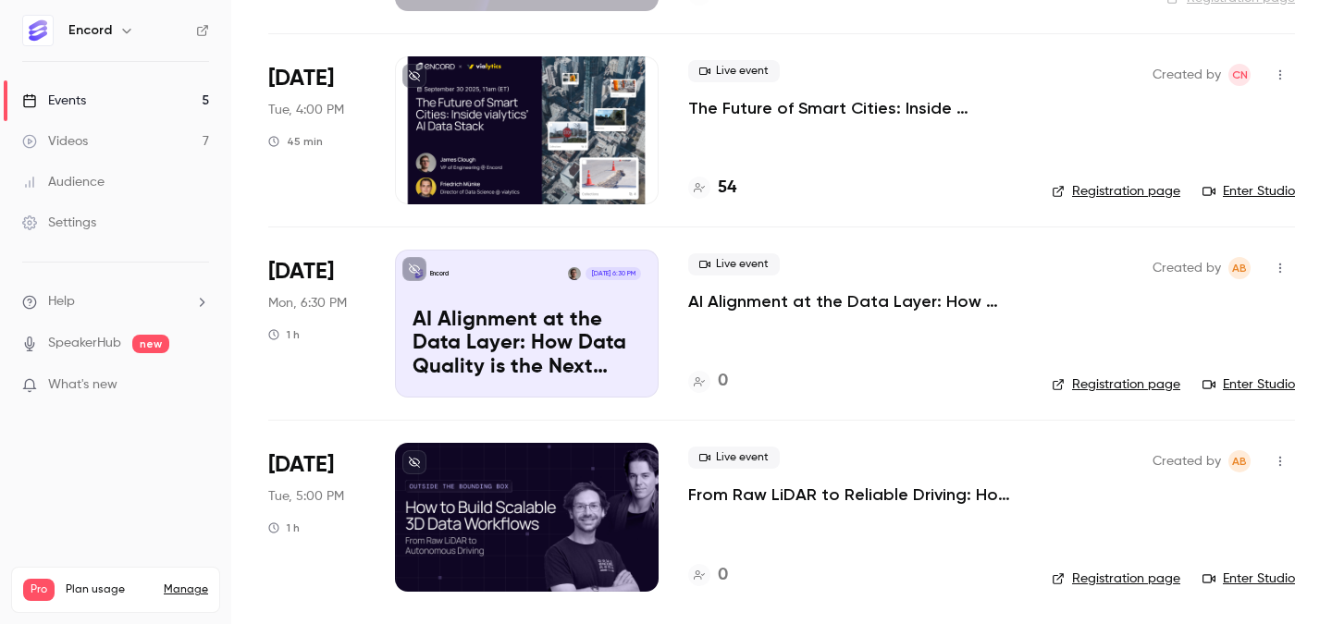
click at [1284, 273] on icon "button" at bounding box center [1280, 268] width 15 height 13
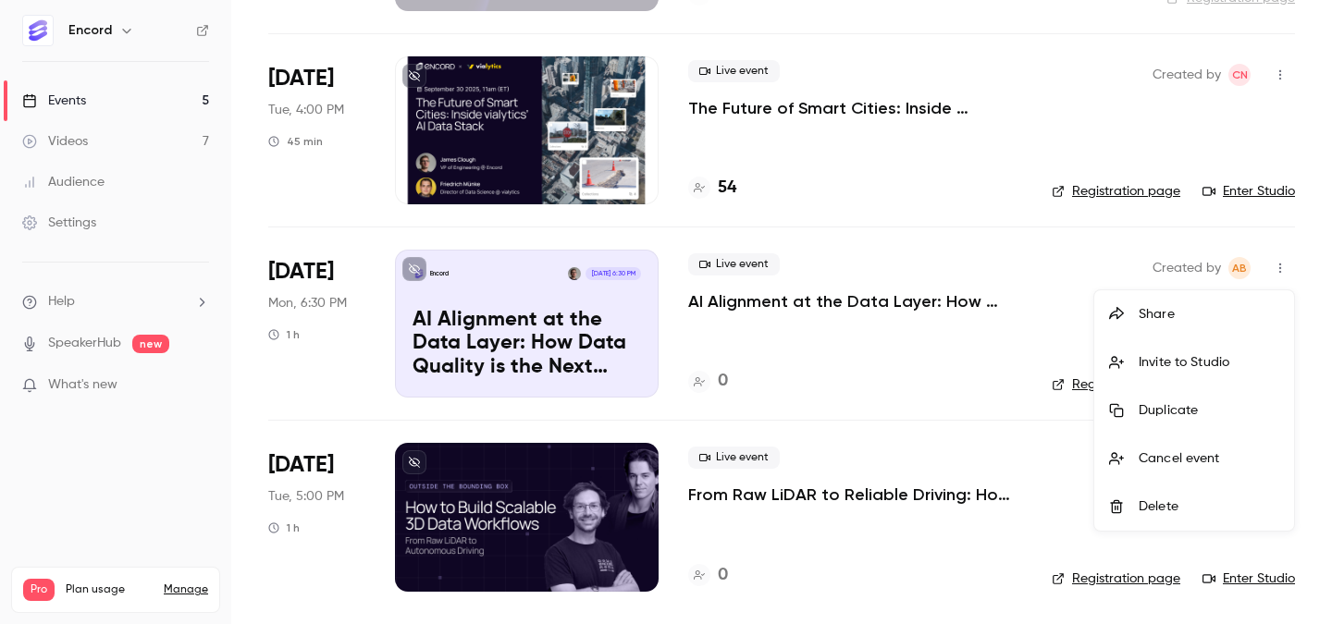
click at [1235, 365] on div "Invite to Studio" at bounding box center [1209, 362] width 141 height 18
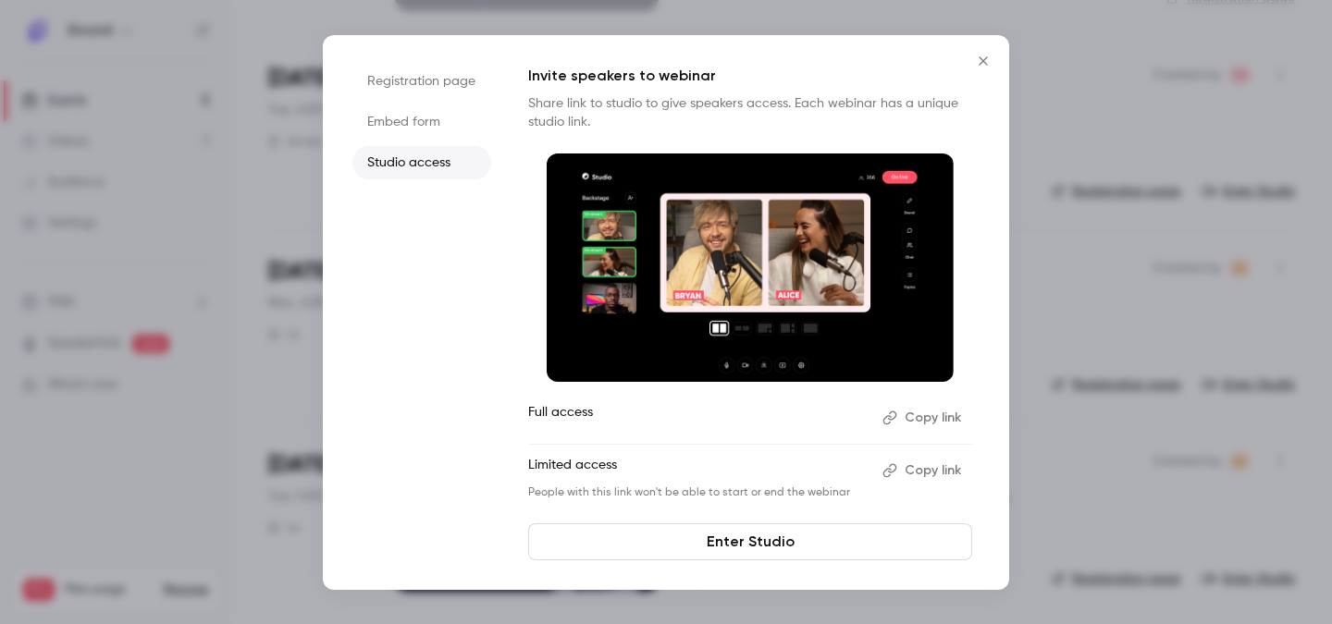
click at [932, 420] on button "Copy link" at bounding box center [923, 418] width 97 height 30
click at [977, 52] on button "Close" at bounding box center [983, 61] width 37 height 37
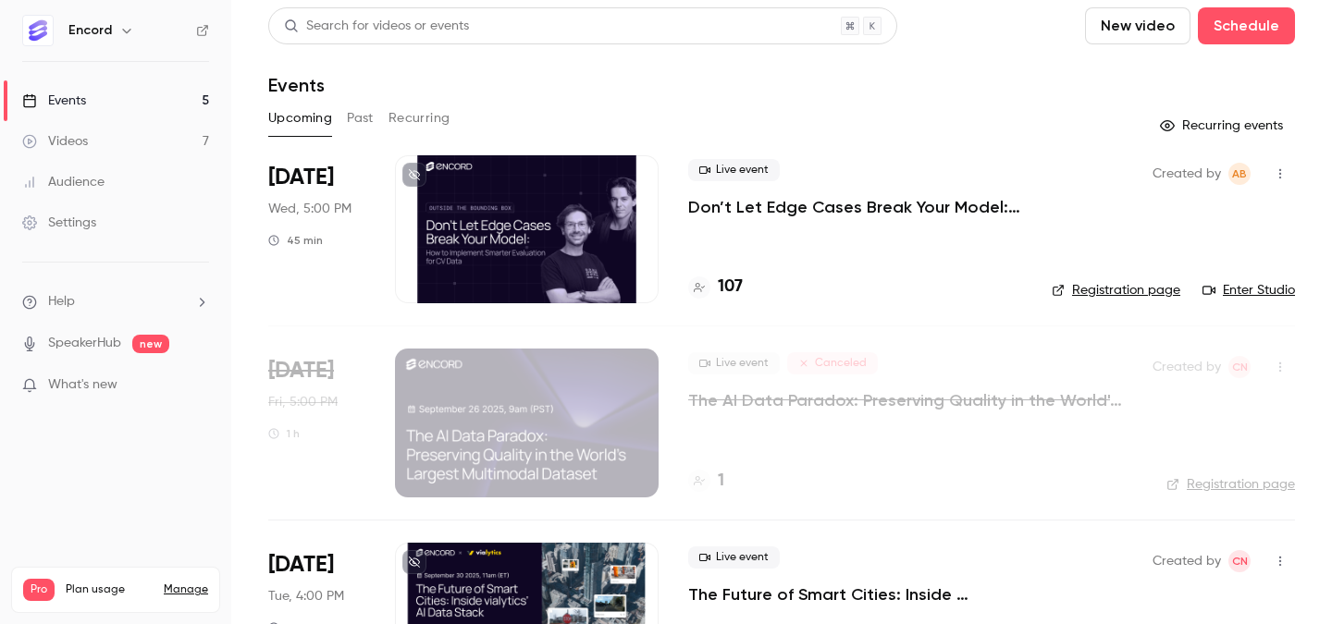
scroll to position [0, 0]
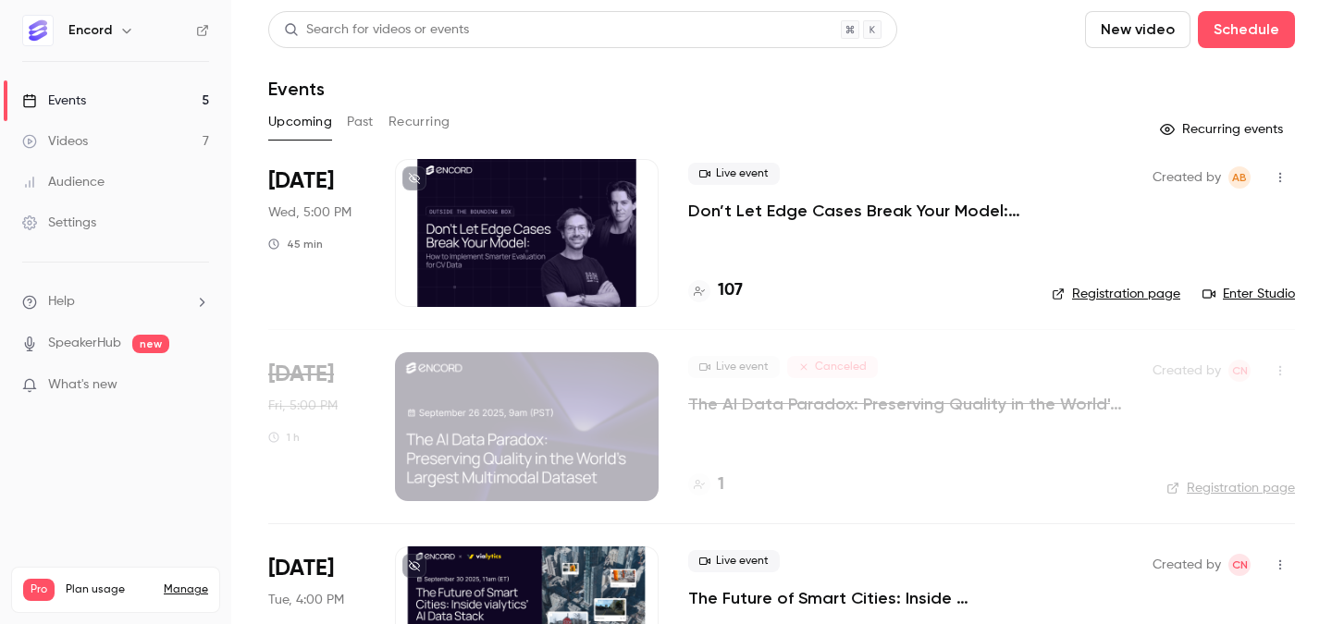
click at [351, 112] on button "Past" at bounding box center [360, 122] width 27 height 30
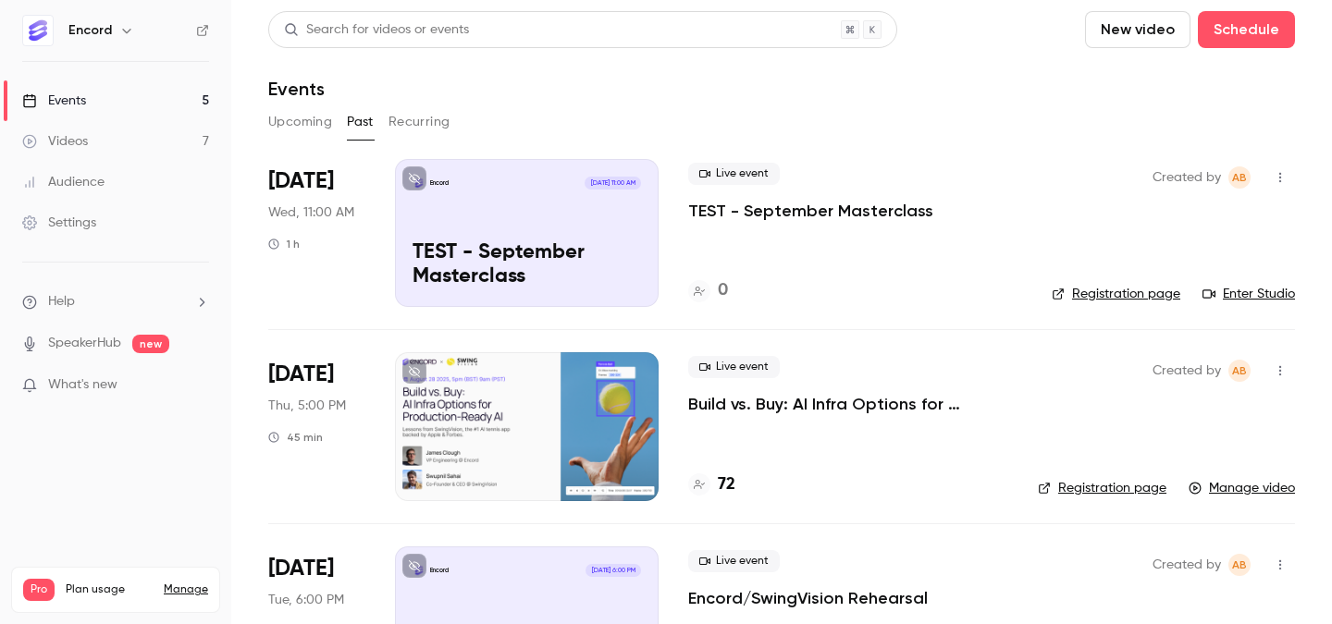
click at [315, 129] on button "Upcoming" at bounding box center [300, 122] width 64 height 30
